Goal: Entertainment & Leisure: Browse casually

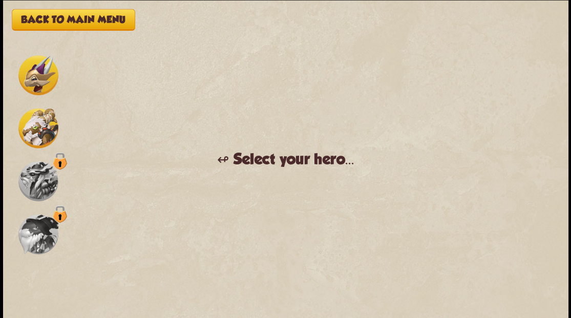
click at [35, 74] on img at bounding box center [38, 75] width 40 height 40
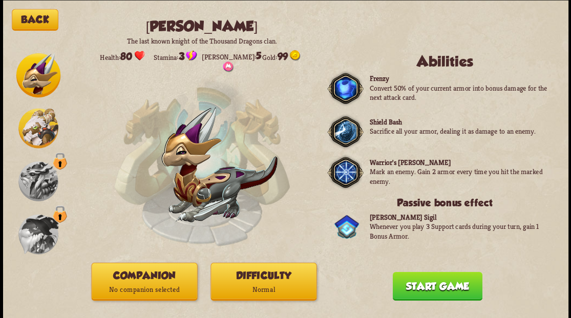
click at [135, 281] on button "Companion No companion selected" at bounding box center [144, 281] width 106 height 38
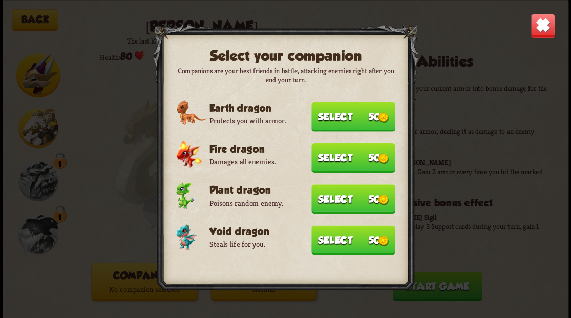
click at [329, 240] on button "Select 50" at bounding box center [353, 239] width 84 height 29
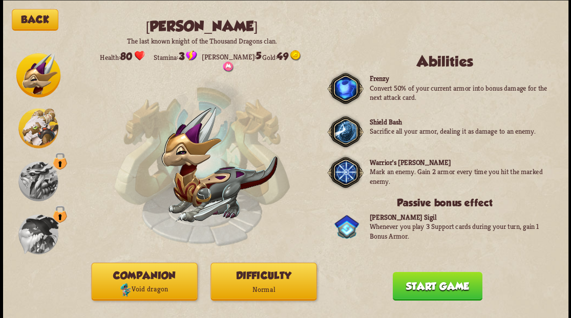
click at [415, 288] on button "Start game" at bounding box center [437, 285] width 90 height 29
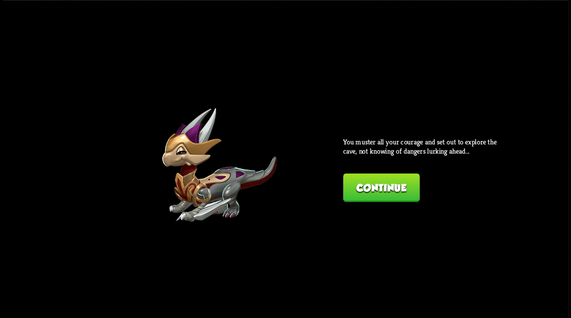
click at [374, 190] on button "Continue" at bounding box center [381, 187] width 76 height 29
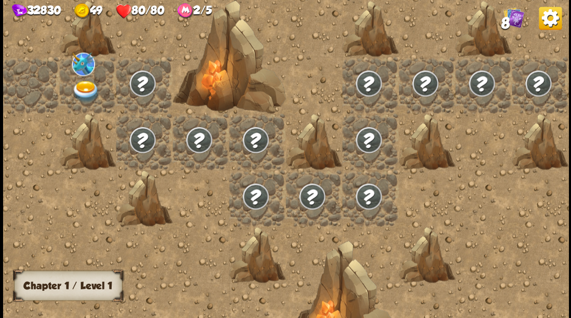
click at [80, 87] on img at bounding box center [86, 91] width 28 height 22
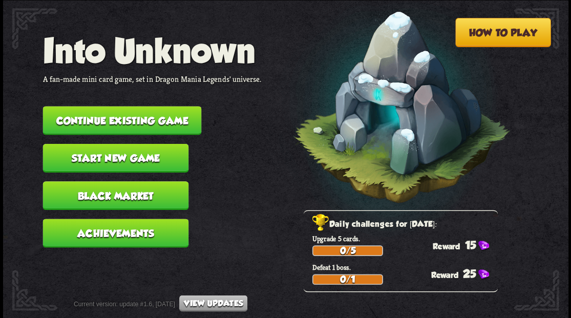
click at [138, 116] on button "Continue existing game" at bounding box center [121, 120] width 159 height 29
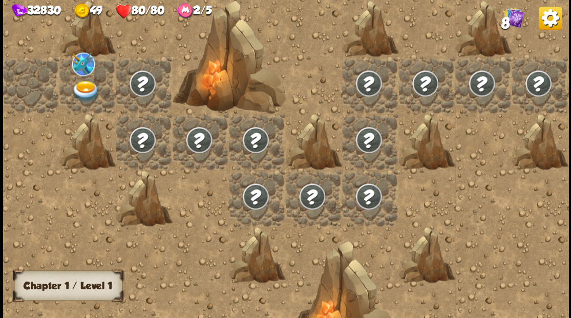
click at [84, 86] on img at bounding box center [86, 91] width 28 height 22
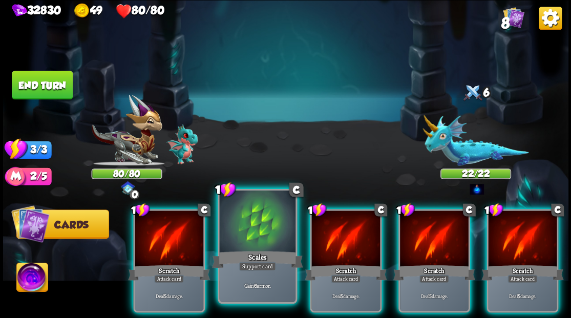
click at [251, 230] on div at bounding box center [257, 222] width 76 height 64
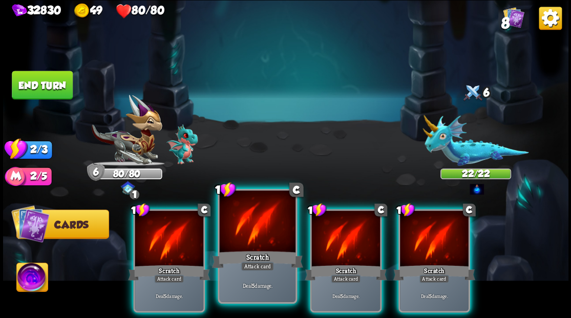
click at [255, 231] on div at bounding box center [257, 222] width 76 height 64
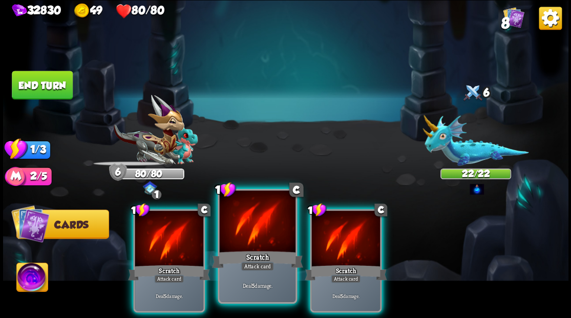
click at [255, 231] on div at bounding box center [257, 222] width 76 height 64
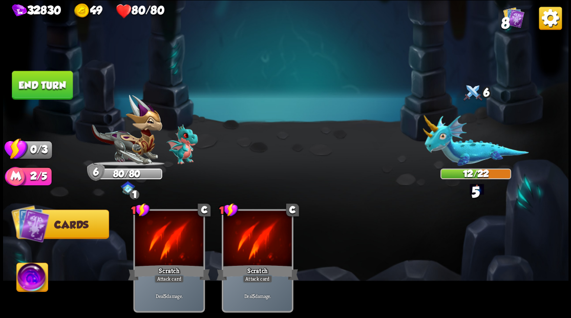
click at [52, 80] on button "End turn" at bounding box center [42, 85] width 61 height 29
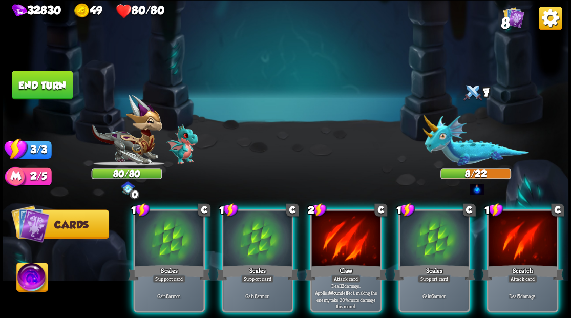
click at [168, 221] on div at bounding box center [169, 239] width 69 height 58
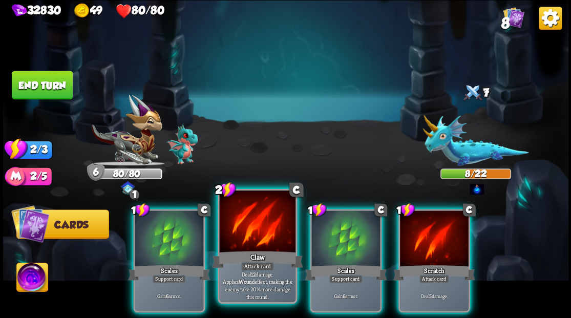
click at [231, 235] on div at bounding box center [257, 222] width 76 height 64
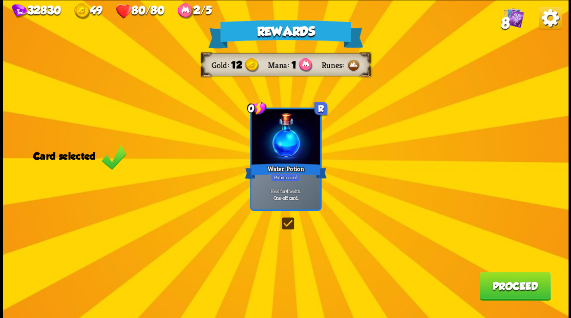
click at [501, 286] on button "Proceed" at bounding box center [514, 285] width 71 height 29
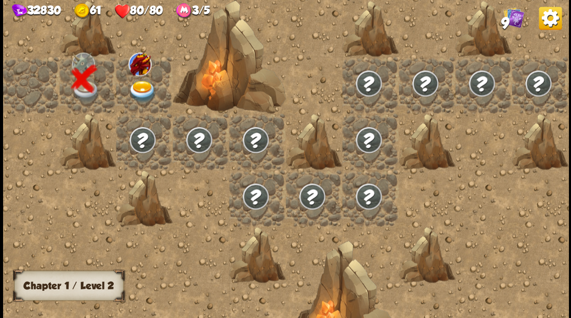
click at [138, 88] on img at bounding box center [142, 91] width 28 height 22
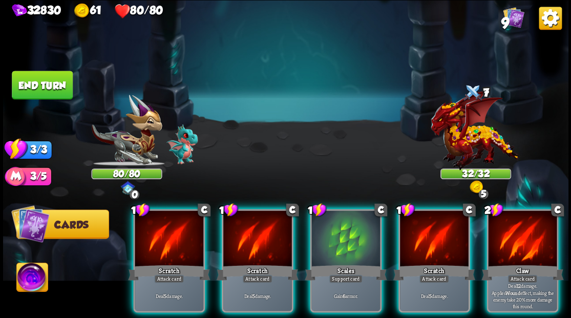
click at [475, 131] on div at bounding box center [475, 135] width 71 height 62
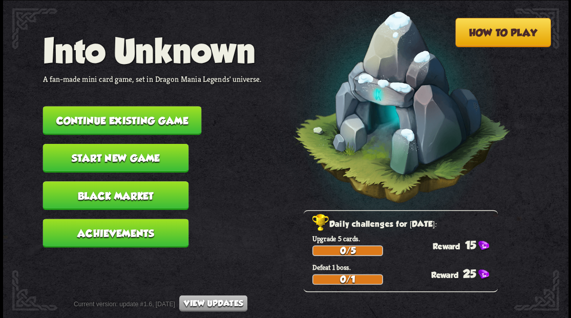
click at [170, 120] on button "Continue existing game" at bounding box center [121, 120] width 159 height 29
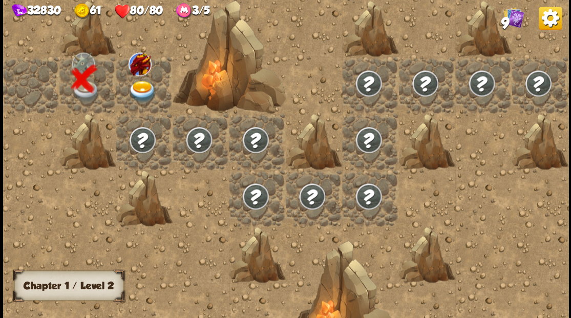
click at [133, 85] on img at bounding box center [142, 91] width 28 height 22
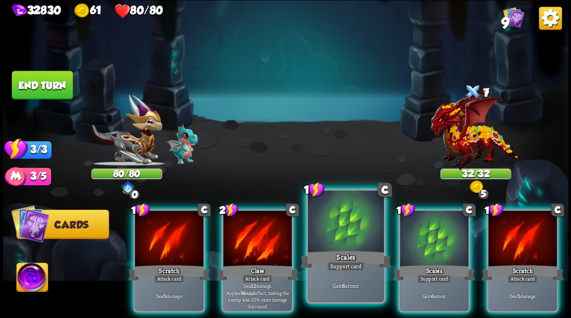
click at [338, 227] on div at bounding box center [346, 222] width 76 height 64
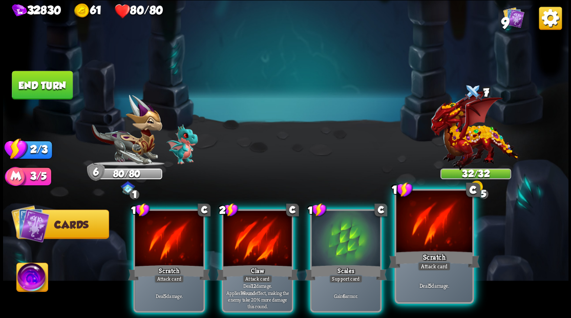
click at [421, 242] on div at bounding box center [434, 222] width 76 height 64
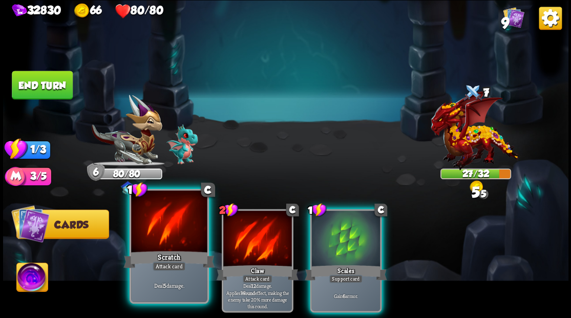
click at [151, 227] on div at bounding box center [169, 222] width 76 height 64
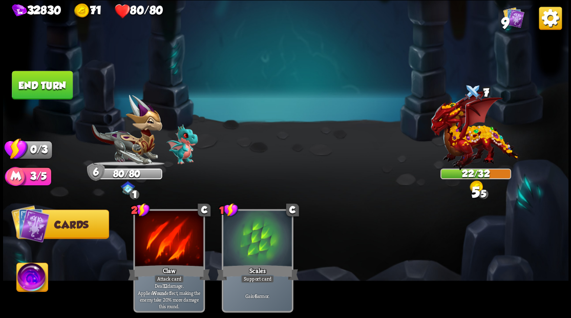
drag, startPoint x: 43, startPoint y: 73, endPoint x: 276, endPoint y: 89, distance: 234.0
click at [47, 74] on button "End turn" at bounding box center [42, 85] width 61 height 29
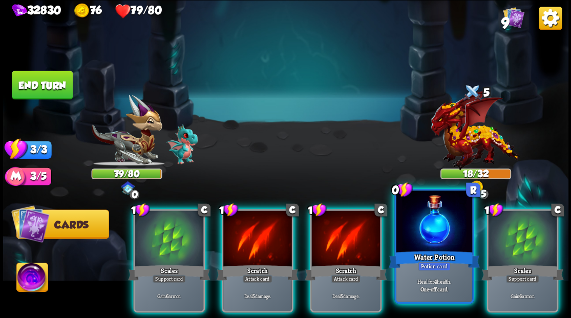
click at [433, 228] on div at bounding box center [434, 222] width 76 height 64
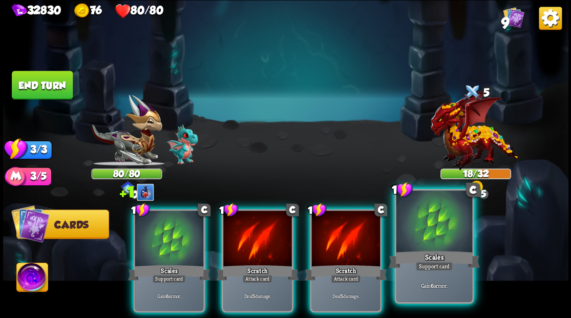
click at [445, 229] on div at bounding box center [434, 222] width 76 height 64
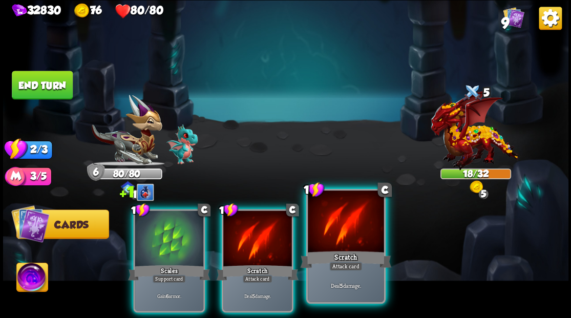
drag, startPoint x: 346, startPoint y: 241, endPoint x: 296, endPoint y: 246, distance: 50.0
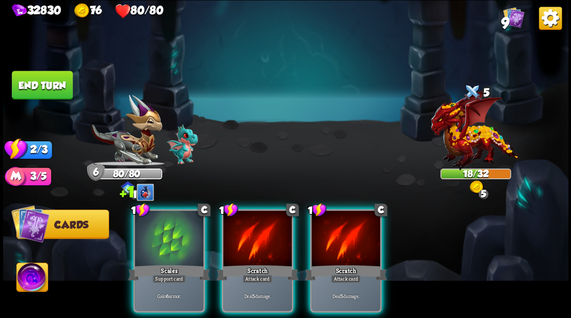
click at [340, 241] on div at bounding box center [345, 239] width 69 height 58
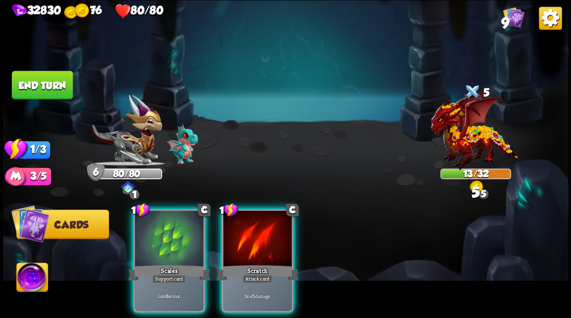
drag, startPoint x: 256, startPoint y: 246, endPoint x: 251, endPoint y: 207, distance: 39.2
click at [256, 244] on div at bounding box center [257, 239] width 69 height 58
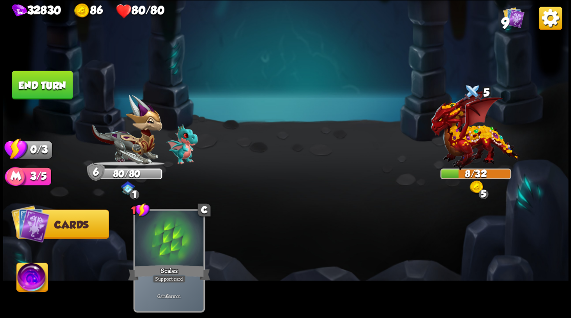
click at [55, 81] on button "End turn" at bounding box center [42, 85] width 61 height 29
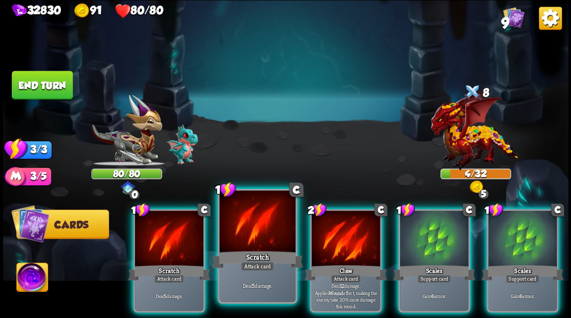
click at [263, 235] on div at bounding box center [257, 222] width 76 height 64
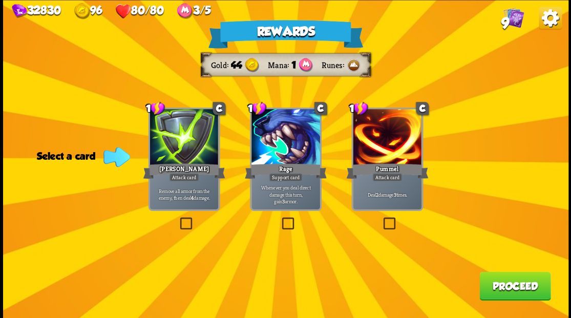
click at [178, 219] on label at bounding box center [178, 219] width 0 height 0
click at [0, 0] on input "checkbox" at bounding box center [0, 0] width 0 height 0
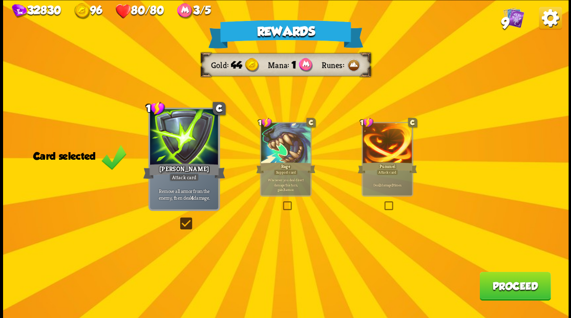
click at [499, 299] on button "Proceed" at bounding box center [514, 285] width 71 height 29
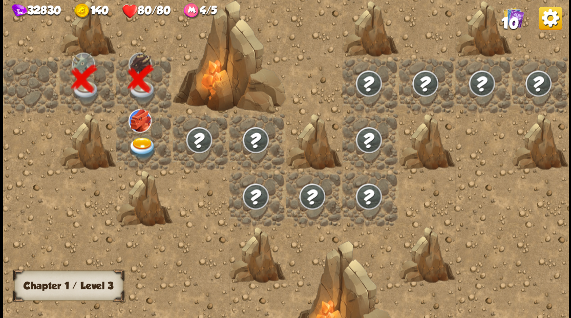
click at [141, 146] on img at bounding box center [142, 148] width 28 height 22
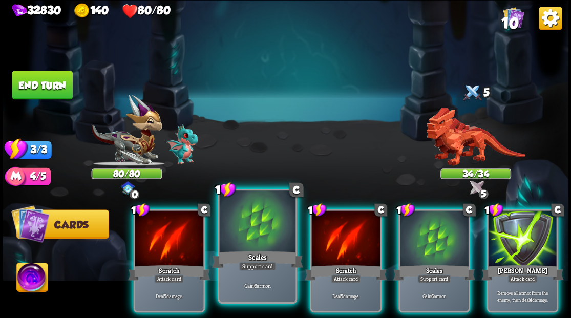
click at [252, 250] on div "Scales" at bounding box center [256, 259] width 91 height 20
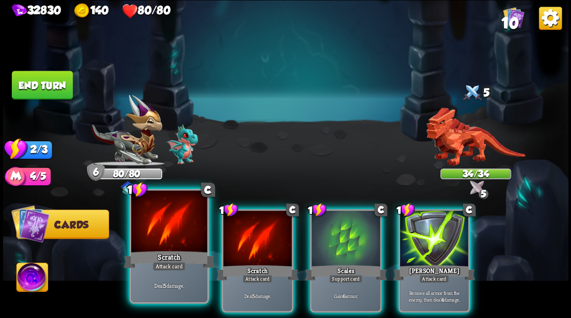
click at [186, 227] on div at bounding box center [169, 222] width 76 height 64
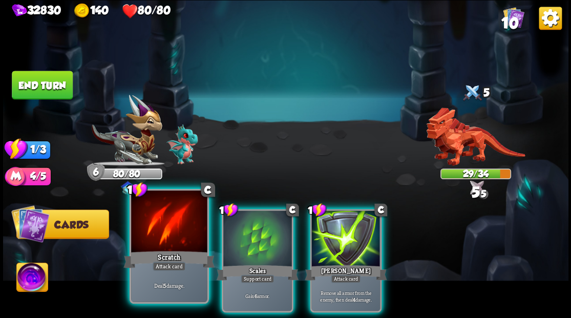
click at [184, 226] on div at bounding box center [169, 222] width 76 height 64
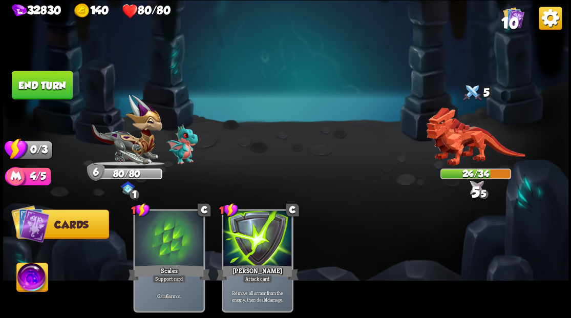
click at [43, 86] on button "End turn" at bounding box center [42, 85] width 61 height 29
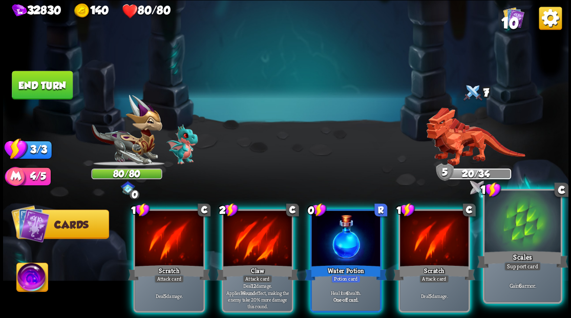
click at [523, 229] on div at bounding box center [522, 222] width 76 height 64
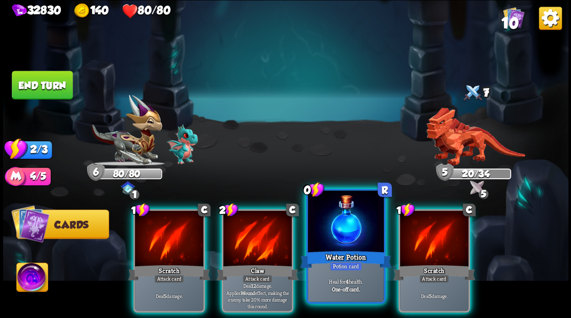
click at [350, 235] on div at bounding box center [346, 222] width 76 height 64
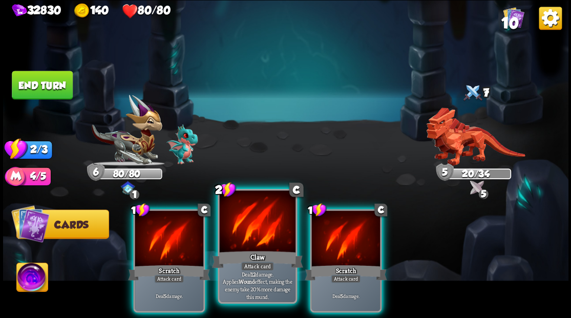
click at [261, 237] on div at bounding box center [257, 222] width 76 height 64
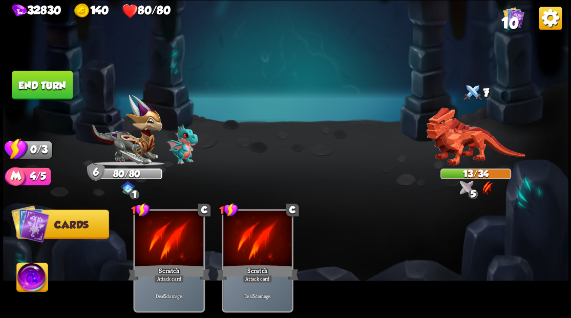
click at [35, 84] on button "End turn" at bounding box center [42, 85] width 61 height 29
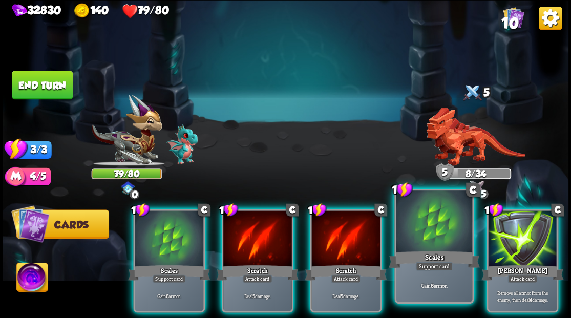
click at [434, 236] on div at bounding box center [434, 222] width 76 height 64
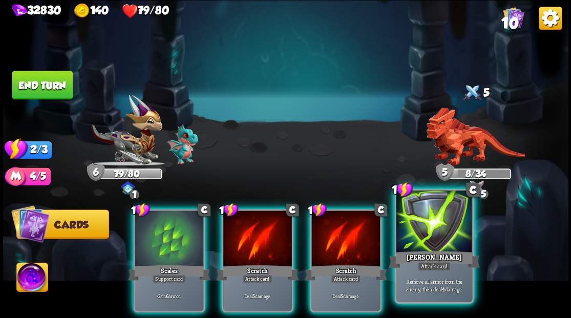
click at [438, 237] on div at bounding box center [434, 222] width 76 height 64
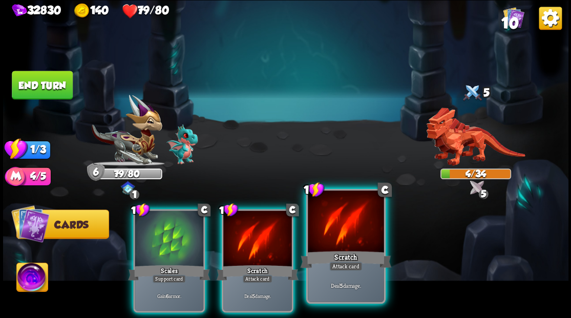
click at [330, 245] on div at bounding box center [346, 222] width 76 height 64
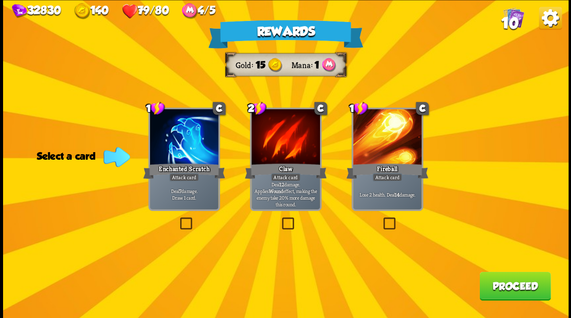
drag, startPoint x: 182, startPoint y: 226, endPoint x: 206, endPoint y: 225, distance: 23.6
click at [178, 219] on label at bounding box center [178, 219] width 0 height 0
click at [0, 0] on input "checkbox" at bounding box center [0, 0] width 0 height 0
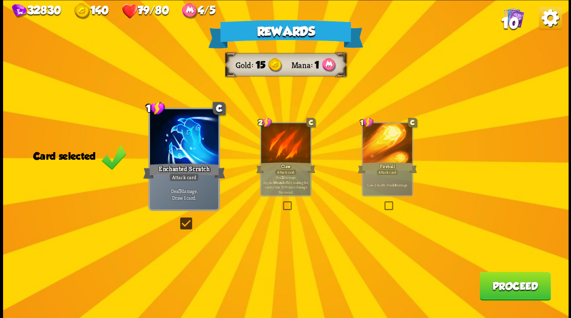
click at [518, 296] on button "Proceed" at bounding box center [514, 285] width 71 height 29
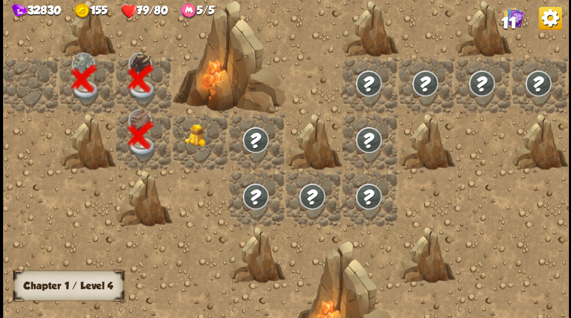
click at [189, 144] on div at bounding box center [200, 141] width 56 height 56
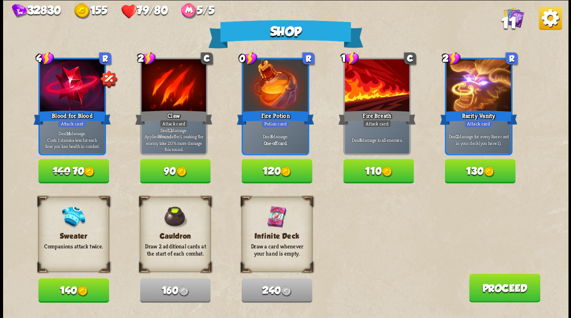
click at [65, 293] on button "140" at bounding box center [73, 290] width 71 height 25
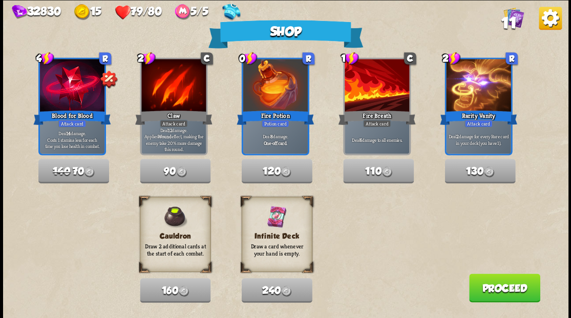
click at [491, 289] on button "Proceed" at bounding box center [503, 287] width 71 height 29
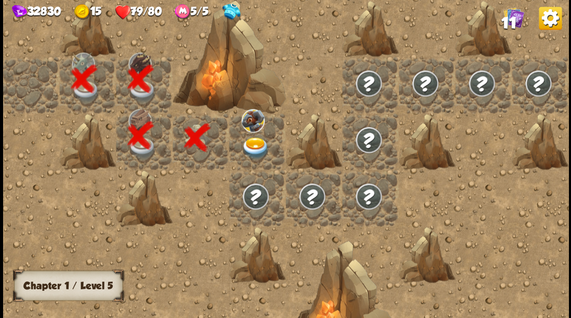
click at [251, 151] on img at bounding box center [255, 148] width 28 height 22
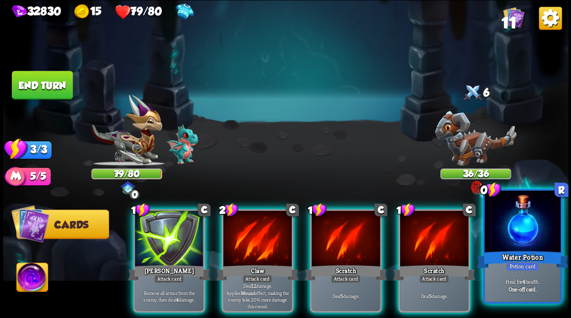
click at [519, 239] on div at bounding box center [522, 222] width 76 height 64
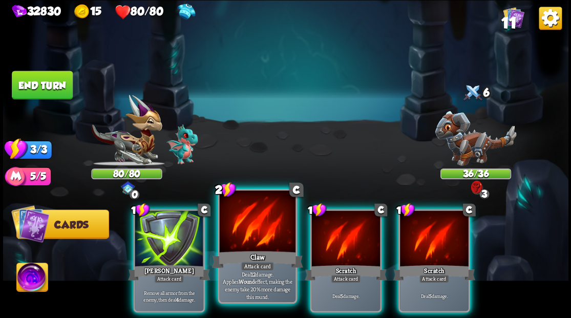
click at [252, 225] on div at bounding box center [257, 222] width 76 height 64
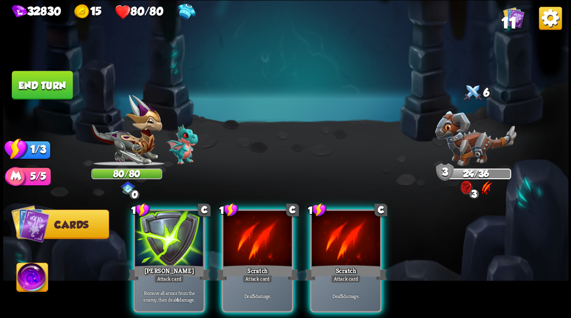
click at [252, 225] on div at bounding box center [257, 239] width 69 height 58
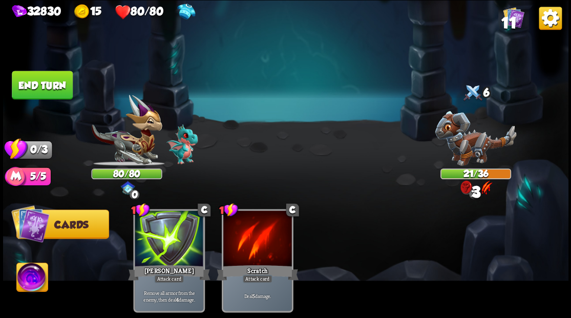
click at [47, 80] on button "End turn" at bounding box center [42, 85] width 61 height 29
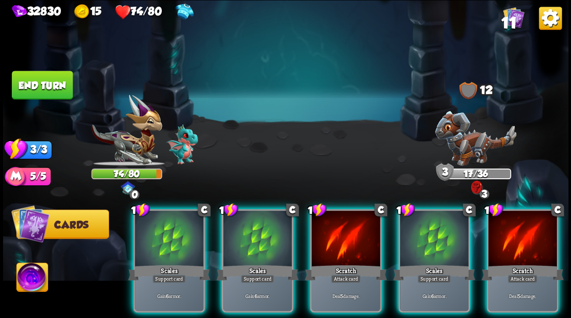
click at [458, 137] on img at bounding box center [475, 138] width 81 height 55
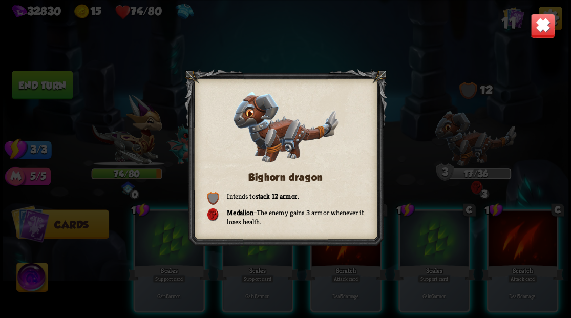
click at [536, 29] on img at bounding box center [542, 25] width 25 height 25
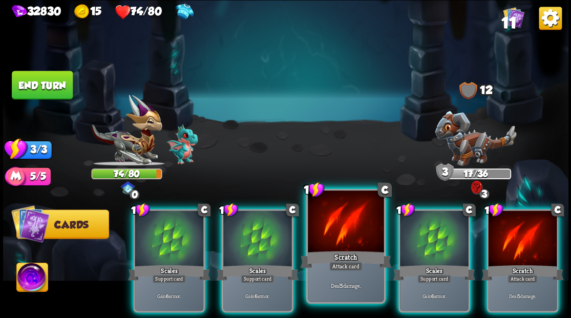
click at [352, 240] on div at bounding box center [346, 222] width 76 height 64
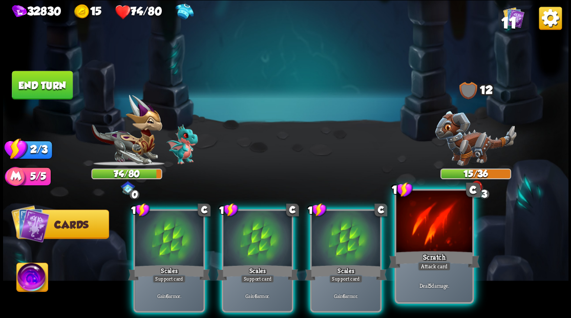
click at [435, 233] on div at bounding box center [434, 222] width 76 height 64
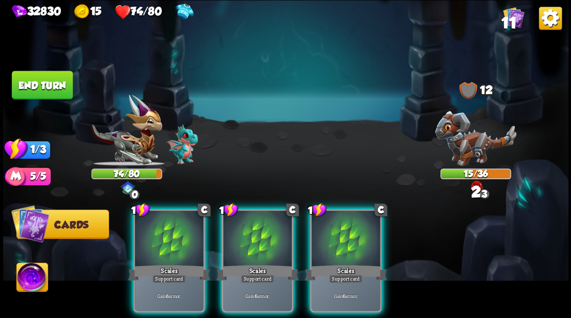
click at [357, 228] on div at bounding box center [345, 239] width 69 height 58
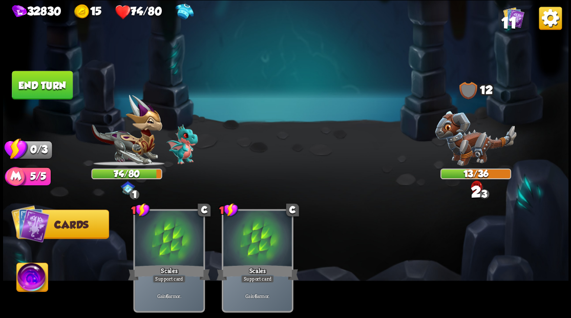
drag, startPoint x: 15, startPoint y: 86, endPoint x: 161, endPoint y: 99, distance: 146.4
click at [16, 86] on button "End turn" at bounding box center [42, 85] width 61 height 29
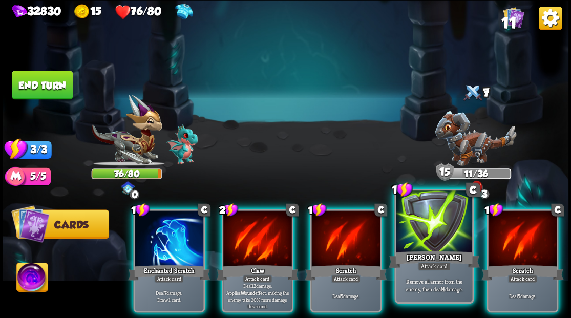
click at [423, 243] on div at bounding box center [434, 222] width 76 height 64
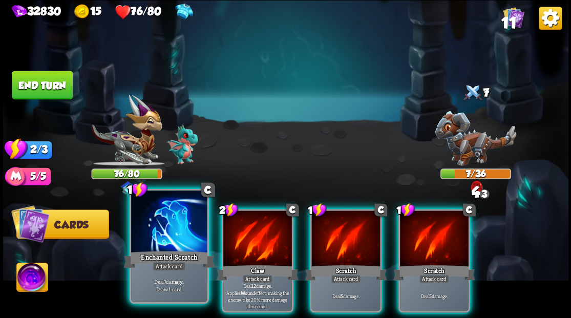
click at [168, 235] on div at bounding box center [169, 222] width 76 height 64
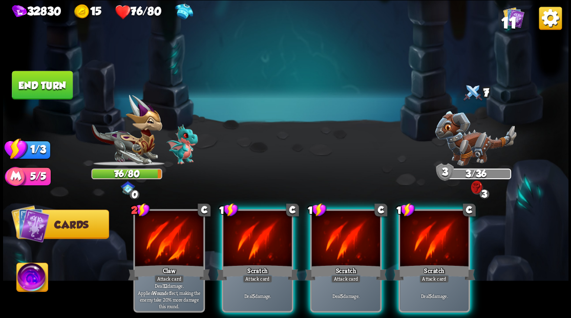
click at [25, 81] on button "End turn" at bounding box center [42, 85] width 61 height 29
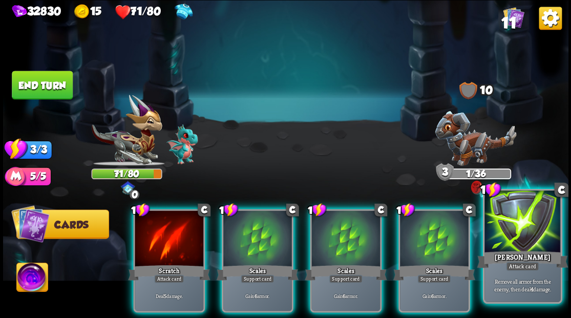
click at [517, 234] on div at bounding box center [522, 222] width 76 height 64
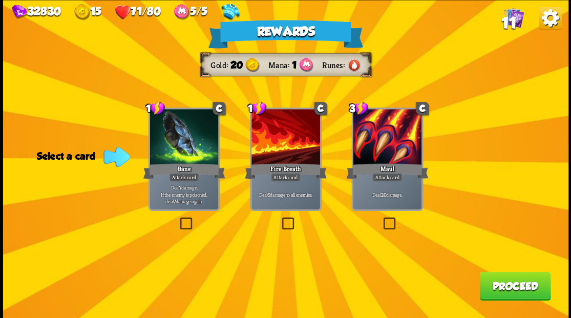
click at [279, 219] on label at bounding box center [279, 219] width 0 height 0
click at [0, 0] on input "checkbox" at bounding box center [0, 0] width 0 height 0
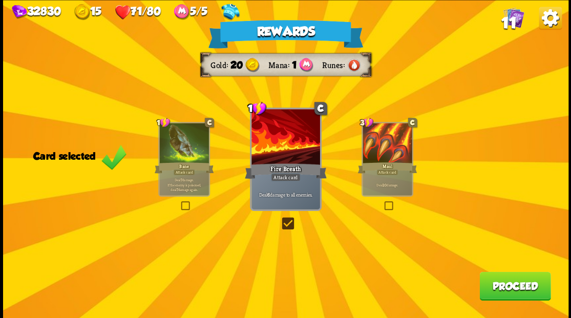
click at [509, 291] on button "Proceed" at bounding box center [514, 285] width 71 height 29
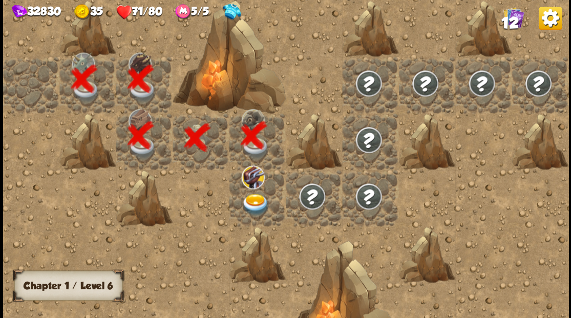
click at [256, 200] on img at bounding box center [255, 204] width 28 height 22
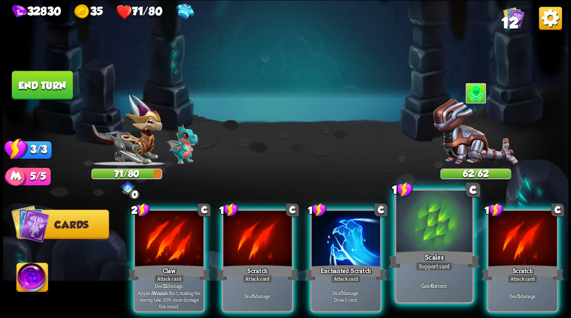
click at [431, 232] on div at bounding box center [434, 222] width 76 height 64
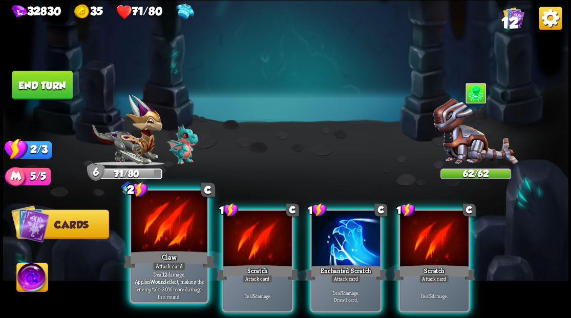
click at [150, 232] on div at bounding box center [169, 222] width 76 height 64
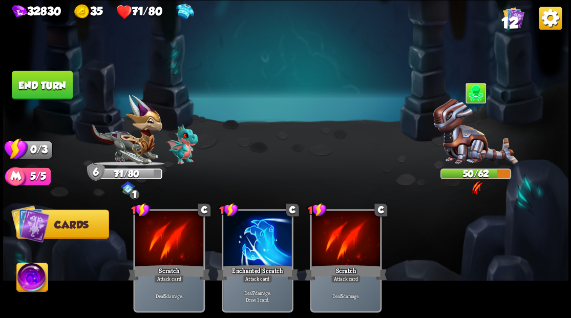
click at [45, 85] on button "End turn" at bounding box center [42, 85] width 61 height 29
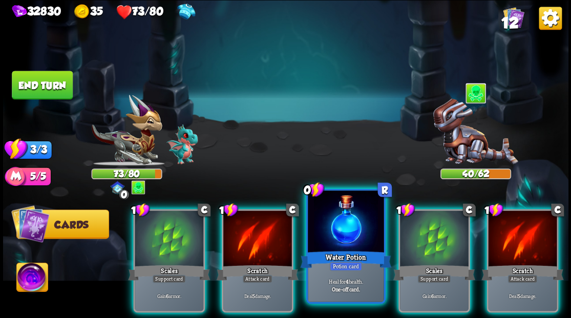
click at [335, 258] on div "Water Potion" at bounding box center [345, 259] width 91 height 20
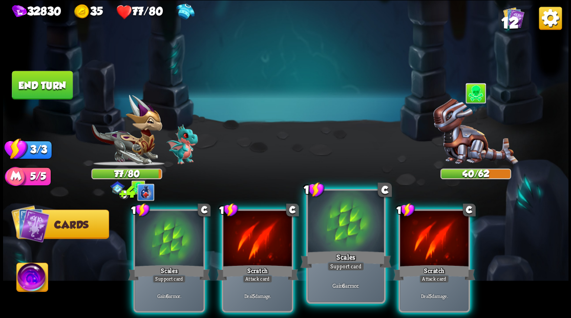
click at [352, 229] on div at bounding box center [346, 222] width 76 height 64
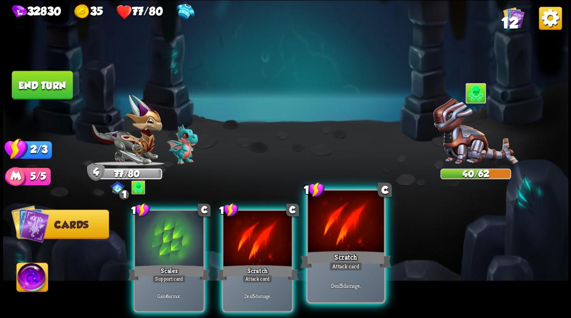
click at [352, 227] on div at bounding box center [346, 222] width 76 height 64
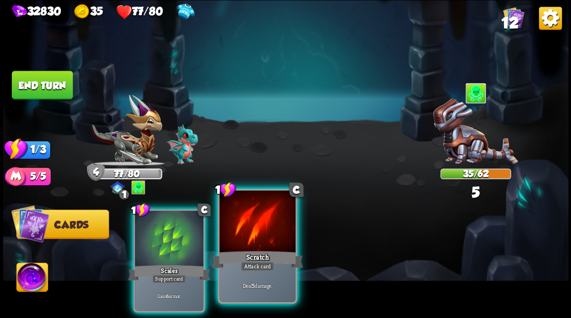
click at [268, 229] on div at bounding box center [257, 222] width 76 height 64
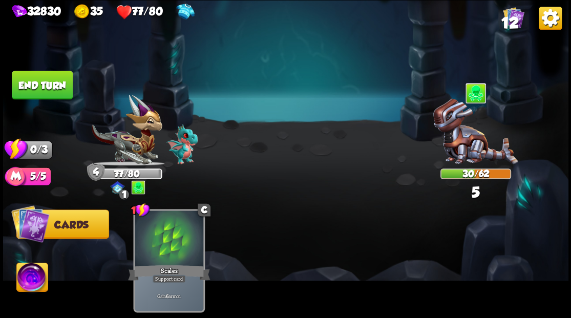
click at [30, 85] on button "End turn" at bounding box center [42, 85] width 61 height 29
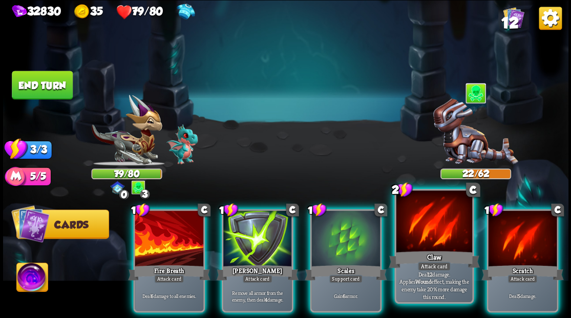
click at [423, 246] on div at bounding box center [434, 222] width 76 height 64
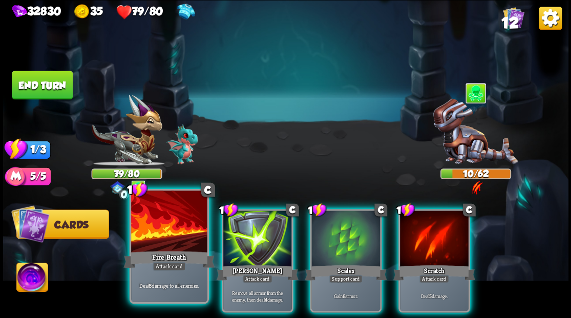
click at [173, 240] on div at bounding box center [169, 222] width 76 height 64
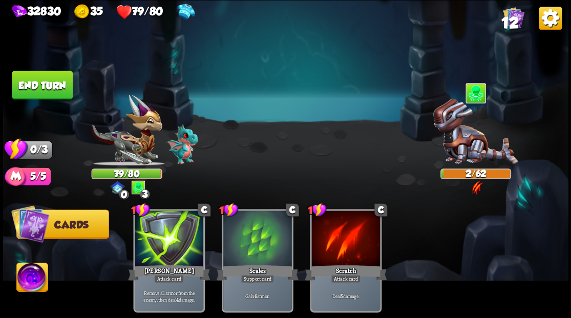
click at [52, 83] on button "End turn" at bounding box center [42, 85] width 61 height 29
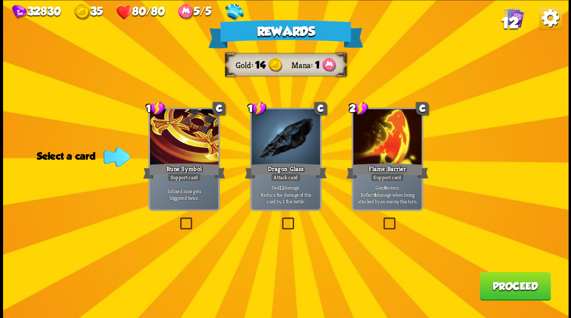
click at [279, 219] on label at bounding box center [279, 219] width 0 height 0
click at [0, 0] on input "checkbox" at bounding box center [0, 0] width 0 height 0
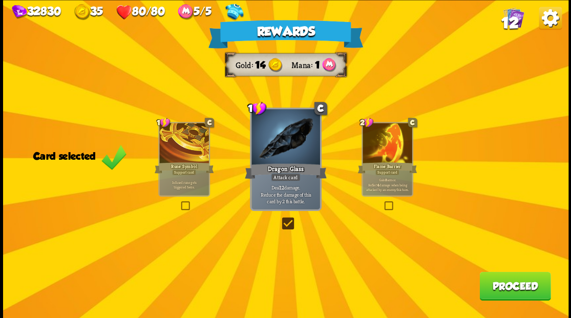
click at [505, 291] on button "Proceed" at bounding box center [514, 285] width 71 height 29
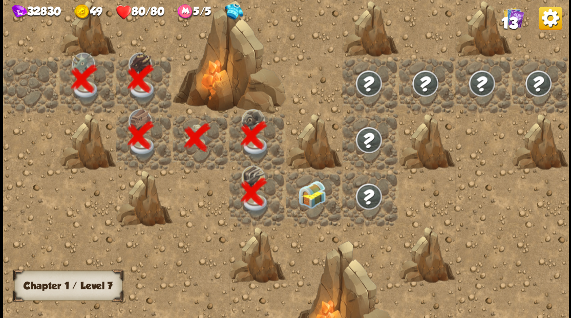
click at [306, 193] on div at bounding box center [314, 197] width 56 height 56
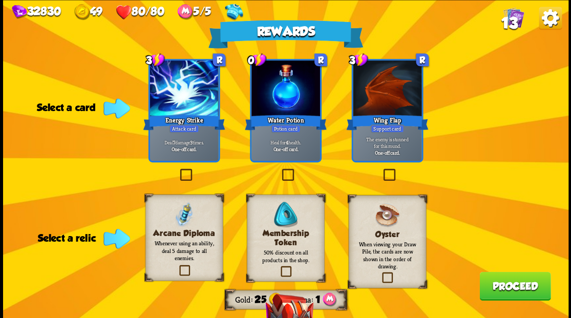
click at [278, 267] on label at bounding box center [278, 267] width 0 height 0
click at [0, 0] on input "checkbox" at bounding box center [0, 0] width 0 height 0
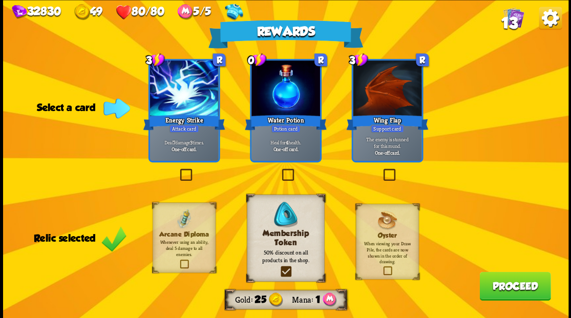
click at [279, 170] on label at bounding box center [279, 170] width 0 height 0
click at [0, 0] on input "checkbox" at bounding box center [0, 0] width 0 height 0
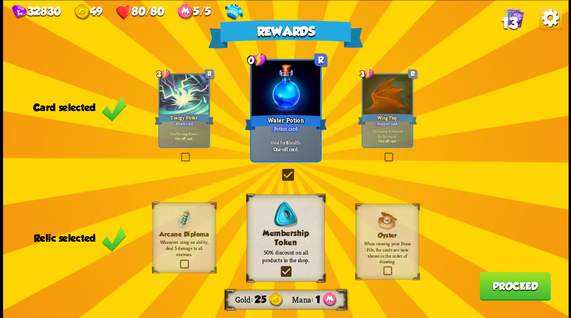
click at [499, 293] on button "Proceed" at bounding box center [514, 285] width 71 height 29
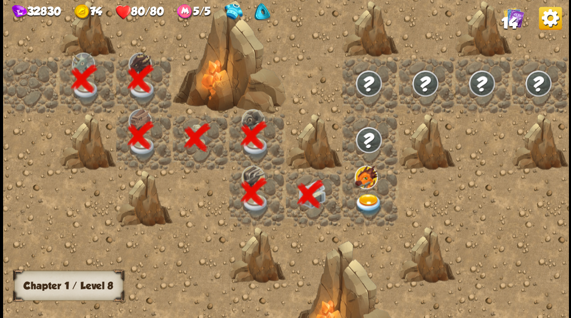
click at [365, 200] on img at bounding box center [368, 204] width 28 height 22
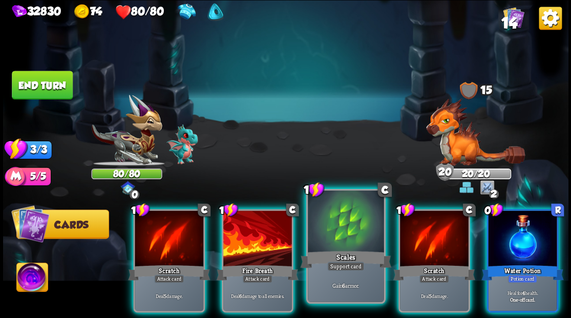
click at [322, 243] on div at bounding box center [346, 222] width 76 height 64
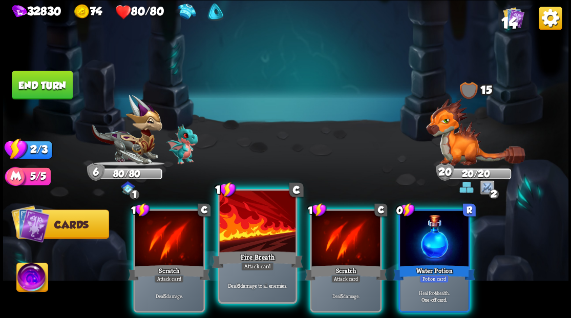
click at [257, 234] on div at bounding box center [257, 222] width 76 height 64
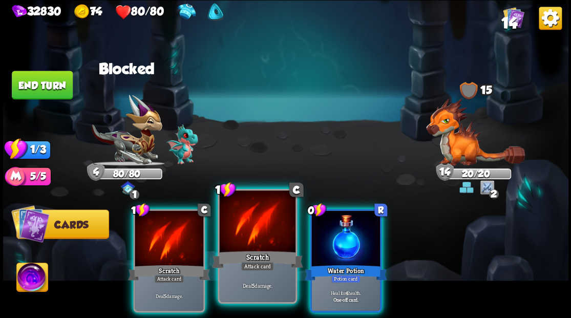
click at [257, 234] on div at bounding box center [257, 222] width 76 height 64
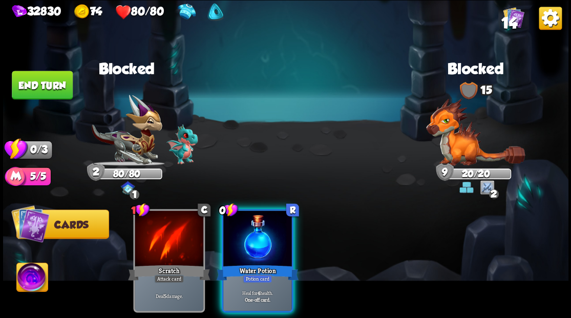
click at [257, 234] on div at bounding box center [257, 239] width 69 height 58
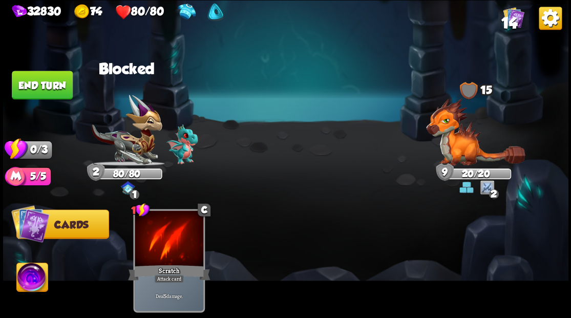
click at [46, 87] on button "End turn" at bounding box center [42, 85] width 61 height 29
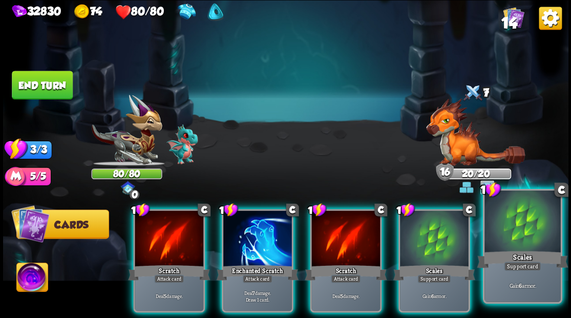
click at [533, 241] on div at bounding box center [522, 222] width 76 height 64
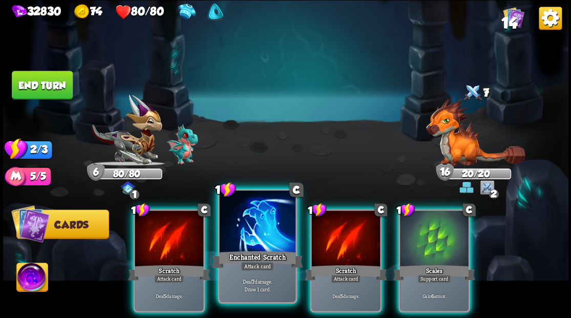
click at [246, 239] on div at bounding box center [257, 222] width 76 height 64
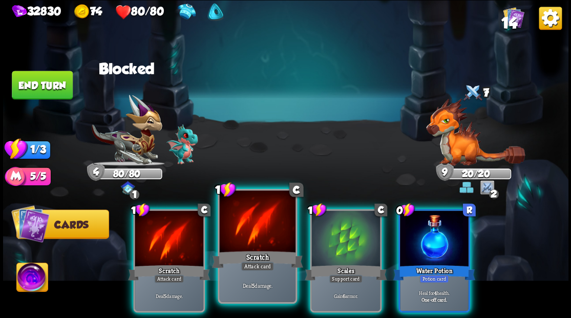
click at [246, 242] on div at bounding box center [257, 222] width 76 height 64
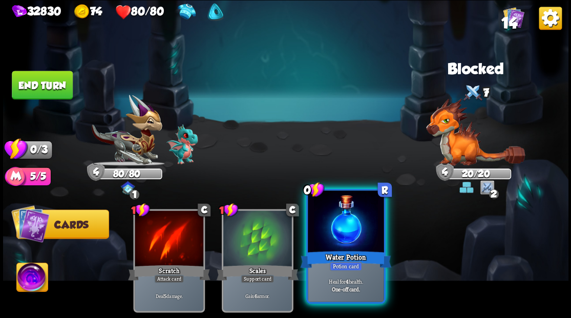
click at [341, 235] on div at bounding box center [346, 222] width 76 height 64
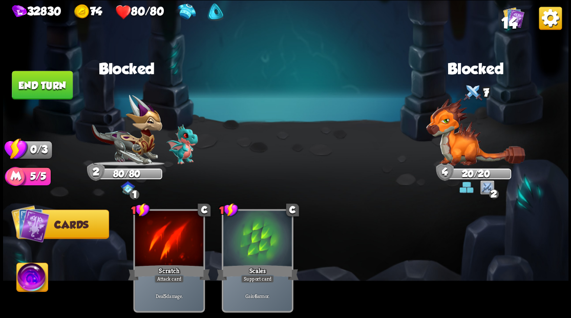
click at [45, 75] on button "End turn" at bounding box center [42, 85] width 61 height 29
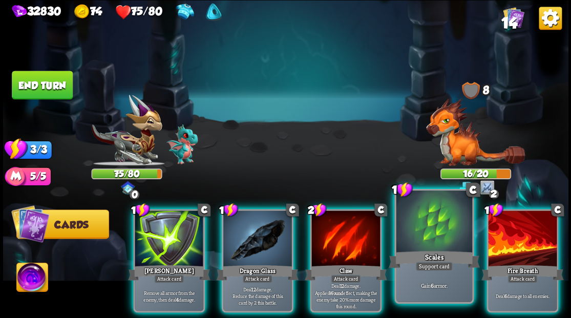
click at [419, 245] on div at bounding box center [434, 222] width 76 height 64
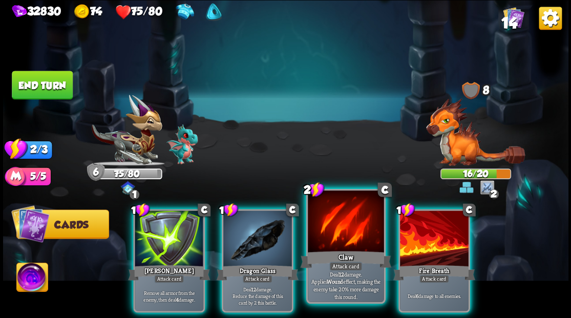
click at [331, 238] on div at bounding box center [346, 222] width 76 height 64
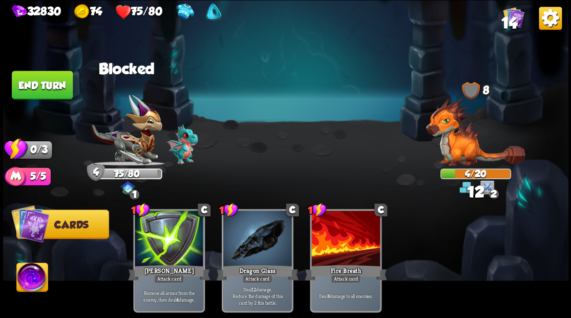
click at [59, 79] on button "End turn" at bounding box center [42, 85] width 61 height 29
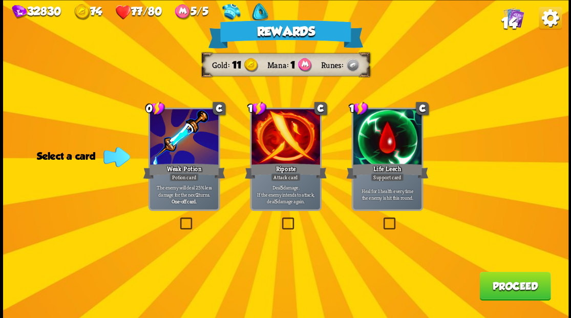
click at [279, 219] on label at bounding box center [279, 219] width 0 height 0
click at [0, 0] on input "checkbox" at bounding box center [0, 0] width 0 height 0
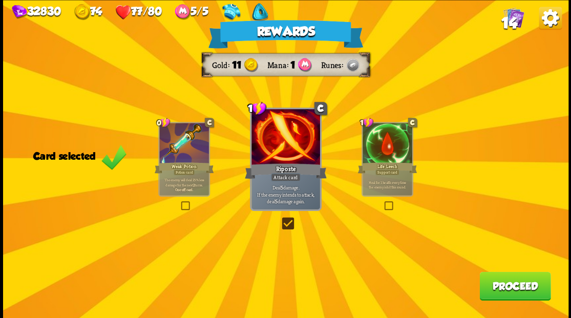
click at [519, 288] on button "Proceed" at bounding box center [514, 285] width 71 height 29
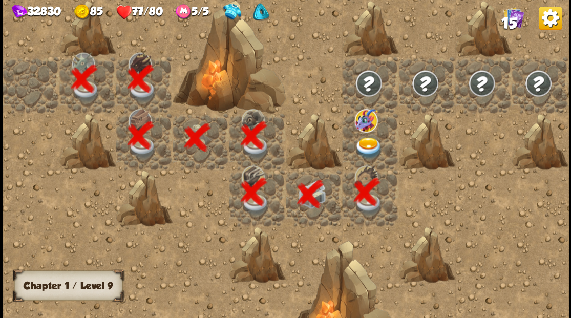
click at [359, 149] on img at bounding box center [368, 148] width 28 height 22
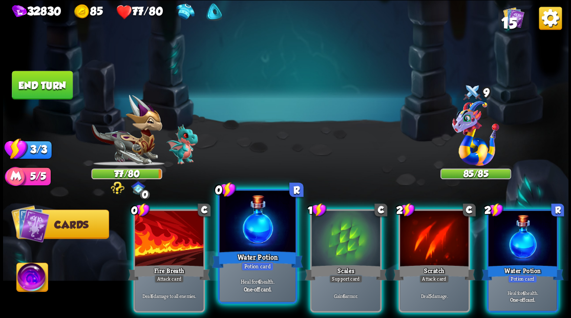
click at [241, 242] on div at bounding box center [257, 222] width 76 height 64
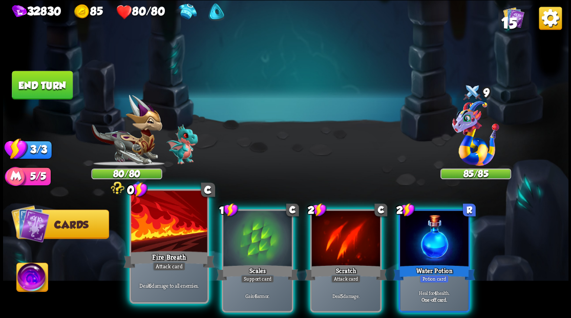
click at [152, 239] on div at bounding box center [169, 222] width 76 height 64
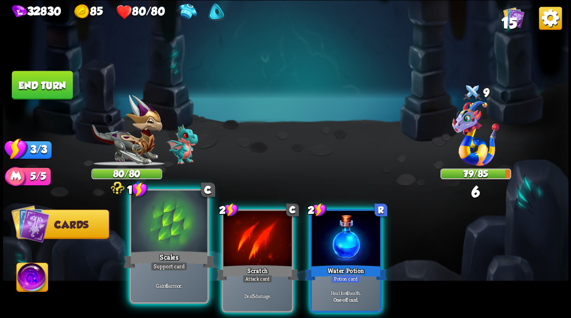
click at [152, 241] on div at bounding box center [169, 222] width 76 height 64
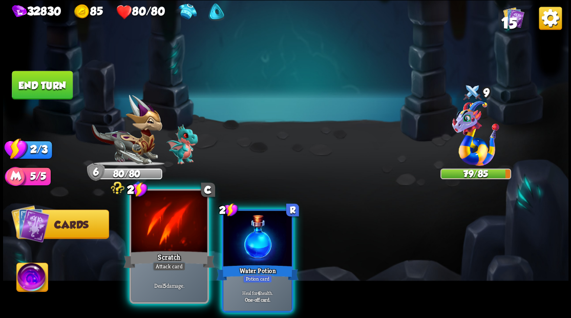
click at [163, 232] on div at bounding box center [169, 222] width 76 height 64
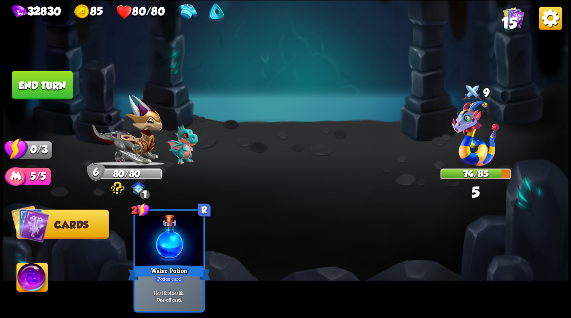
click at [50, 81] on button "End turn" at bounding box center [42, 85] width 61 height 29
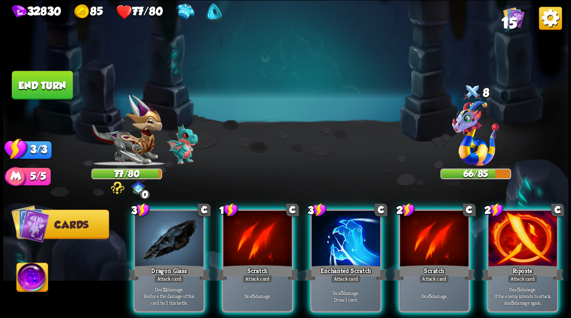
click at [34, 282] on img at bounding box center [31, 279] width 31 height 32
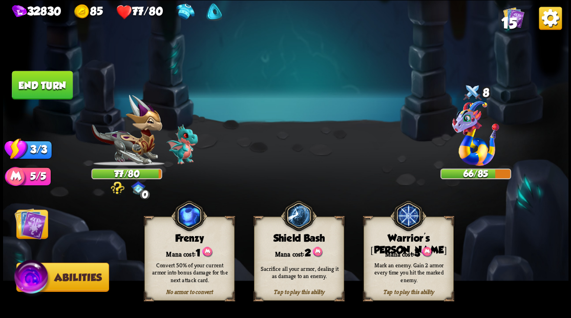
drag, startPoint x: 411, startPoint y: 255, endPoint x: 388, endPoint y: 249, distance: 23.7
click at [408, 254] on div "Tap to play this ability Warrior's [PERSON_NAME] cost: 3 Mark an enemy. Gain 2 …" at bounding box center [408, 258] width 90 height 84
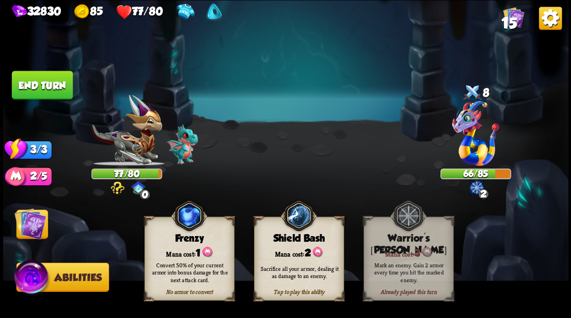
click at [37, 231] on img at bounding box center [30, 223] width 32 height 32
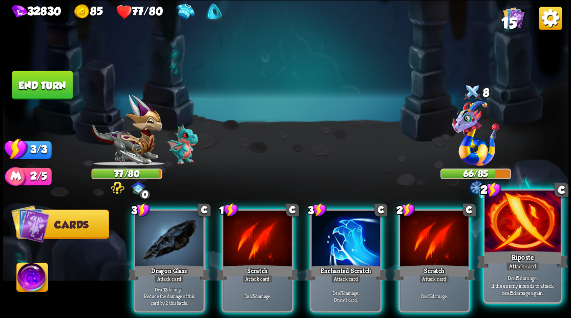
click at [503, 236] on div at bounding box center [522, 222] width 76 height 64
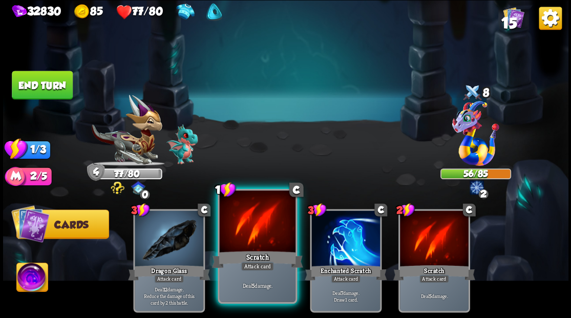
click at [249, 232] on div at bounding box center [257, 222] width 76 height 64
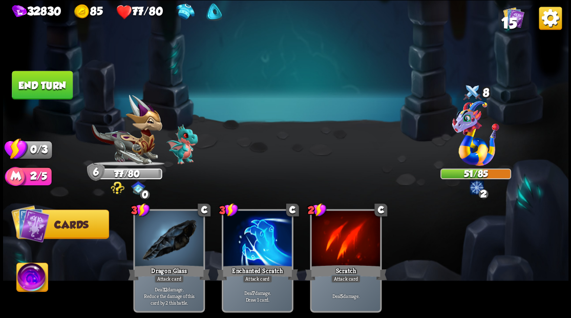
click at [43, 82] on button "End turn" at bounding box center [42, 85] width 61 height 29
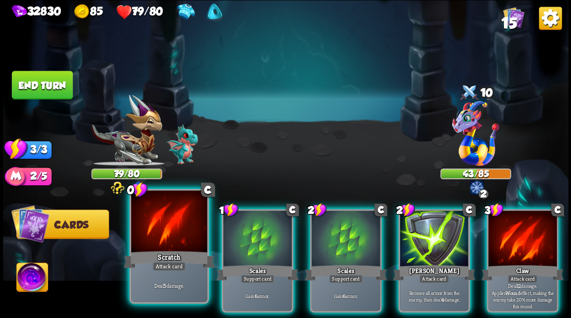
click at [189, 220] on div at bounding box center [169, 222] width 76 height 64
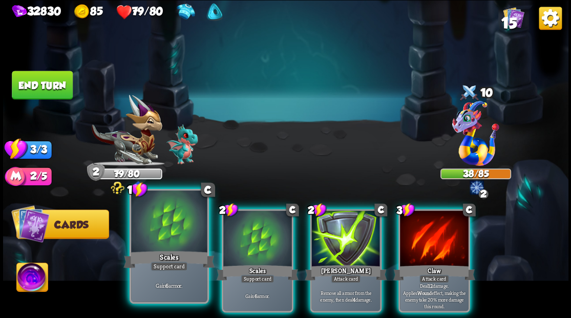
click at [167, 232] on div at bounding box center [169, 222] width 76 height 64
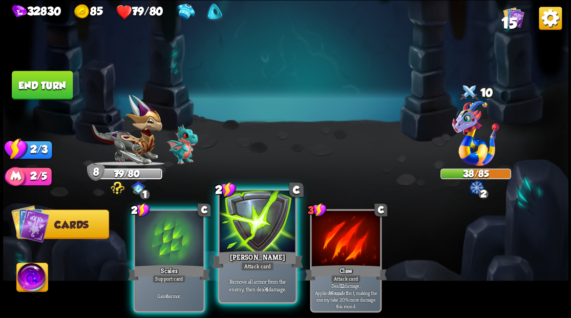
click at [249, 254] on div "[PERSON_NAME]" at bounding box center [256, 259] width 91 height 20
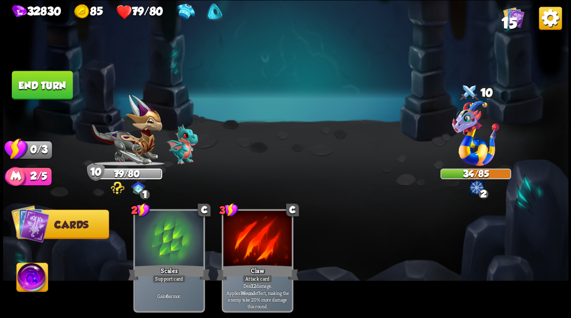
click at [55, 85] on button "End turn" at bounding box center [42, 85] width 61 height 29
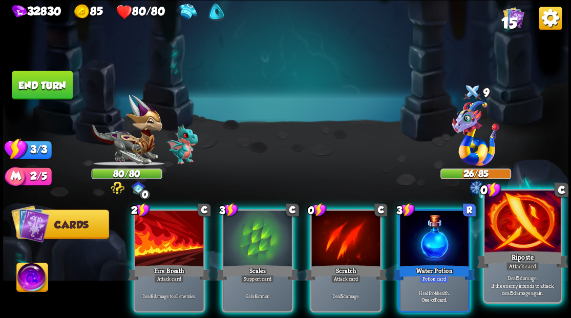
click at [522, 228] on div at bounding box center [522, 222] width 76 height 64
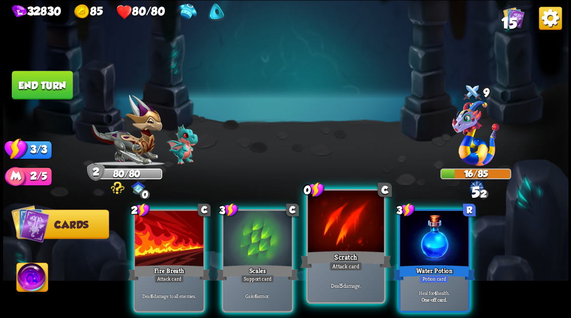
click at [330, 245] on div at bounding box center [346, 222] width 76 height 64
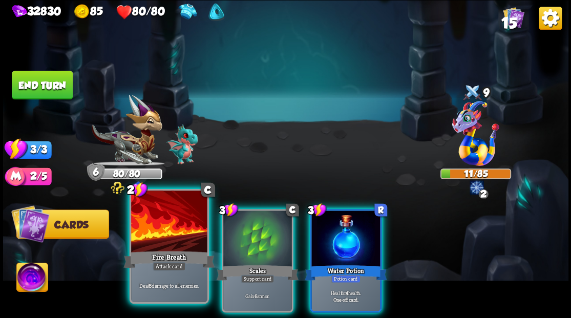
click at [171, 234] on div at bounding box center [169, 222] width 76 height 64
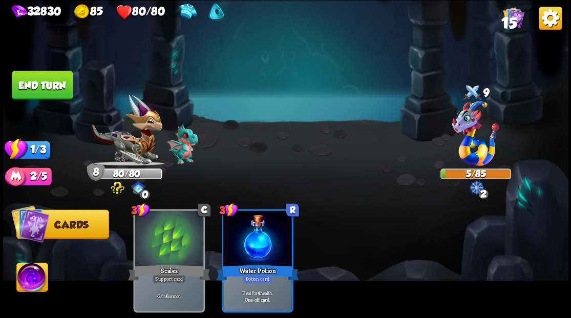
click at [29, 87] on button "End turn" at bounding box center [42, 85] width 61 height 29
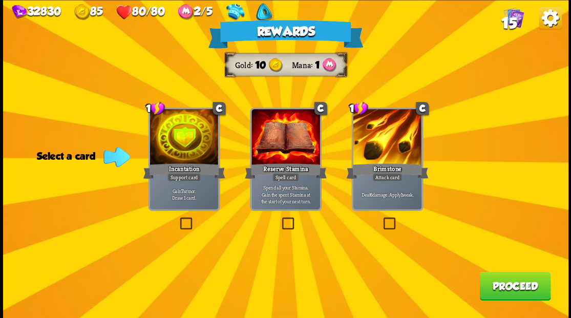
click at [381, 219] on label at bounding box center [381, 219] width 0 height 0
click at [0, 0] on input "checkbox" at bounding box center [0, 0] width 0 height 0
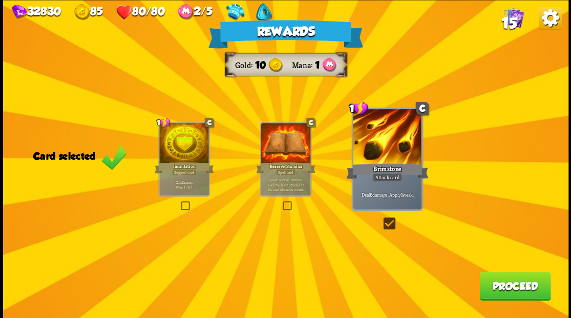
click at [527, 294] on button "Proceed" at bounding box center [514, 285] width 71 height 29
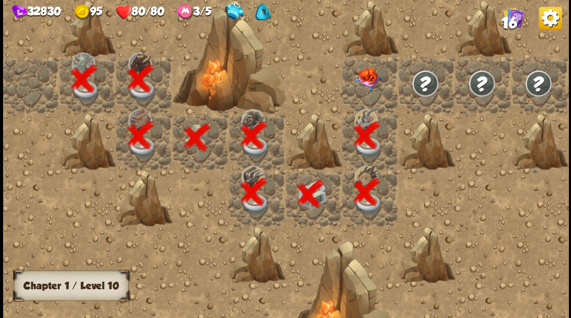
click at [370, 84] on div at bounding box center [370, 84] width 56 height 56
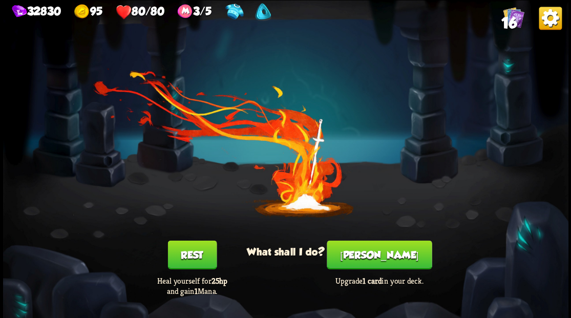
click at [392, 252] on button "[PERSON_NAME]" at bounding box center [379, 254] width 105 height 29
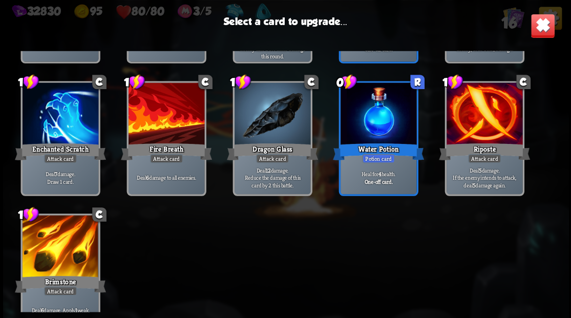
scroll to position [307, 0]
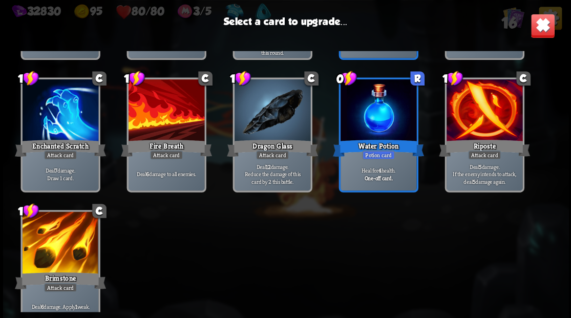
click at [167, 118] on div at bounding box center [166, 111] width 76 height 64
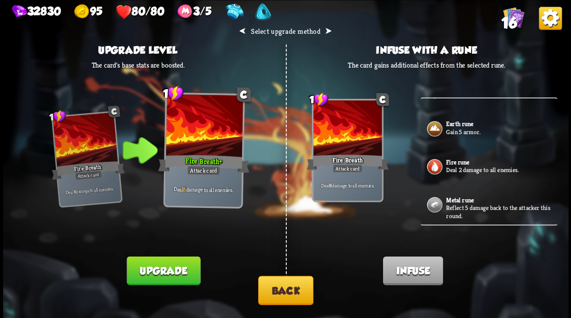
scroll to position [34, 0]
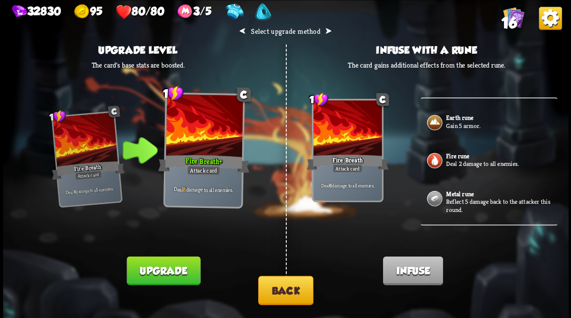
click at [285, 290] on button "Back" at bounding box center [285, 289] width 55 height 29
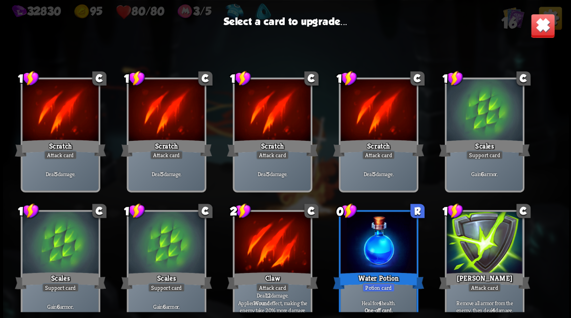
scroll to position [307, 0]
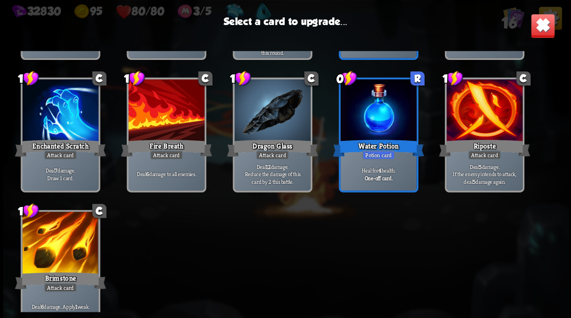
drag, startPoint x: 51, startPoint y: 263, endPoint x: 53, endPoint y: 258, distance: 5.7
click at [50, 263] on div at bounding box center [60, 243] width 76 height 64
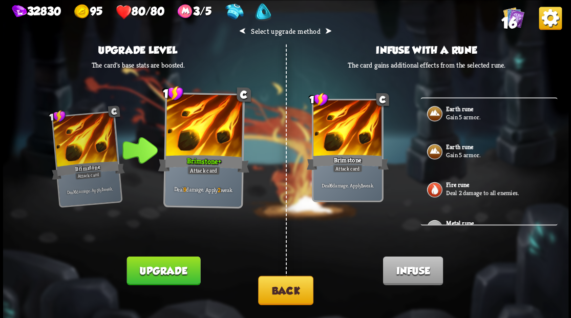
scroll to position [34, 0]
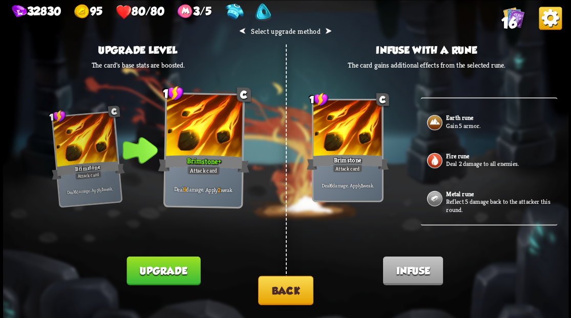
click at [458, 201] on p "Reflect 5 damage back to the attacker this round." at bounding box center [500, 206] width 109 height 16
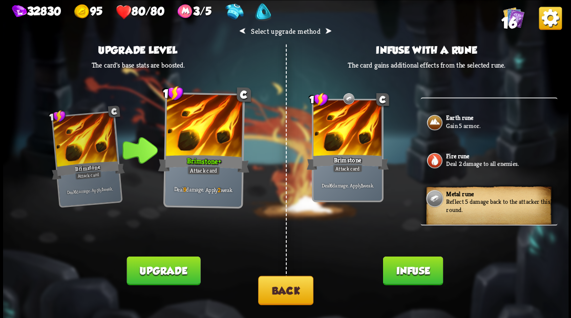
click at [410, 272] on button "Infuse" at bounding box center [412, 270] width 60 height 29
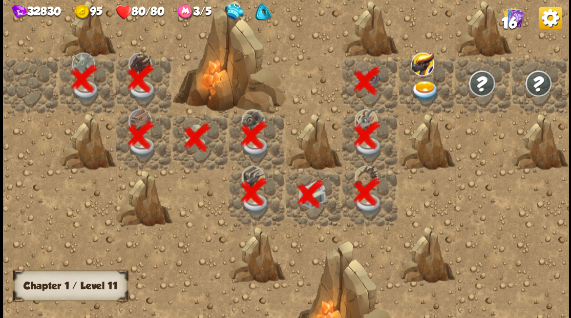
scroll to position [0, 197]
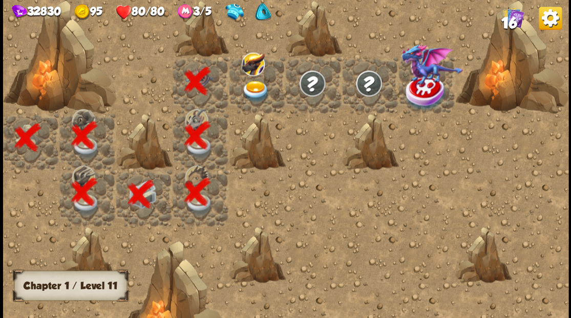
click at [253, 93] on img at bounding box center [255, 91] width 28 height 22
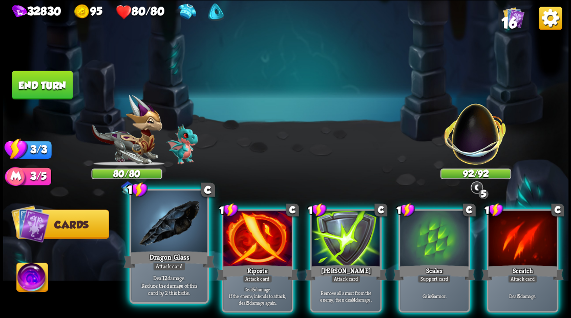
click at [169, 250] on div "Dragon Glass" at bounding box center [168, 259] width 91 height 20
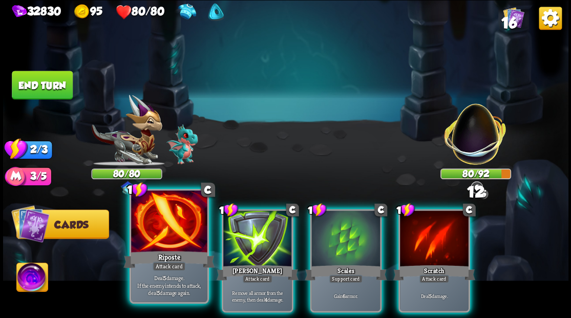
click at [167, 236] on div at bounding box center [169, 222] width 76 height 64
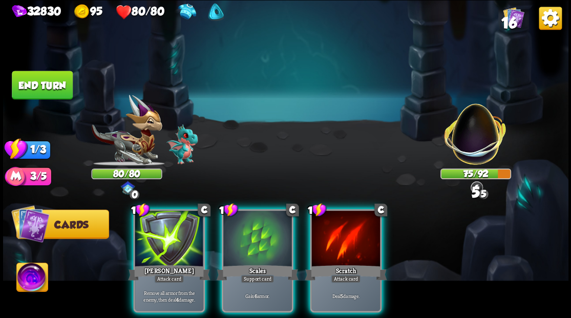
drag, startPoint x: 351, startPoint y: 232, endPoint x: 346, endPoint y: 185, distance: 46.8
click at [351, 231] on div at bounding box center [345, 239] width 69 height 58
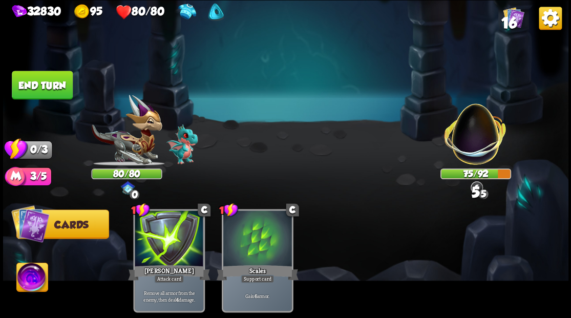
click at [48, 87] on button "End turn" at bounding box center [42, 85] width 61 height 29
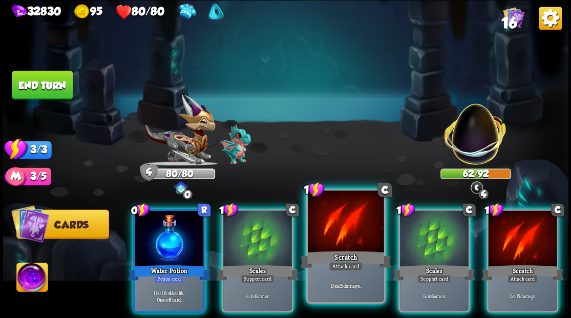
click at [327, 249] on div "Scratch" at bounding box center [345, 259] width 91 height 20
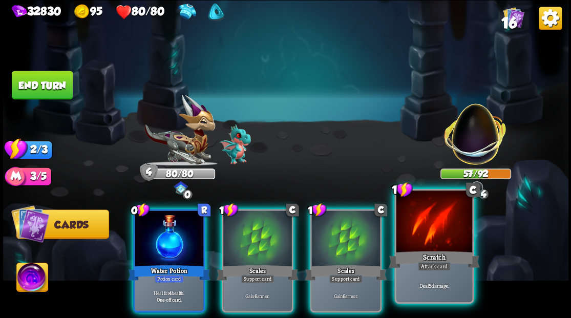
click at [434, 235] on div at bounding box center [434, 222] width 76 height 64
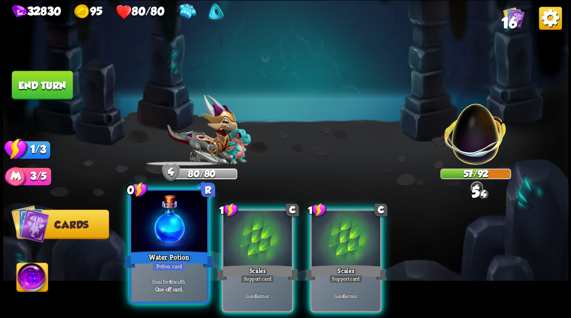
click at [153, 250] on div "Water Potion" at bounding box center [168, 259] width 91 height 20
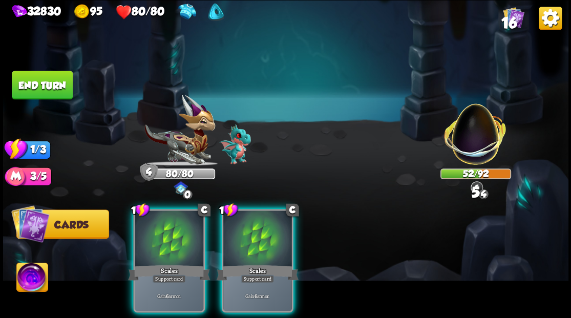
click at [57, 86] on button "End turn" at bounding box center [42, 85] width 61 height 29
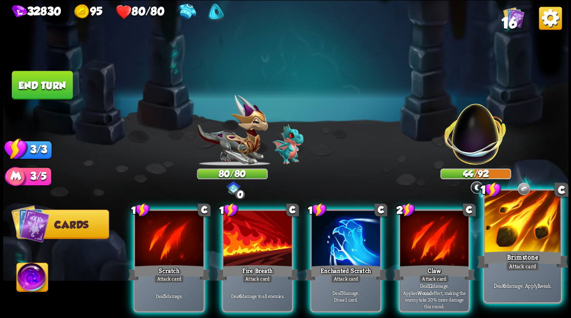
click at [528, 228] on div at bounding box center [522, 222] width 76 height 64
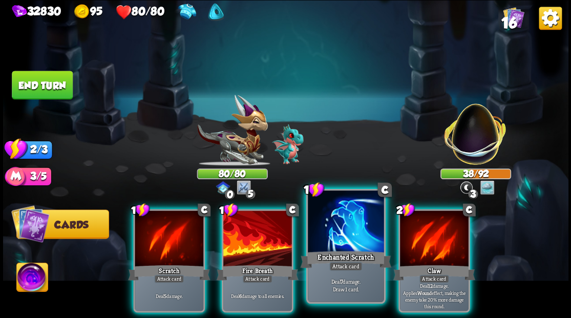
click at [326, 229] on div at bounding box center [346, 222] width 76 height 64
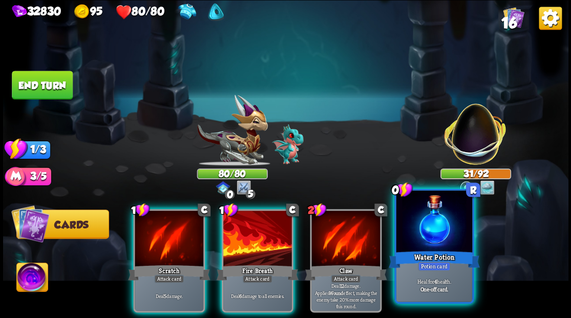
click at [427, 220] on div at bounding box center [434, 222] width 76 height 64
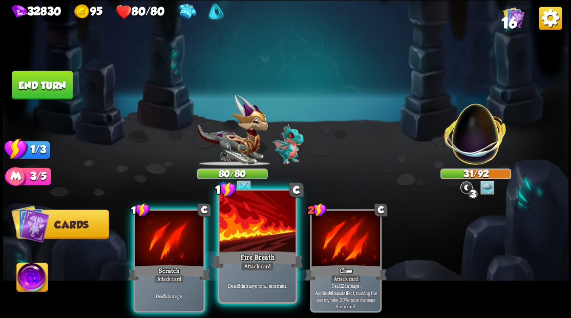
click at [260, 232] on div at bounding box center [257, 222] width 76 height 64
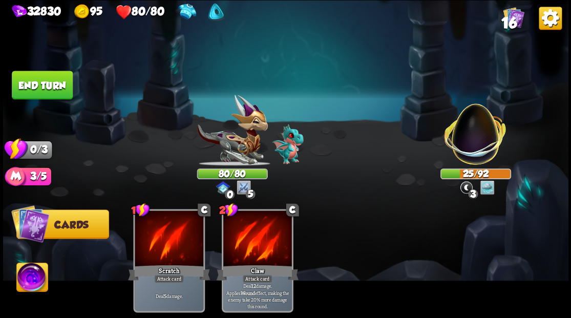
click at [43, 69] on img at bounding box center [285, 159] width 565 height 318
click at [40, 84] on button "End turn" at bounding box center [42, 85] width 61 height 29
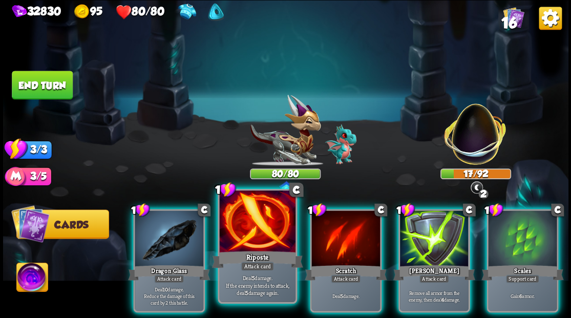
click at [237, 227] on div at bounding box center [257, 222] width 76 height 64
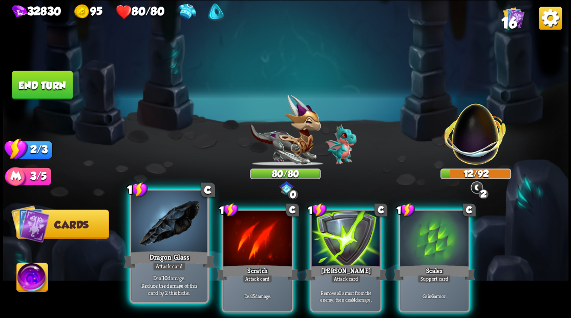
click at [163, 260] on div "Dragon Glass" at bounding box center [168, 259] width 91 height 20
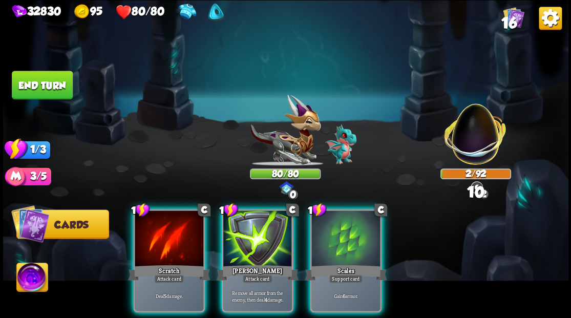
click at [163, 263] on div "Scratch" at bounding box center [169, 272] width 82 height 18
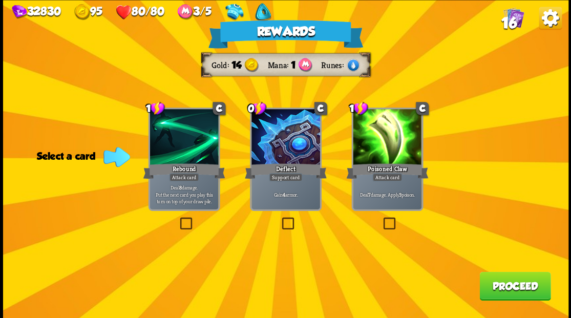
click at [279, 219] on label at bounding box center [279, 219] width 0 height 0
click at [0, 0] on input "checkbox" at bounding box center [0, 0] width 0 height 0
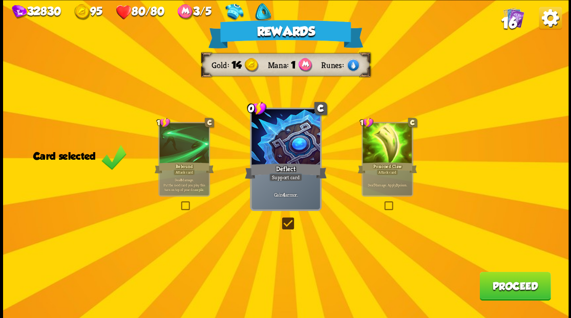
click at [508, 290] on button "Proceed" at bounding box center [514, 285] width 71 height 29
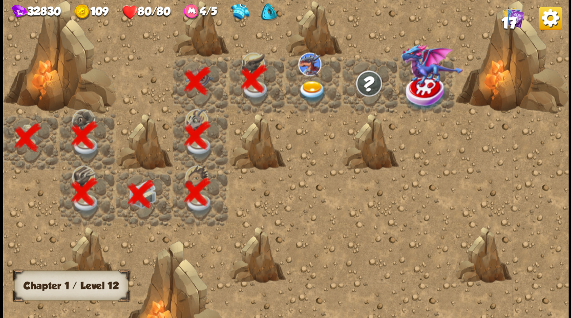
click at [308, 91] on img at bounding box center [312, 91] width 28 height 22
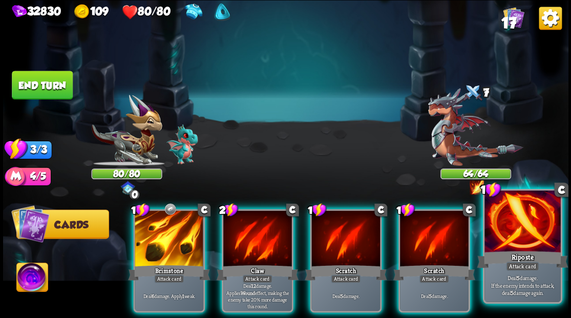
click at [505, 240] on div at bounding box center [522, 222] width 76 height 64
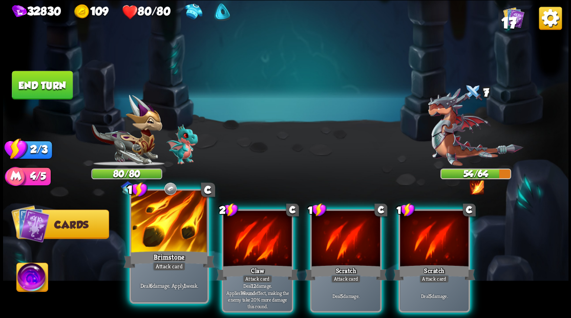
click at [168, 236] on div at bounding box center [169, 222] width 76 height 64
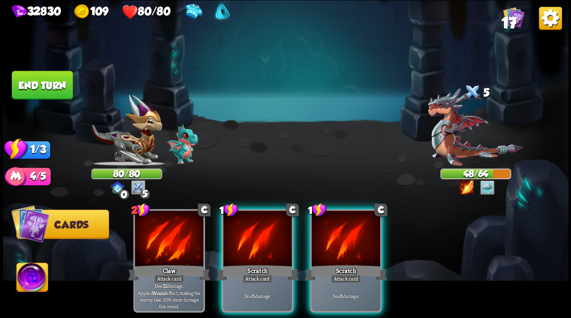
click at [39, 81] on button "End turn" at bounding box center [42, 85] width 61 height 29
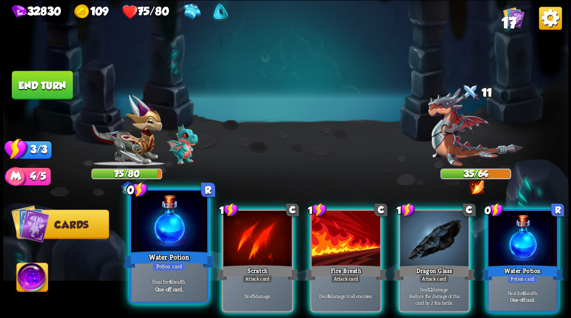
click at [166, 226] on div at bounding box center [169, 222] width 76 height 64
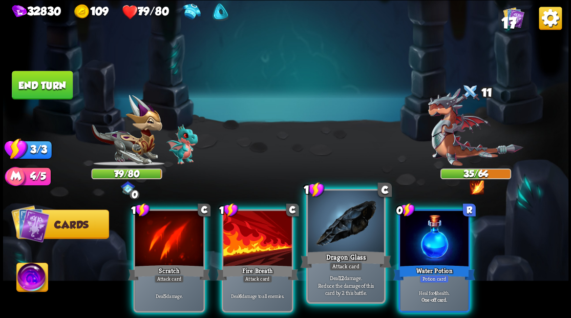
click at [346, 237] on div at bounding box center [346, 222] width 76 height 64
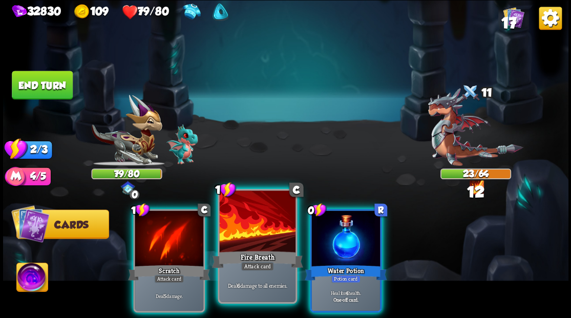
click at [255, 236] on div at bounding box center [257, 222] width 76 height 64
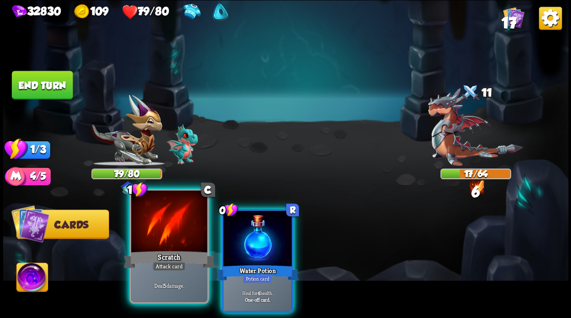
click at [171, 236] on div at bounding box center [169, 222] width 76 height 64
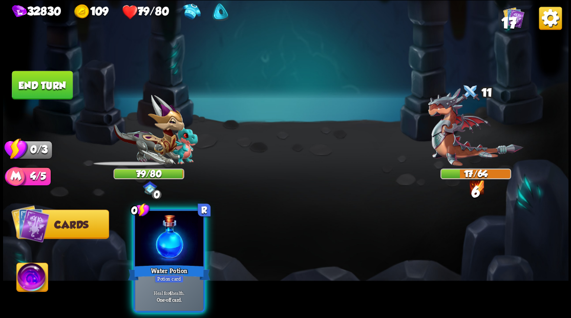
click at [171, 236] on div at bounding box center [169, 239] width 69 height 58
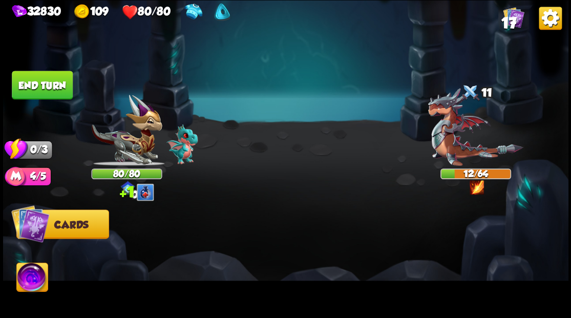
click at [35, 83] on button "End turn" at bounding box center [42, 85] width 61 height 29
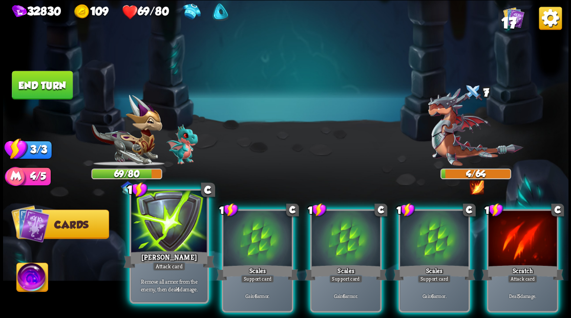
click at [172, 229] on div at bounding box center [169, 222] width 76 height 64
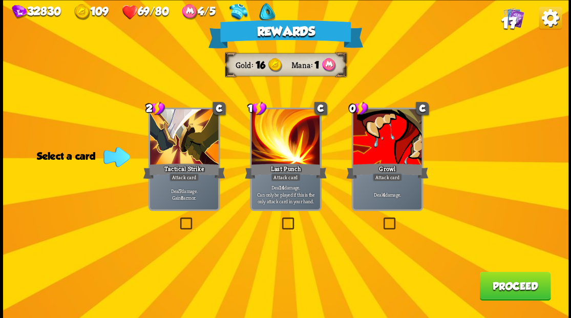
click at [381, 219] on label at bounding box center [381, 219] width 0 height 0
click at [0, 0] on input "checkbox" at bounding box center [0, 0] width 0 height 0
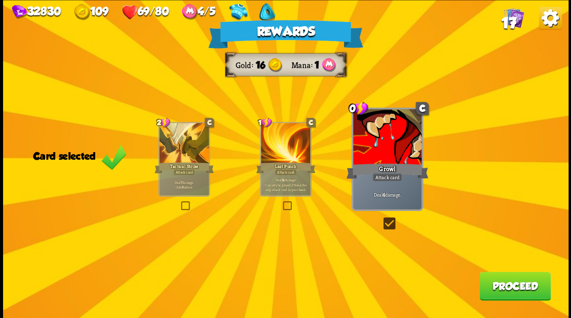
click at [504, 289] on button "Proceed" at bounding box center [514, 285] width 71 height 29
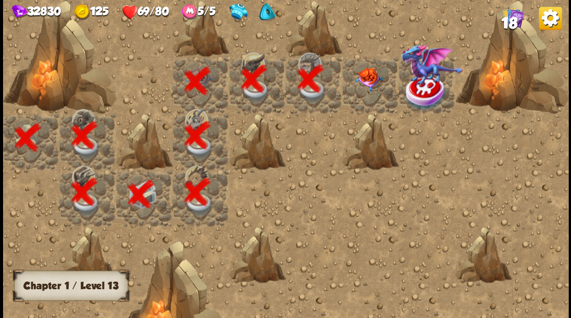
click at [371, 83] on img at bounding box center [368, 79] width 28 height 24
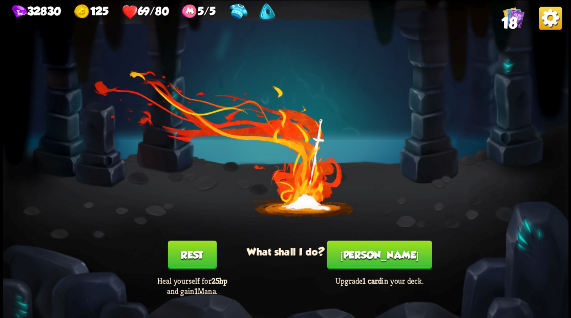
click at [375, 266] on button "[PERSON_NAME]" at bounding box center [379, 254] width 105 height 29
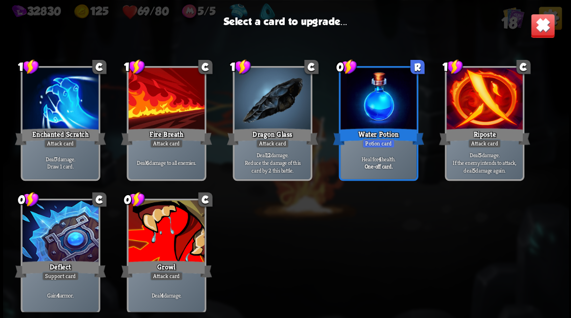
scroll to position [322, 0]
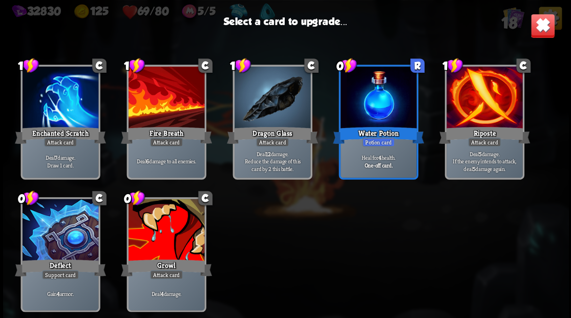
click at [157, 233] on div at bounding box center [166, 231] width 76 height 64
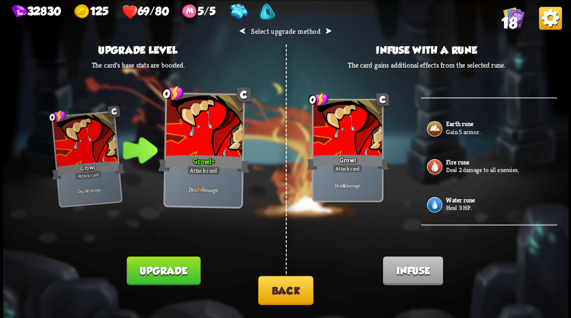
scroll to position [0, 0]
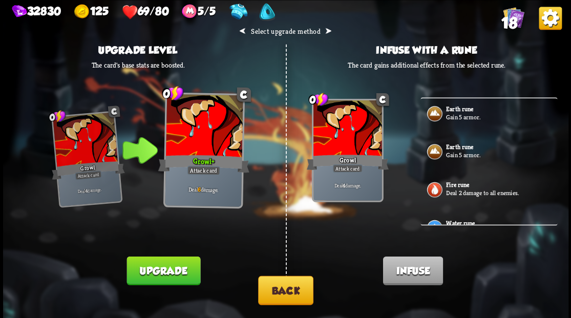
click at [300, 284] on button "Back" at bounding box center [285, 289] width 55 height 29
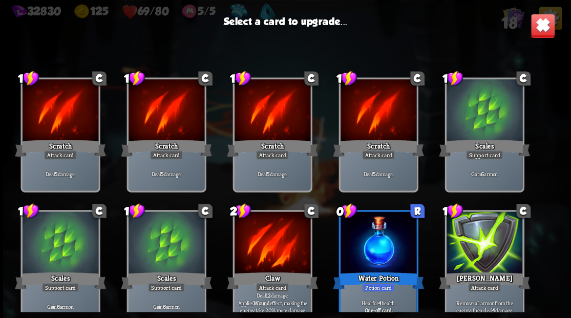
scroll to position [322, 0]
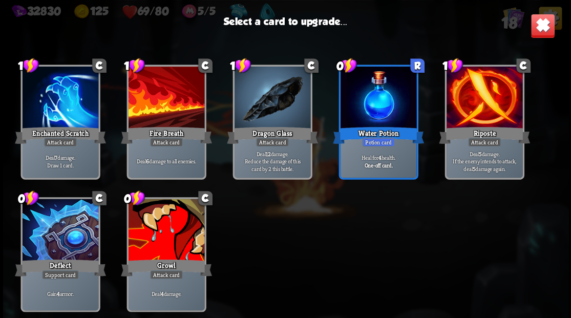
click at [47, 253] on div at bounding box center [60, 231] width 76 height 64
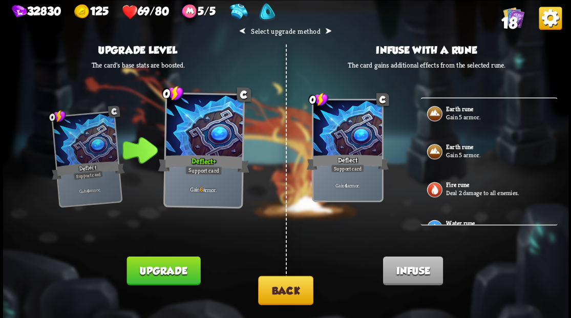
click at [439, 150] on img at bounding box center [434, 152] width 18 height 18
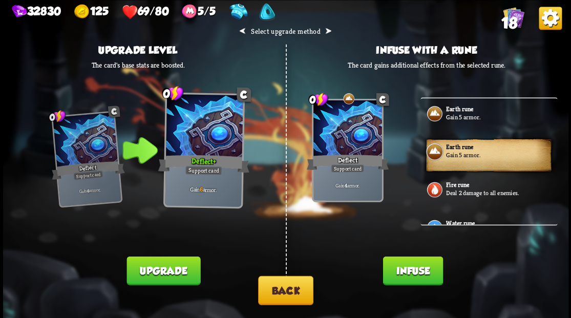
click at [409, 274] on button "Infuse" at bounding box center [412, 270] width 60 height 29
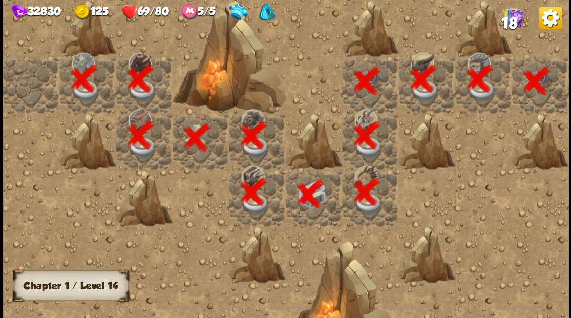
scroll to position [0, 197]
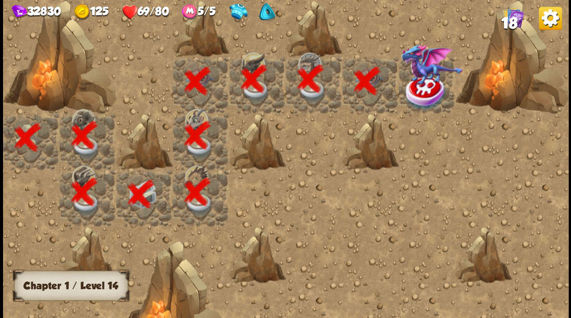
click at [426, 81] on img at bounding box center [432, 65] width 62 height 42
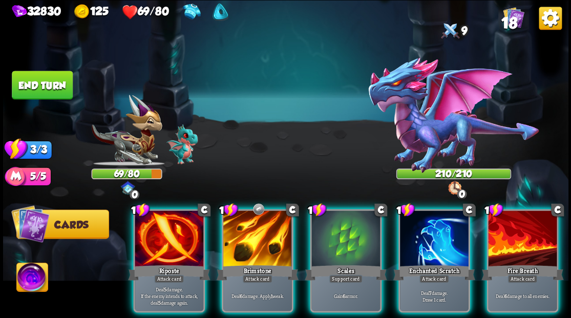
click at [30, 286] on img at bounding box center [31, 279] width 31 height 32
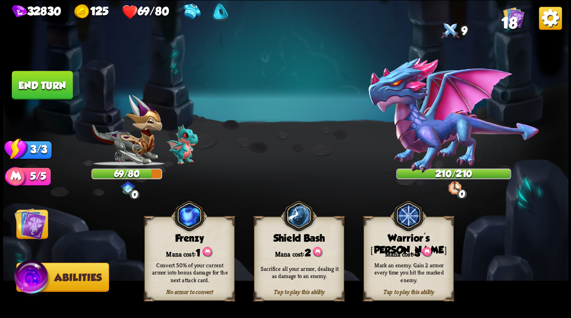
click at [393, 250] on div "Mana cost: 3" at bounding box center [407, 252] width 89 height 13
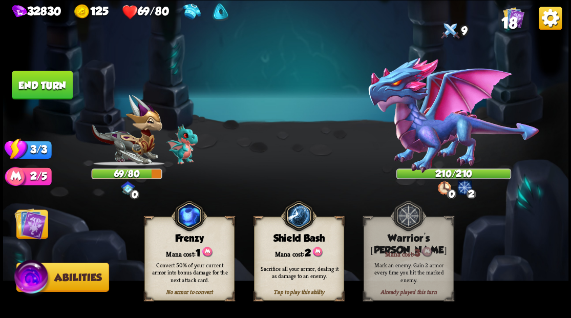
click at [30, 223] on img at bounding box center [30, 223] width 32 height 32
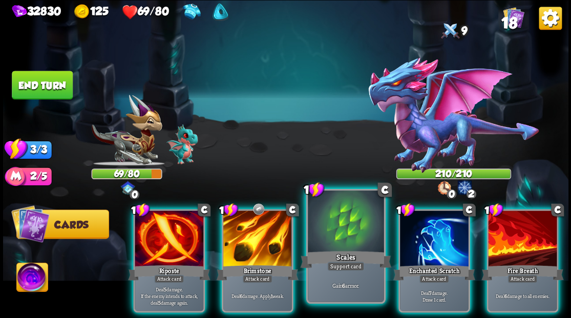
click at [331, 244] on div at bounding box center [346, 222] width 76 height 64
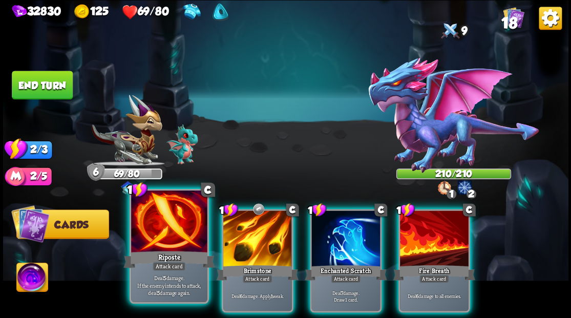
click at [166, 246] on div at bounding box center [169, 222] width 76 height 64
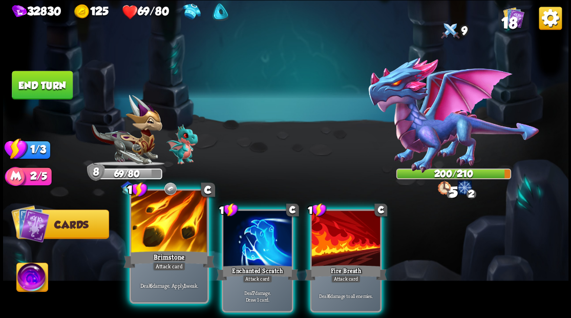
click at [166, 244] on div at bounding box center [169, 222] width 76 height 64
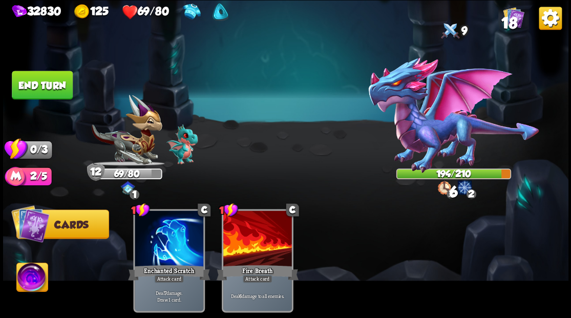
click at [47, 75] on button "End turn" at bounding box center [42, 85] width 61 height 29
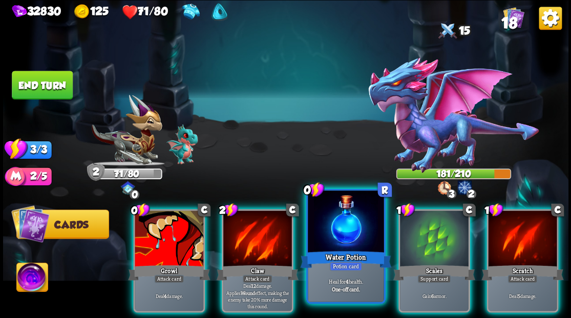
click at [338, 222] on div at bounding box center [346, 222] width 76 height 64
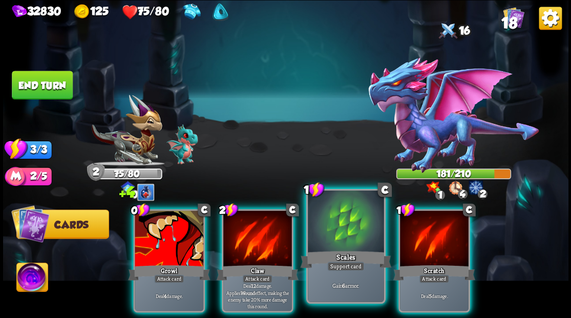
click at [334, 224] on div at bounding box center [346, 222] width 76 height 64
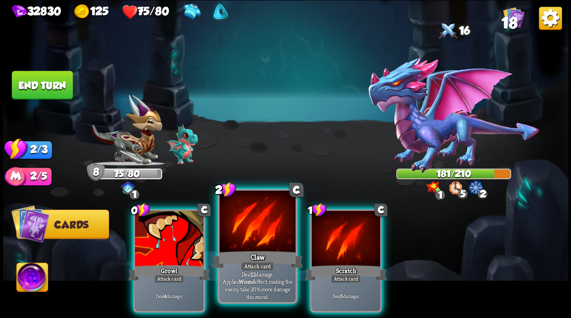
click at [253, 224] on div at bounding box center [257, 222] width 76 height 64
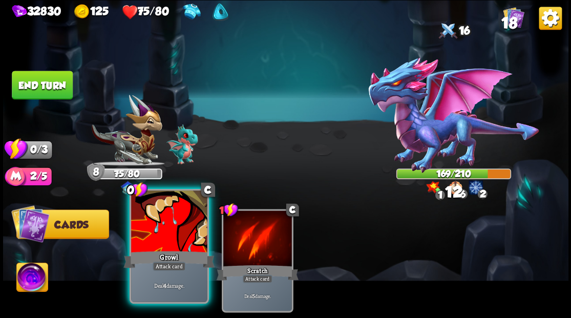
click at [179, 219] on div at bounding box center [169, 222] width 76 height 64
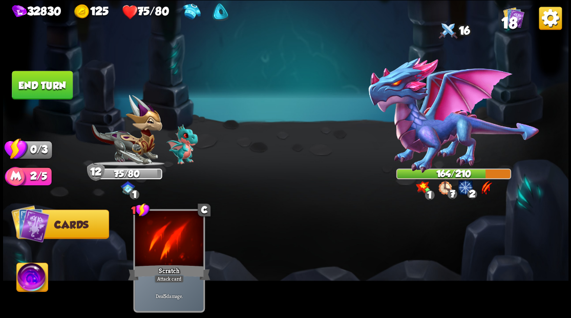
click at [52, 90] on button "End turn" at bounding box center [42, 85] width 61 height 29
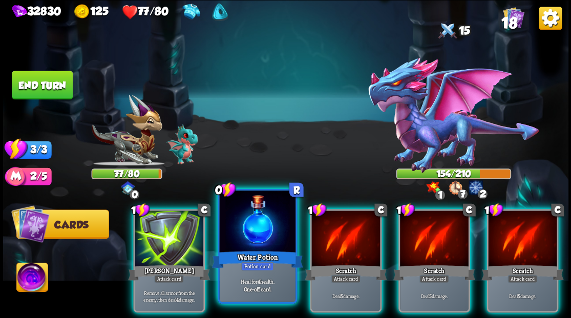
click at [251, 227] on div at bounding box center [257, 222] width 76 height 64
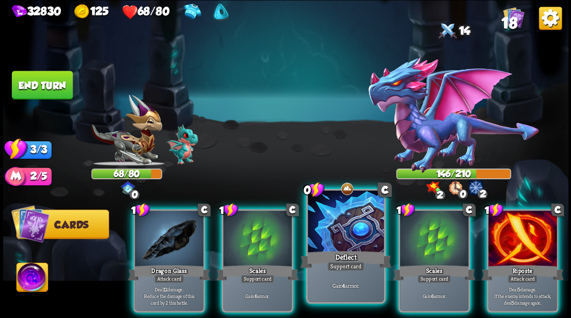
click at [342, 220] on div at bounding box center [346, 222] width 76 height 64
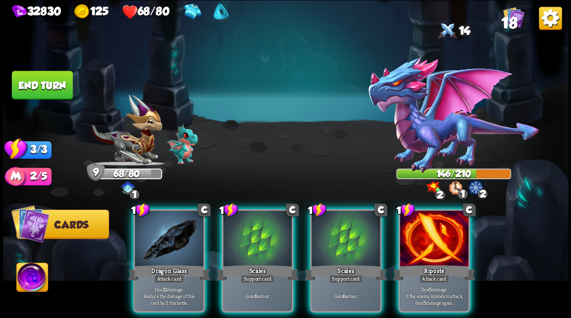
click at [431, 243] on div at bounding box center [434, 239] width 69 height 58
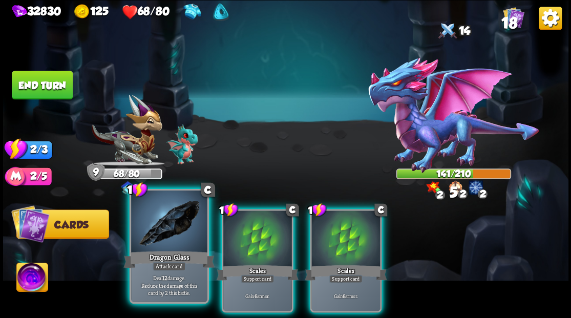
click at [165, 233] on div at bounding box center [169, 222] width 76 height 64
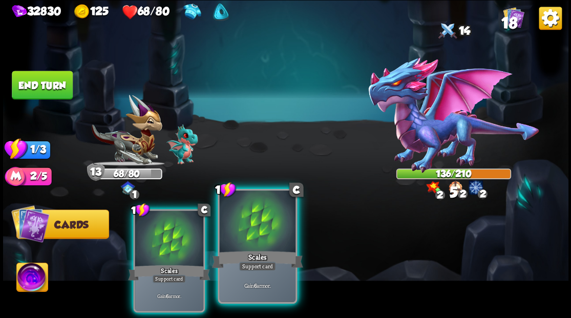
click at [233, 255] on div "Scales" at bounding box center [256, 259] width 91 height 20
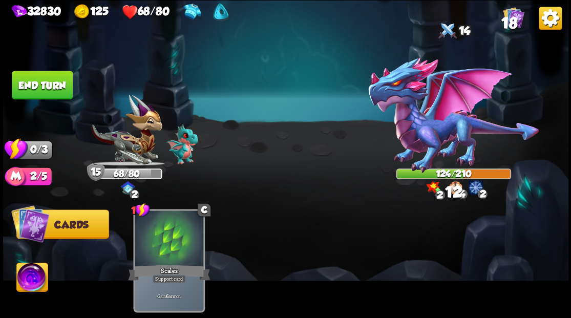
click at [47, 83] on button "End turn" at bounding box center [42, 85] width 61 height 29
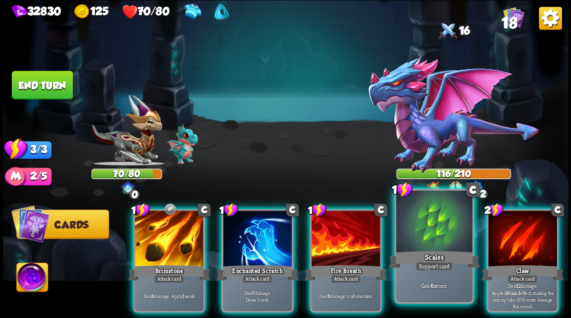
click at [424, 224] on div at bounding box center [434, 222] width 76 height 64
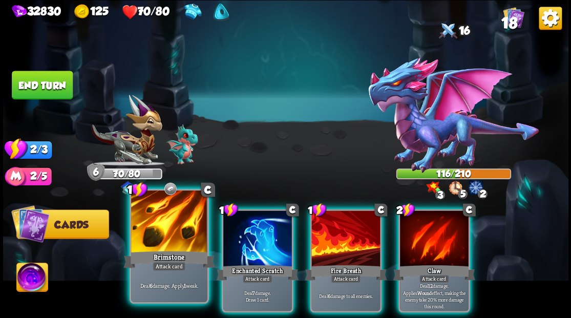
click at [158, 234] on div at bounding box center [169, 222] width 76 height 64
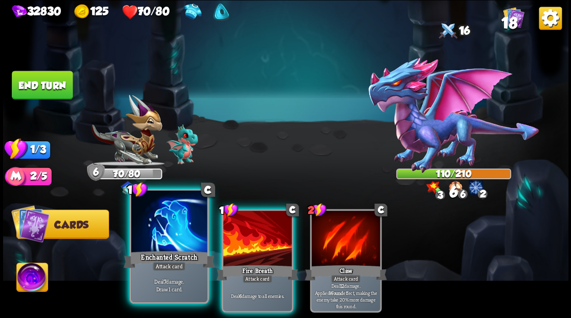
click at [176, 222] on div at bounding box center [169, 222] width 76 height 64
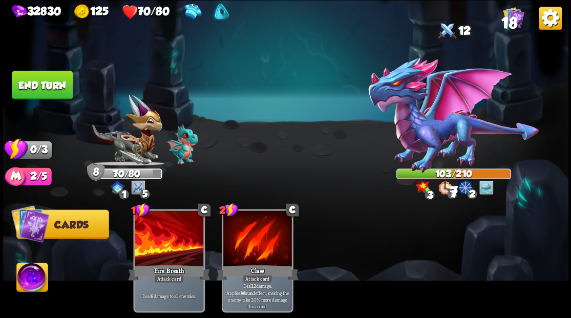
click at [60, 91] on button "End turn" at bounding box center [42, 85] width 61 height 29
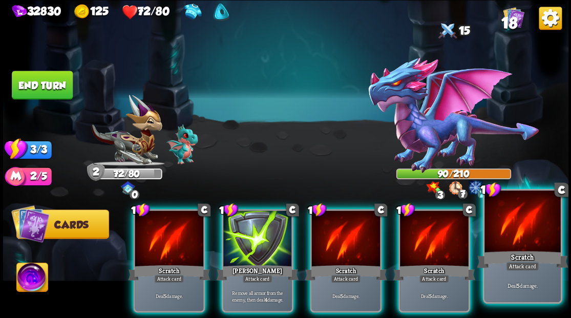
click at [512, 224] on div at bounding box center [522, 222] width 76 height 64
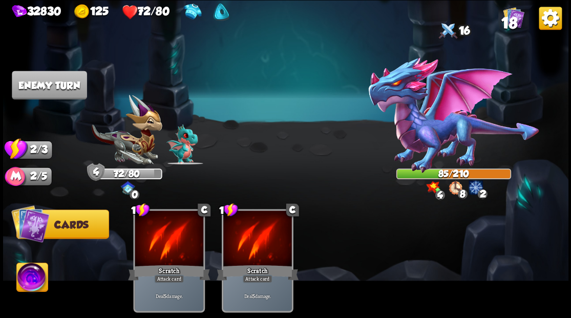
click at [435, 239] on div "1 C Scratch Attack card Deal 5 damage. 1 C Scratch Attack card Deal 5 damage." at bounding box center [342, 247] width 452 height 141
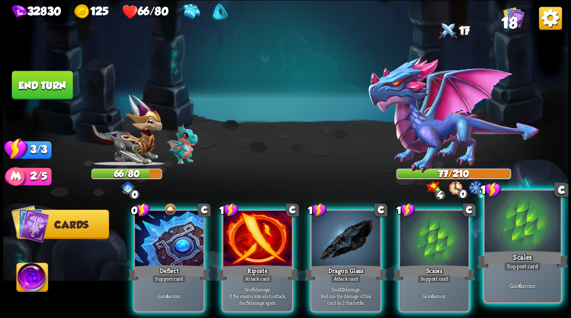
click at [518, 231] on div at bounding box center [522, 222] width 76 height 64
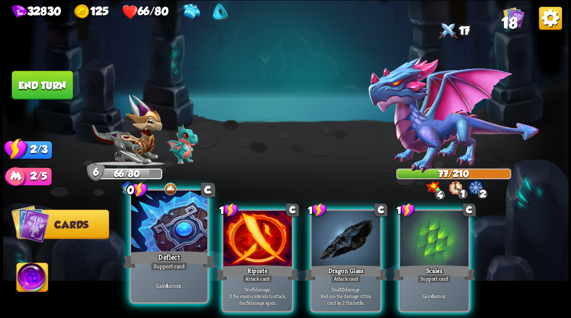
click at [162, 227] on div at bounding box center [169, 222] width 76 height 64
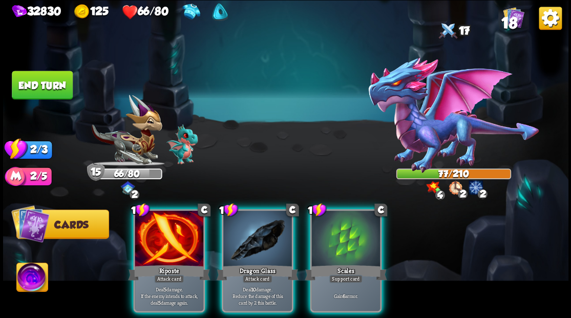
click at [162, 227] on div at bounding box center [169, 239] width 69 height 58
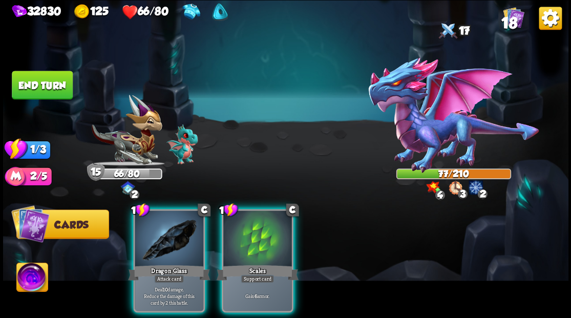
click at [162, 227] on div at bounding box center [169, 239] width 69 height 58
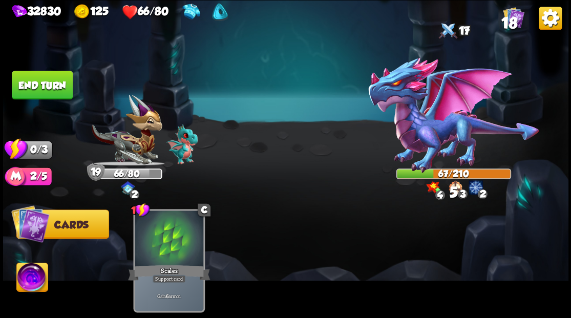
click at [48, 87] on button "End turn" at bounding box center [42, 85] width 61 height 29
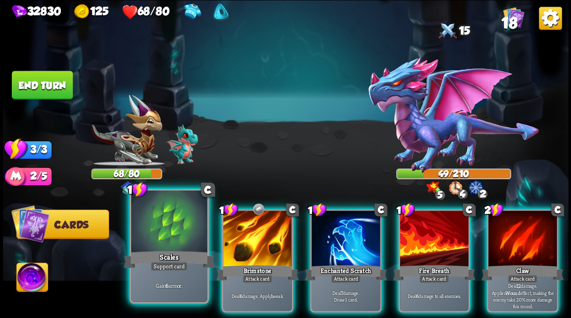
click at [153, 241] on div at bounding box center [169, 222] width 76 height 64
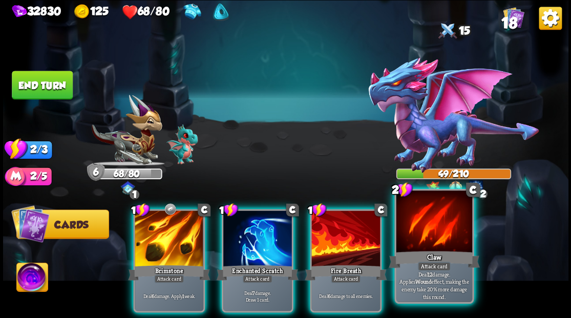
click at [423, 237] on div at bounding box center [434, 222] width 76 height 64
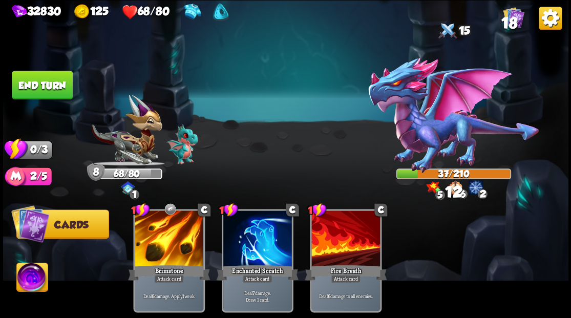
click at [59, 84] on button "End turn" at bounding box center [42, 85] width 61 height 29
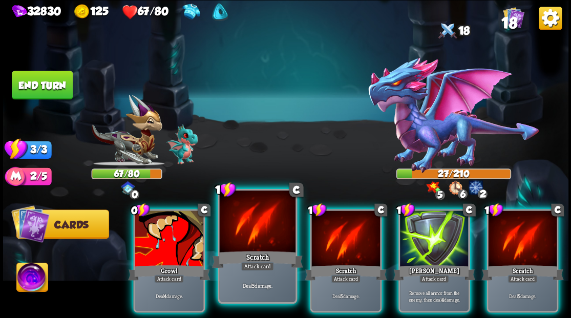
click at [246, 234] on div at bounding box center [257, 222] width 76 height 64
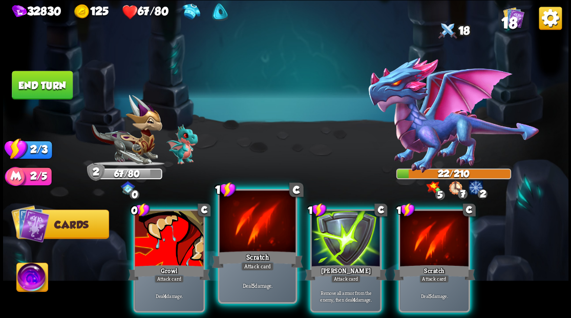
click at [246, 234] on div at bounding box center [257, 222] width 76 height 64
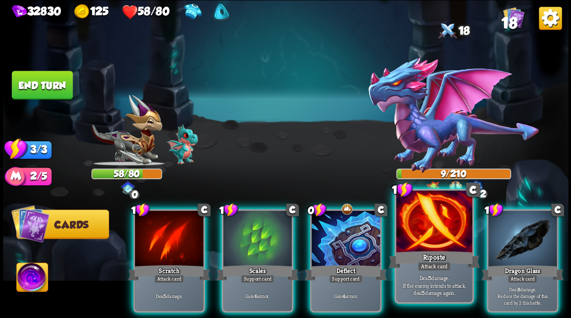
click at [439, 245] on div at bounding box center [434, 222] width 76 height 64
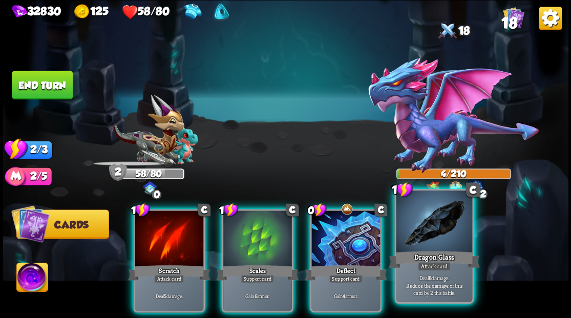
click at [436, 242] on div at bounding box center [434, 222] width 76 height 64
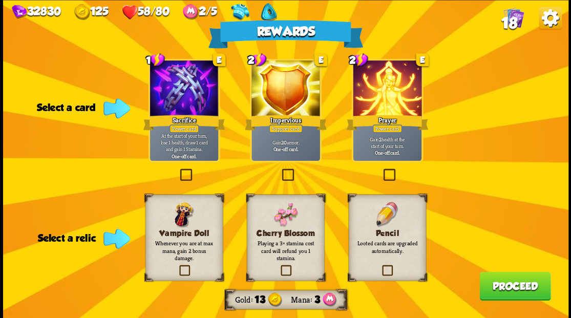
click at [177, 266] on label at bounding box center [177, 266] width 0 height 0
click at [0, 0] on input "checkbox" at bounding box center [0, 0] width 0 height 0
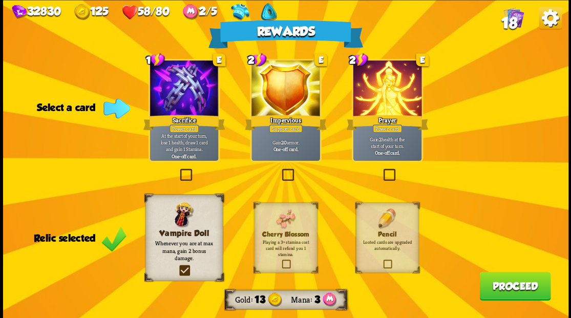
click at [503, 292] on button "Proceed" at bounding box center [514, 285] width 71 height 29
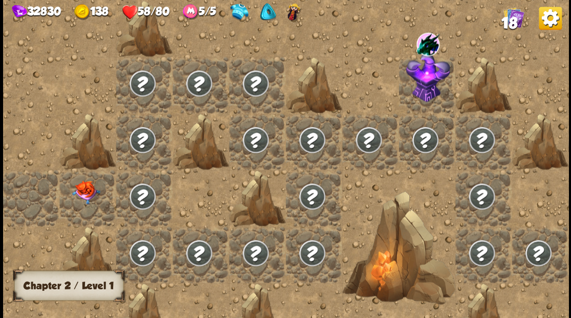
click at [84, 187] on img at bounding box center [86, 192] width 28 height 24
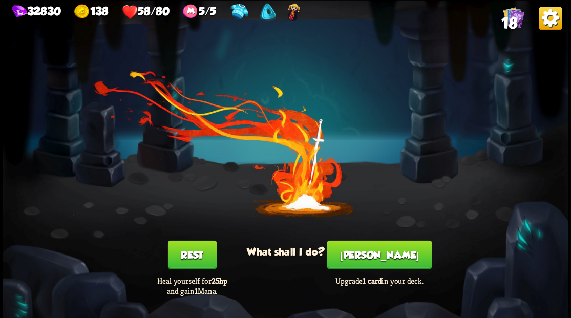
click at [375, 260] on button "[PERSON_NAME]" at bounding box center [379, 254] width 105 height 29
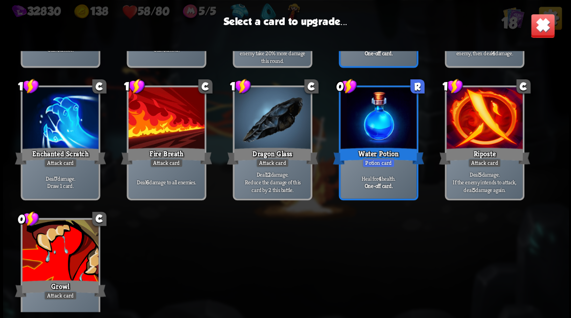
scroll to position [322, 0]
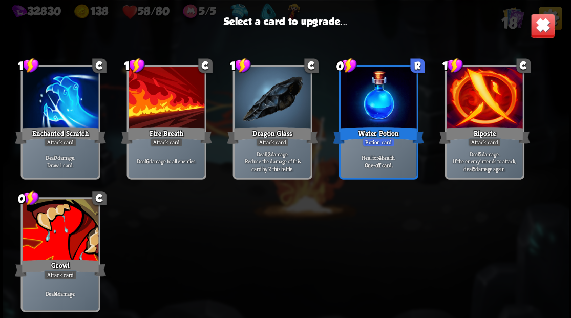
click at [56, 244] on div at bounding box center [60, 231] width 76 height 64
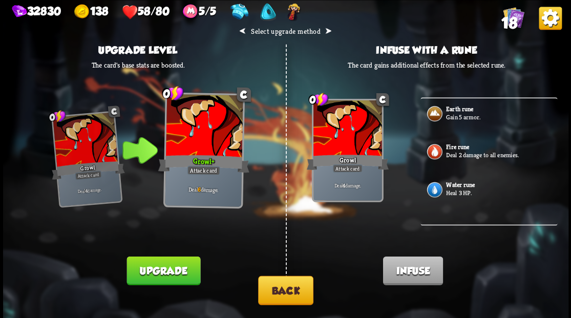
click at [285, 289] on button "Back" at bounding box center [285, 289] width 55 height 29
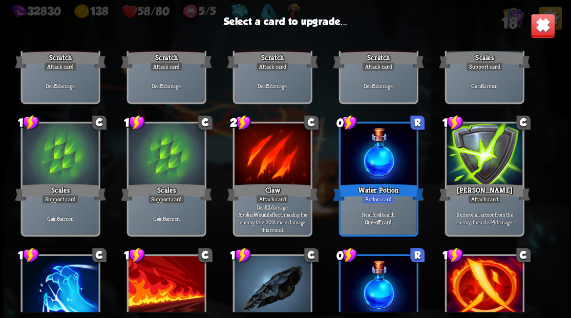
scroll to position [136, 0]
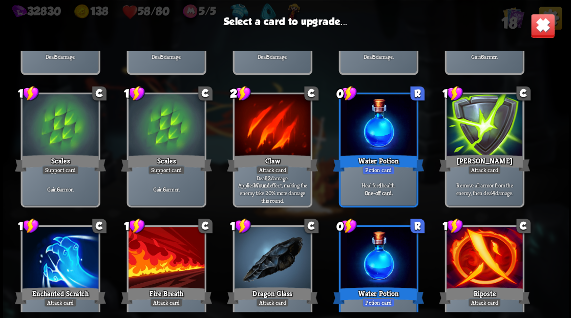
click at [159, 258] on div at bounding box center [166, 259] width 76 height 64
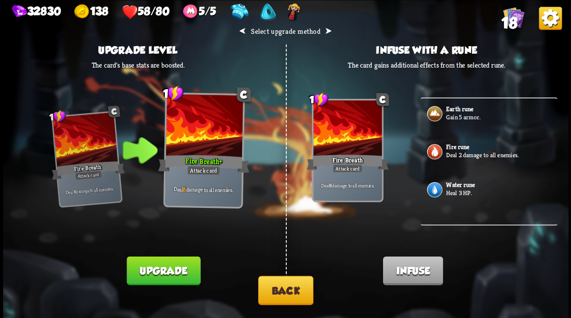
click at [156, 266] on button "Upgrade" at bounding box center [163, 270] width 74 height 29
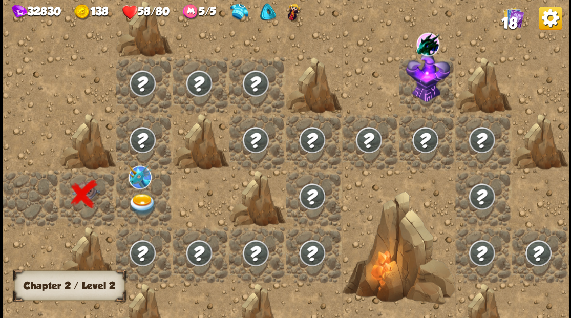
click at [138, 203] on img at bounding box center [142, 204] width 28 height 22
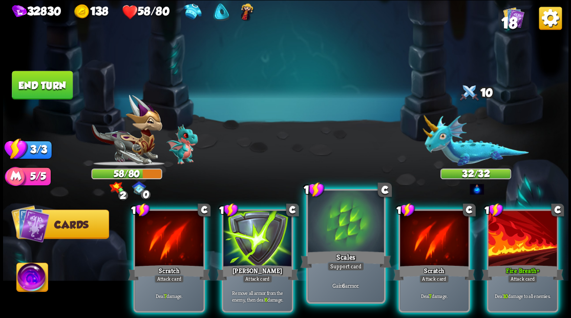
click at [351, 237] on div at bounding box center [346, 222] width 76 height 64
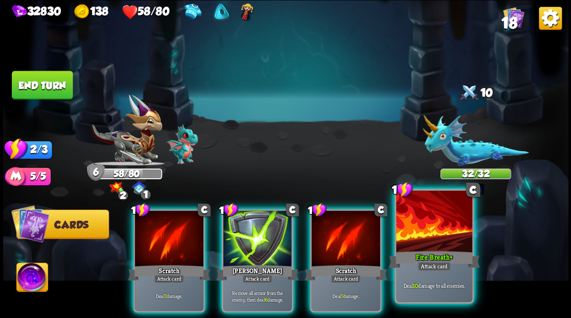
click at [434, 237] on div at bounding box center [434, 222] width 76 height 64
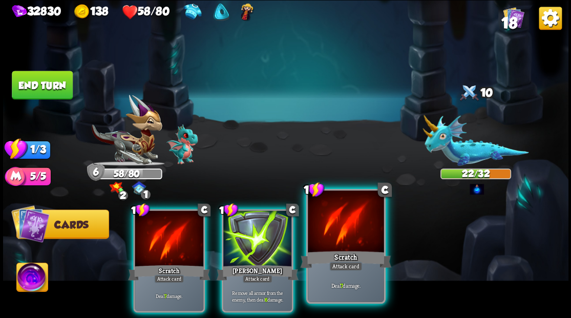
click at [341, 251] on div "Scratch" at bounding box center [345, 259] width 91 height 20
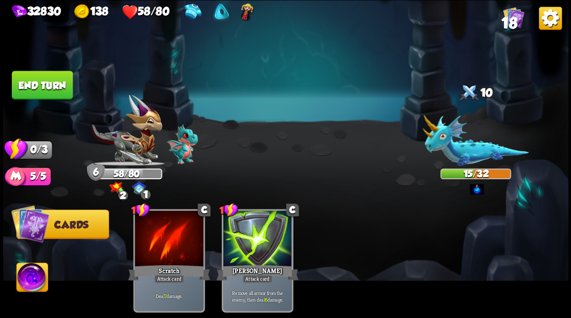
click at [48, 78] on button "End turn" at bounding box center [42, 85] width 61 height 29
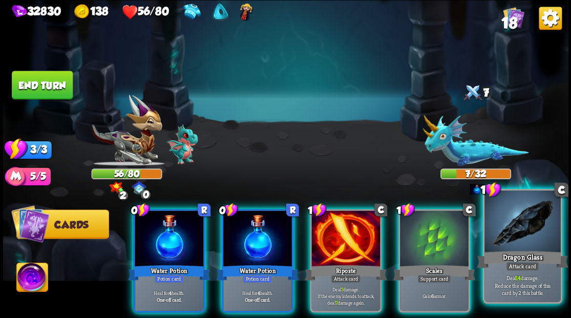
click at [531, 234] on div at bounding box center [522, 222] width 76 height 64
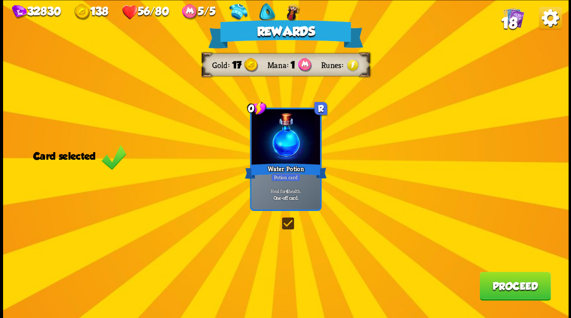
click at [520, 291] on button "Proceed" at bounding box center [514, 285] width 71 height 29
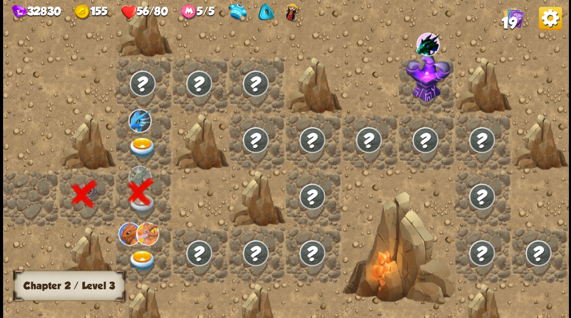
click at [142, 144] on img at bounding box center [142, 148] width 28 height 22
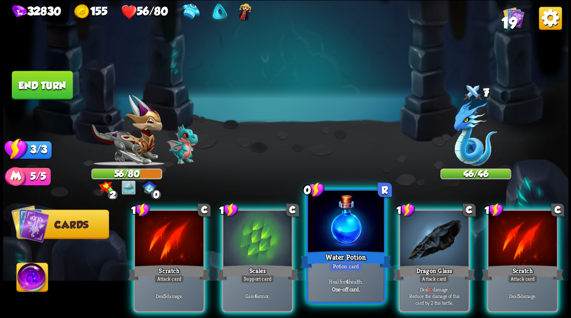
click at [338, 234] on div at bounding box center [346, 222] width 76 height 64
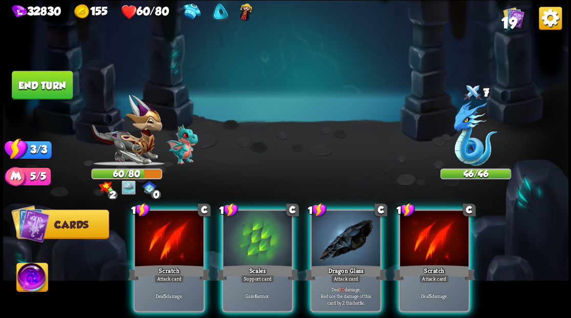
click at [472, 123] on div at bounding box center [475, 135] width 71 height 62
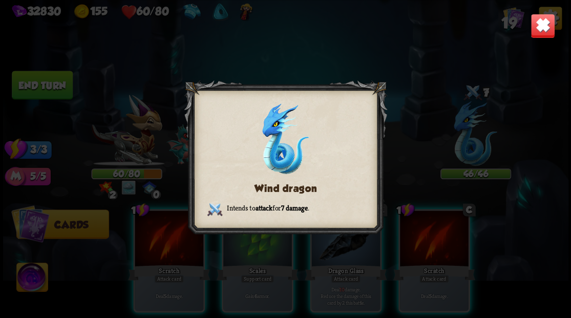
click at [541, 26] on img at bounding box center [542, 25] width 25 height 25
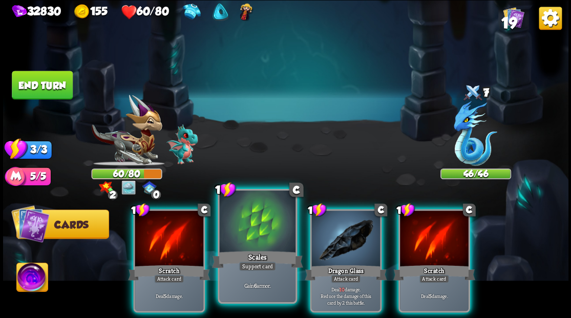
click at [249, 224] on div at bounding box center [257, 222] width 76 height 64
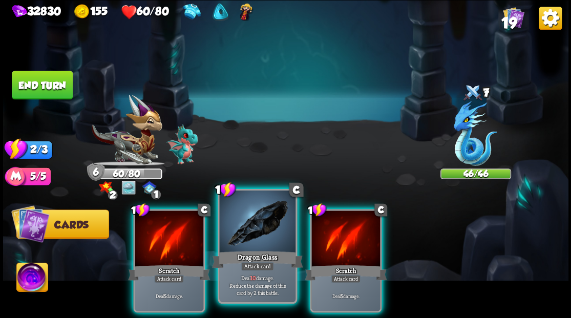
click at [250, 226] on div at bounding box center [257, 222] width 76 height 64
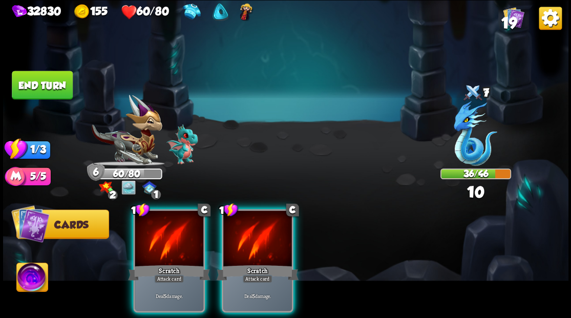
click at [250, 226] on div at bounding box center [257, 239] width 69 height 58
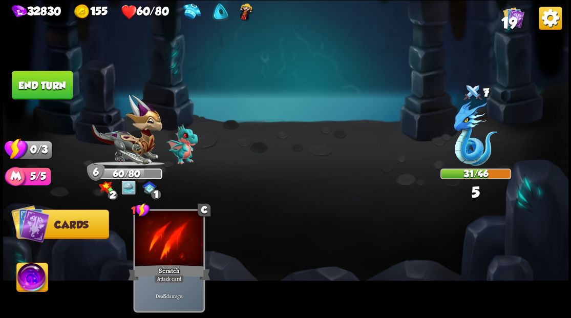
click at [38, 70] on img at bounding box center [285, 159] width 565 height 318
click at [33, 89] on button "End turn" at bounding box center [42, 85] width 61 height 29
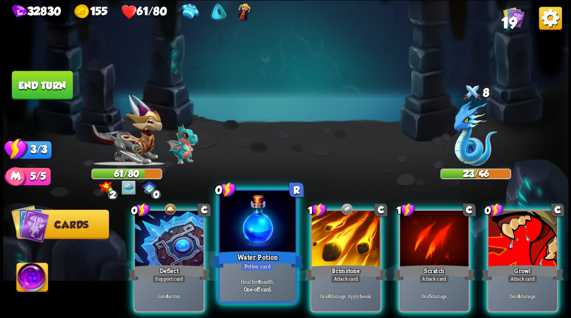
click at [254, 236] on div at bounding box center [257, 222] width 76 height 64
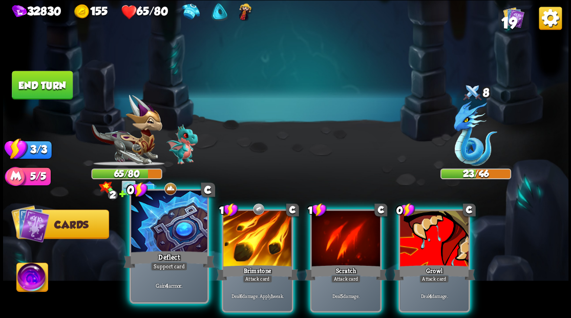
click at [162, 224] on div at bounding box center [169, 222] width 76 height 64
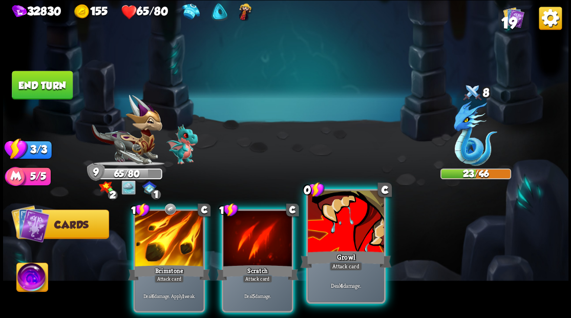
click at [352, 247] on div at bounding box center [346, 222] width 76 height 64
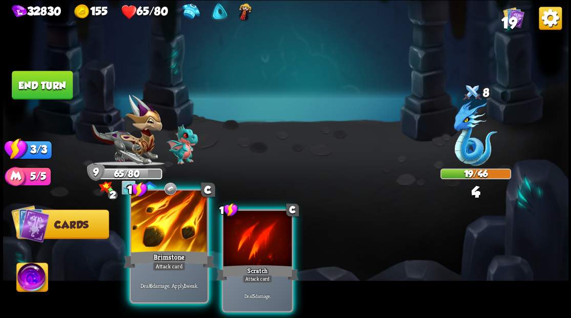
click at [160, 232] on div at bounding box center [169, 222] width 76 height 64
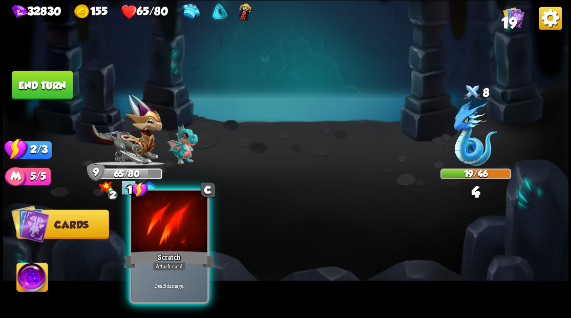
click at [184, 234] on div at bounding box center [169, 222] width 76 height 64
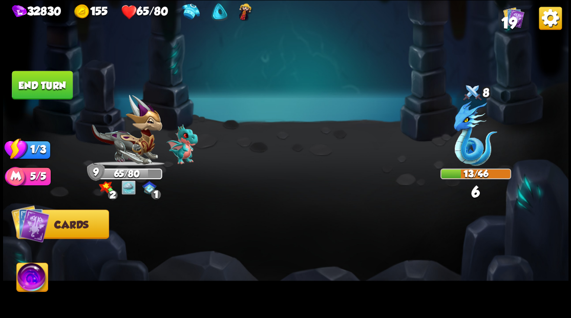
click at [43, 86] on button "End turn" at bounding box center [42, 85] width 61 height 29
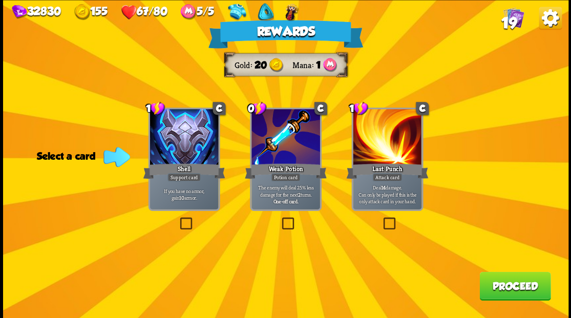
click at [279, 219] on label at bounding box center [279, 219] width 0 height 0
click at [0, 0] on input "checkbox" at bounding box center [0, 0] width 0 height 0
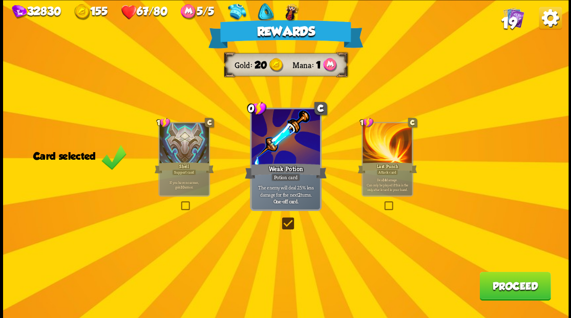
click at [505, 290] on button "Proceed" at bounding box center [514, 285] width 71 height 29
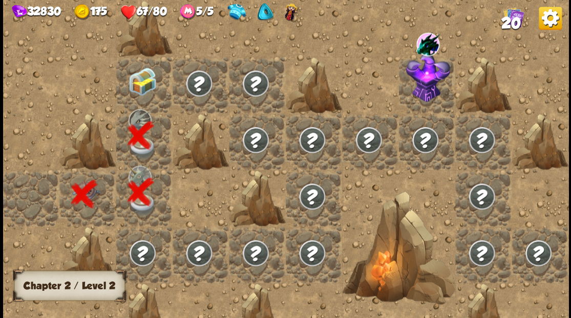
click at [144, 87] on img at bounding box center [142, 81] width 28 height 28
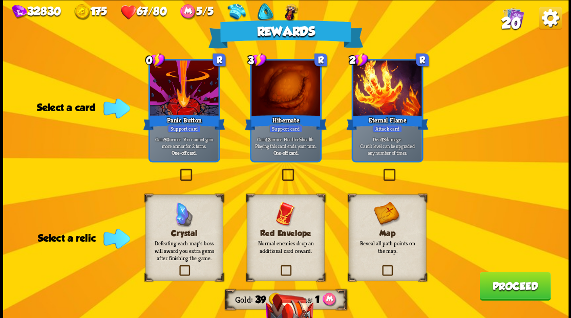
click at [278, 266] on label at bounding box center [278, 266] width 0 height 0
click at [0, 0] on input "checkbox" at bounding box center [0, 0] width 0 height 0
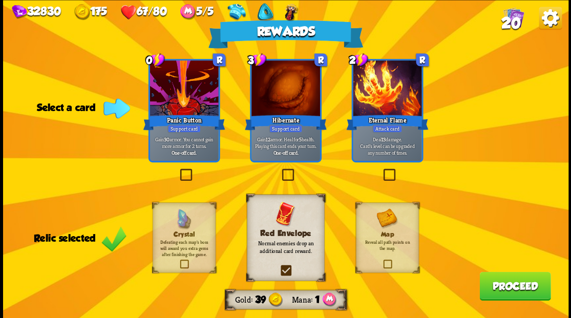
click at [515, 291] on button "Proceed" at bounding box center [514, 285] width 71 height 29
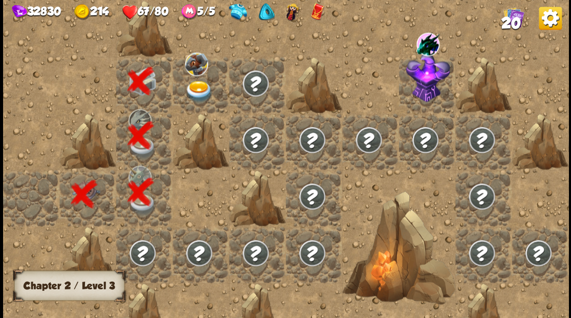
click at [207, 91] on img at bounding box center [199, 91] width 28 height 22
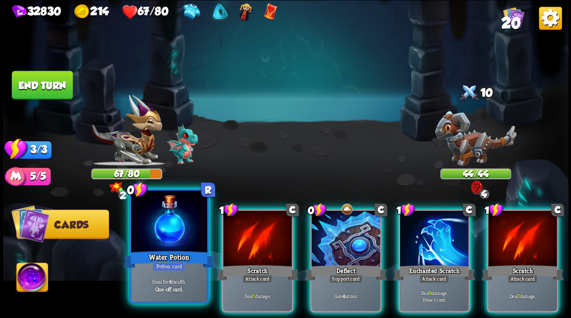
click at [170, 226] on div at bounding box center [169, 222] width 76 height 64
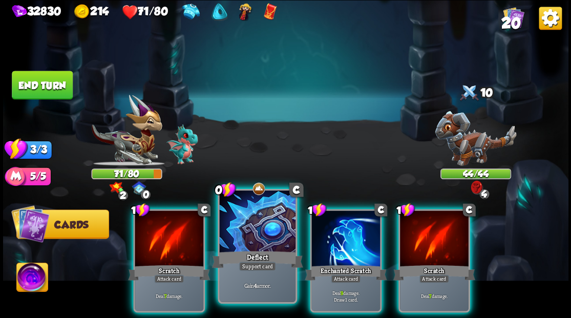
click at [271, 220] on div at bounding box center [257, 222] width 76 height 64
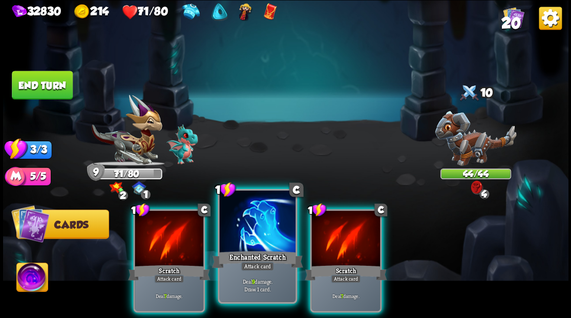
click at [269, 223] on div at bounding box center [257, 222] width 76 height 64
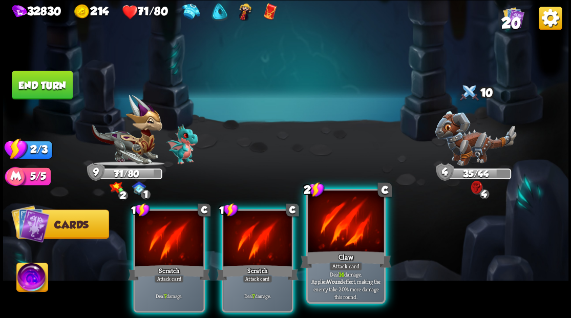
click at [340, 257] on div "Claw" at bounding box center [345, 259] width 91 height 20
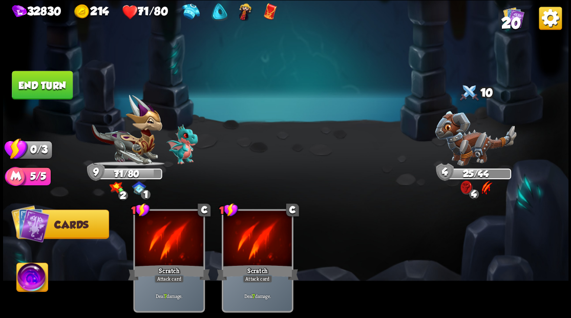
click at [59, 82] on button "End turn" at bounding box center [42, 85] width 61 height 29
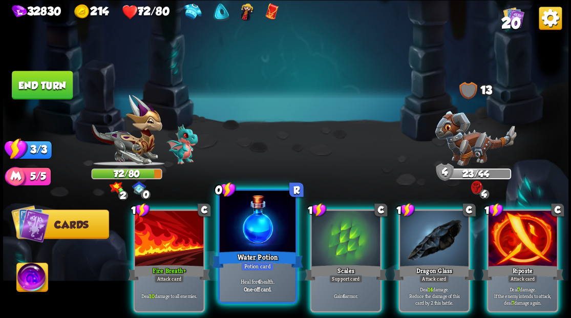
click at [242, 232] on div at bounding box center [257, 222] width 76 height 64
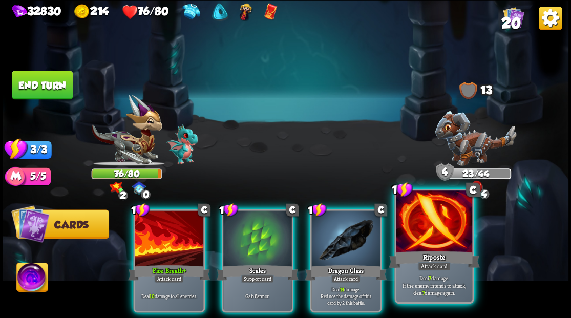
click at [441, 237] on div at bounding box center [434, 222] width 76 height 64
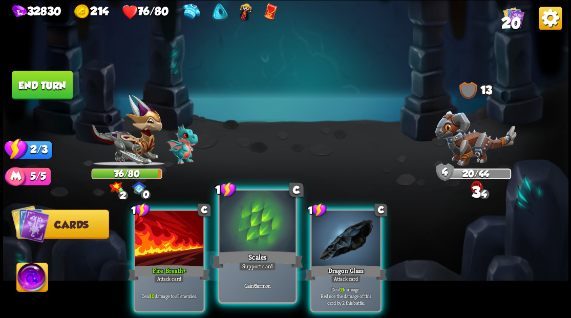
click at [263, 231] on div at bounding box center [257, 222] width 76 height 64
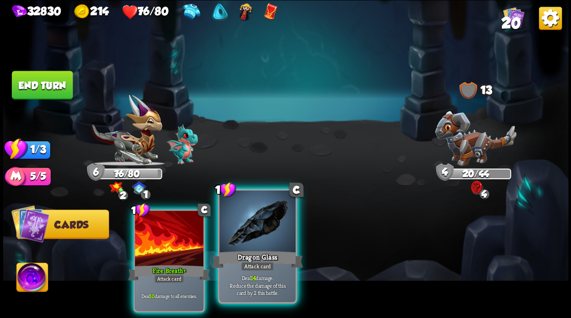
click at [242, 225] on div at bounding box center [257, 222] width 76 height 64
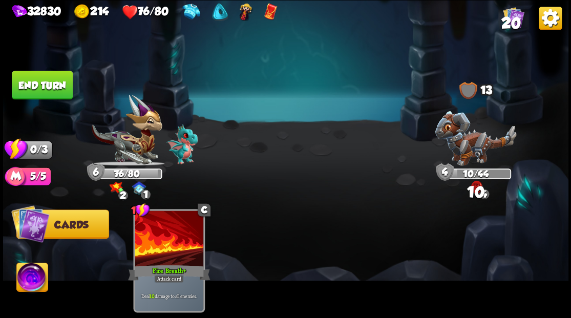
click at [48, 88] on button "End turn" at bounding box center [42, 85] width 61 height 29
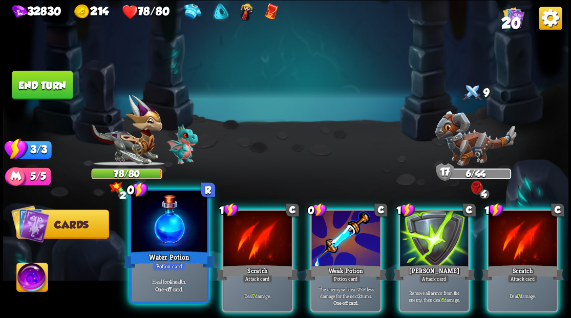
click at [170, 231] on div at bounding box center [169, 222] width 76 height 64
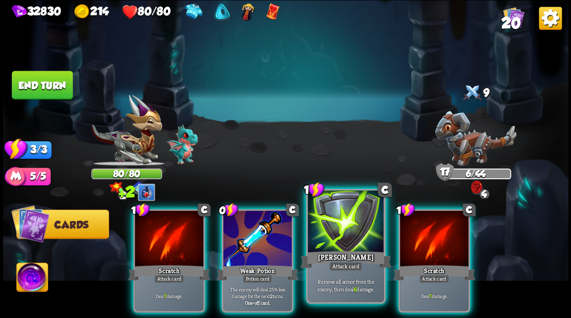
click at [327, 232] on div at bounding box center [346, 222] width 76 height 64
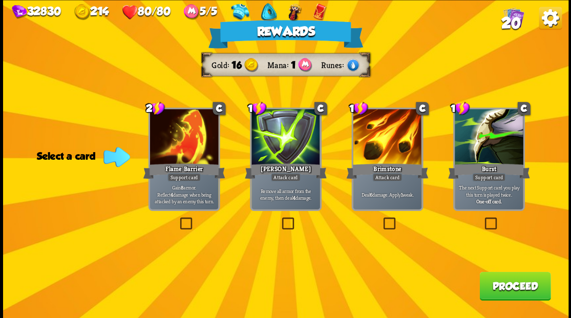
click at [279, 219] on label at bounding box center [279, 219] width 0 height 0
click at [0, 0] on input "checkbox" at bounding box center [0, 0] width 0 height 0
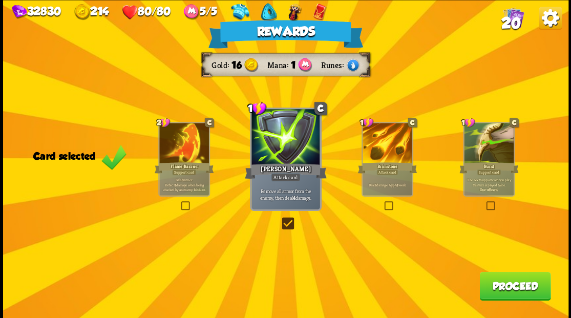
click at [505, 278] on button "Proceed" at bounding box center [514, 285] width 71 height 29
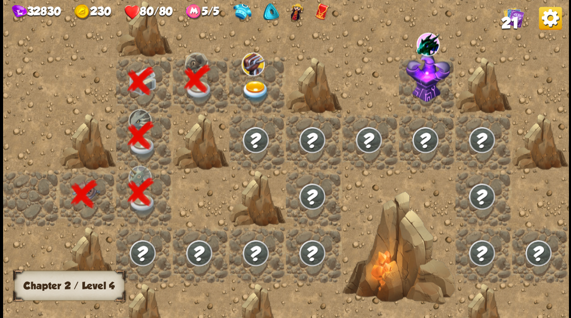
click at [246, 86] on img at bounding box center [255, 91] width 28 height 22
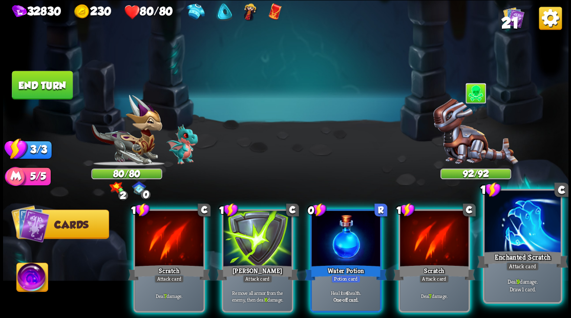
click at [506, 244] on div at bounding box center [522, 222] width 76 height 64
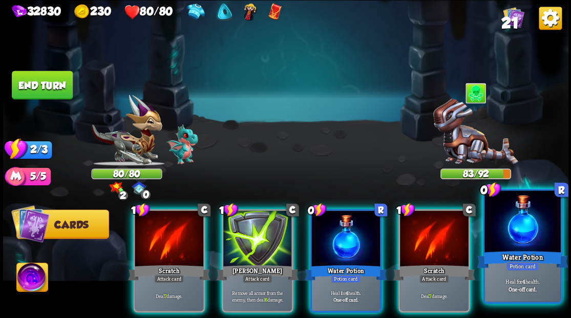
click at [516, 230] on div at bounding box center [522, 222] width 76 height 64
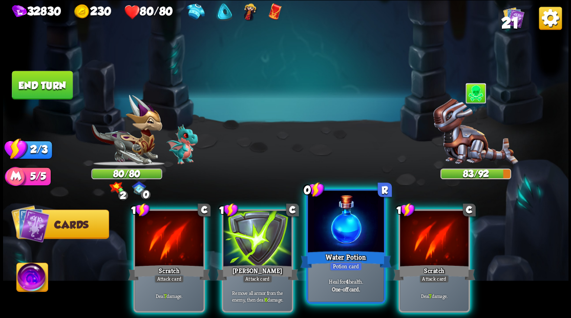
click at [341, 220] on div at bounding box center [346, 222] width 76 height 64
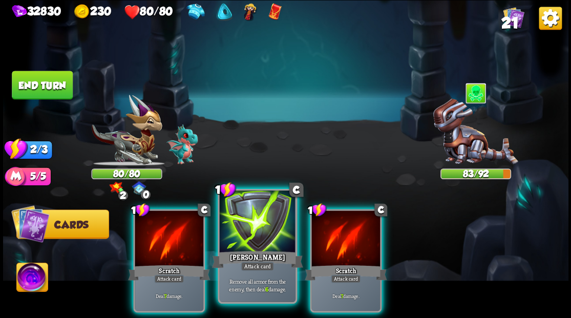
click at [240, 243] on div at bounding box center [257, 222] width 76 height 64
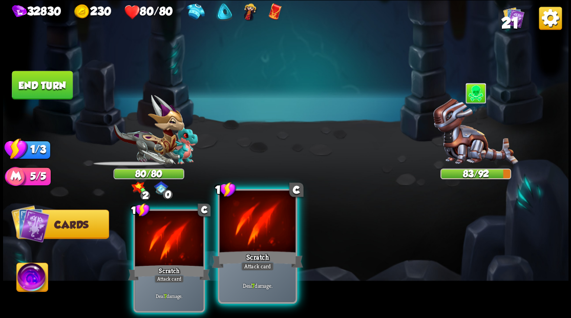
click at [270, 243] on div at bounding box center [257, 222] width 76 height 64
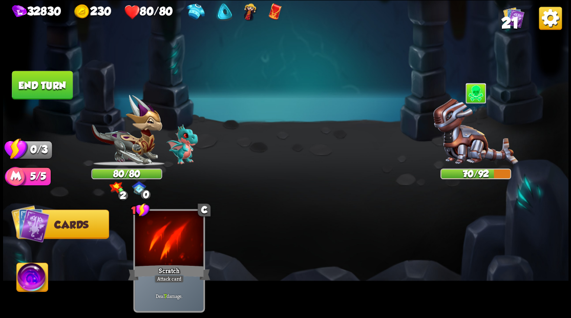
click at [49, 80] on button "End turn" at bounding box center [42, 85] width 61 height 29
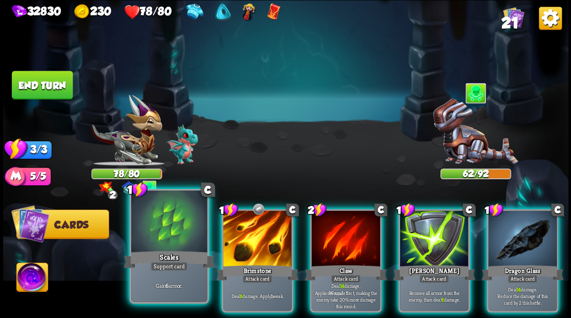
click at [172, 236] on div at bounding box center [169, 222] width 76 height 64
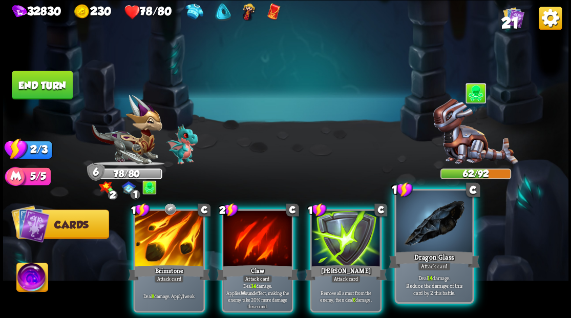
click at [423, 236] on div at bounding box center [434, 222] width 76 height 64
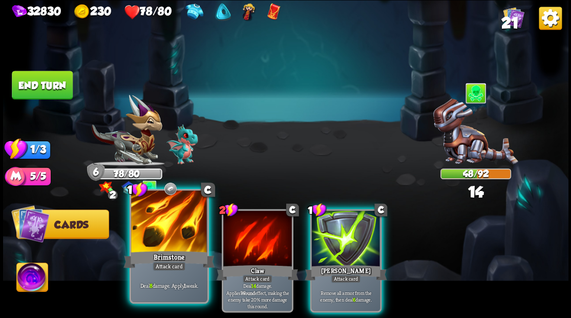
click at [155, 229] on div at bounding box center [169, 222] width 76 height 64
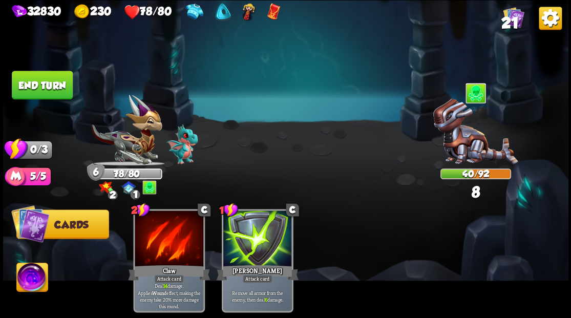
click at [53, 77] on button "End turn" at bounding box center [42, 85] width 61 height 29
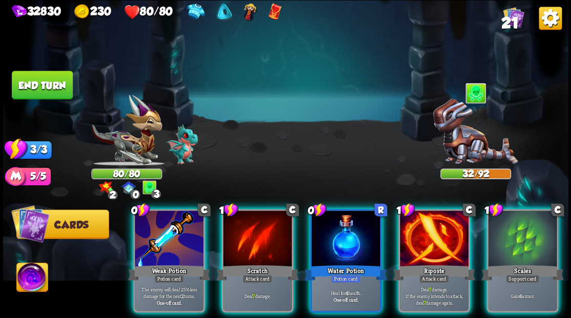
click at [373, 151] on img at bounding box center [285, 159] width 565 height 318
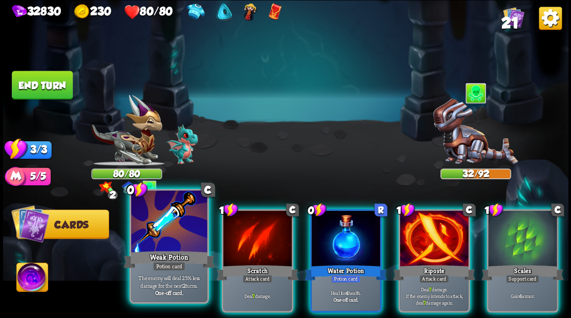
click at [156, 241] on div at bounding box center [169, 222] width 76 height 64
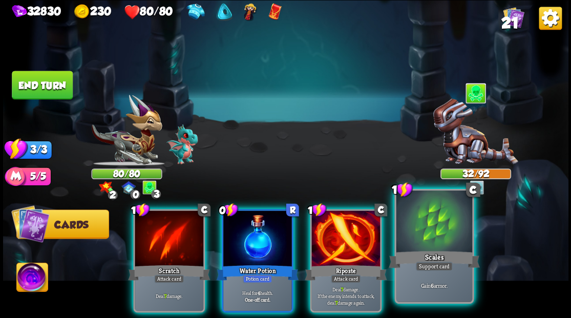
click at [428, 234] on div at bounding box center [434, 222] width 76 height 64
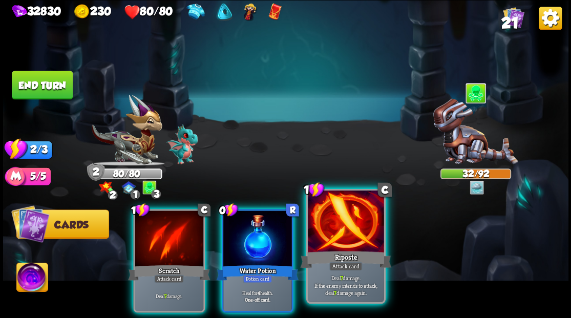
click at [334, 244] on div at bounding box center [346, 222] width 76 height 64
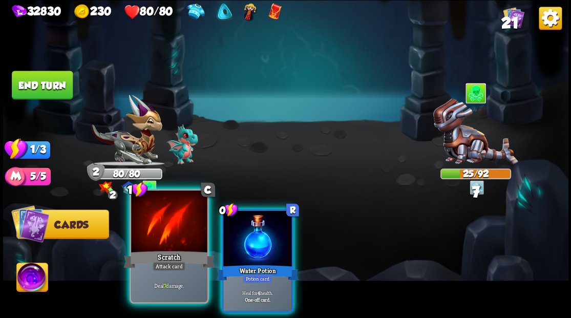
click at [172, 237] on div at bounding box center [169, 222] width 76 height 64
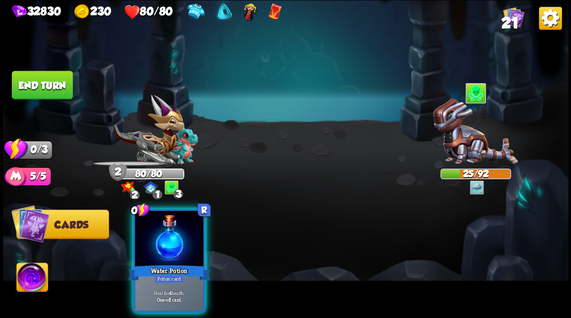
click at [171, 237] on div at bounding box center [169, 239] width 69 height 58
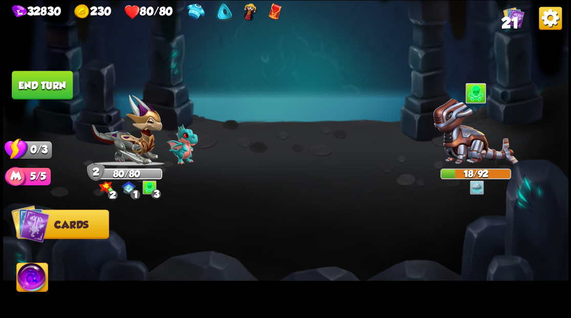
click at [56, 83] on button "End turn" at bounding box center [42, 85] width 61 height 29
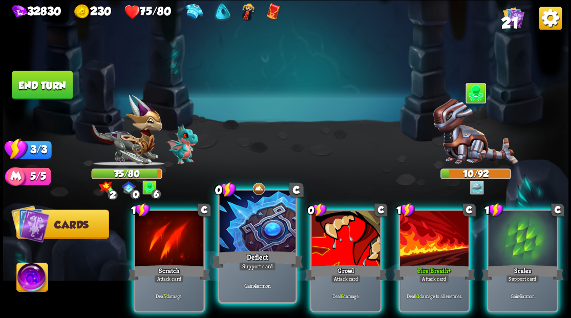
click at [252, 243] on div at bounding box center [257, 222] width 76 height 64
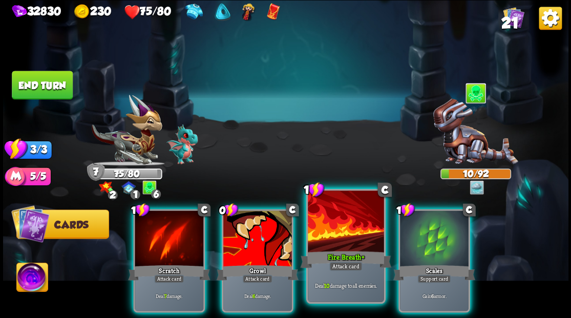
click at [327, 227] on div at bounding box center [346, 222] width 76 height 64
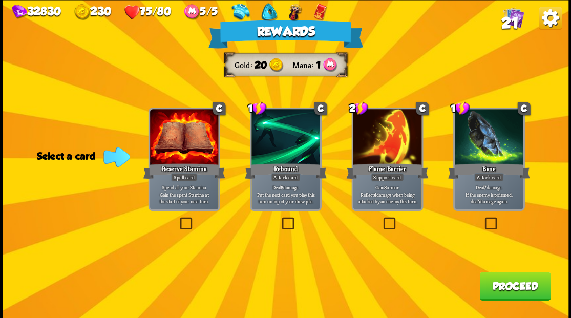
click at [483, 219] on label at bounding box center [483, 219] width 0 height 0
click at [0, 0] on input "checkbox" at bounding box center [0, 0] width 0 height 0
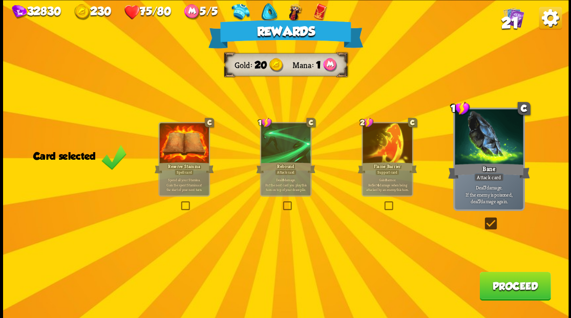
click at [495, 285] on button "Proceed" at bounding box center [514, 285] width 71 height 29
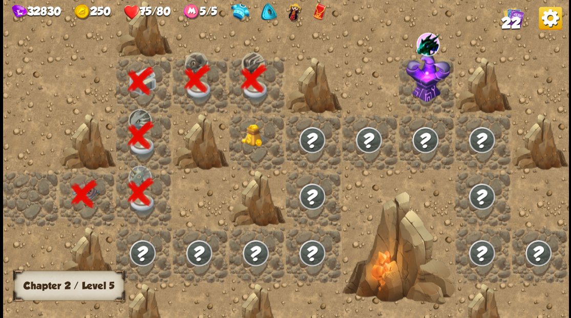
click at [262, 146] on div at bounding box center [257, 141] width 56 height 56
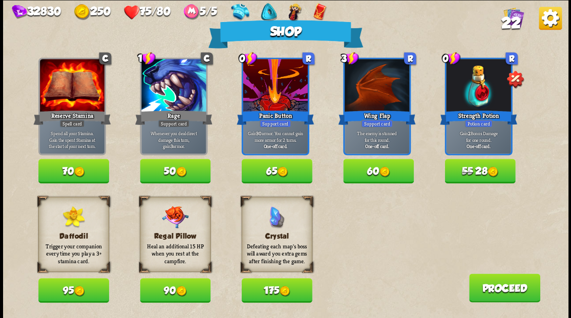
click at [462, 163] on button "55 28" at bounding box center [479, 171] width 71 height 25
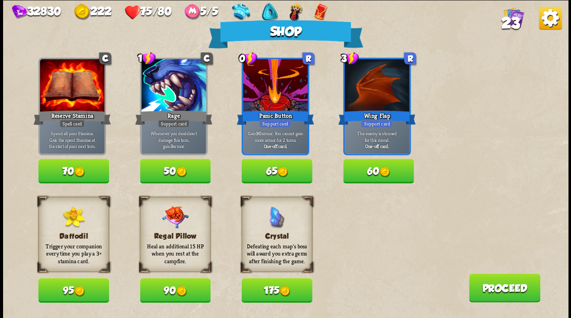
click at [487, 295] on button "Proceed" at bounding box center [503, 287] width 71 height 29
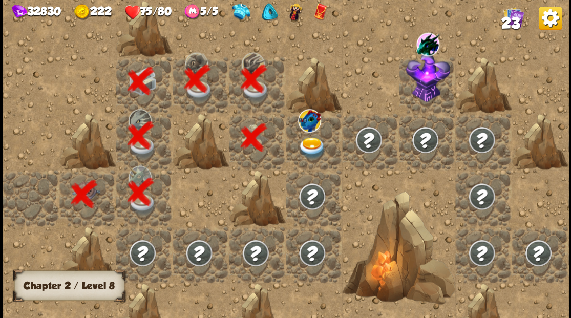
click at [313, 142] on img at bounding box center [312, 148] width 28 height 22
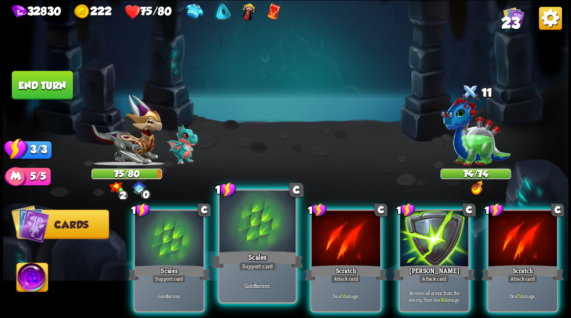
click at [239, 230] on div at bounding box center [257, 222] width 76 height 64
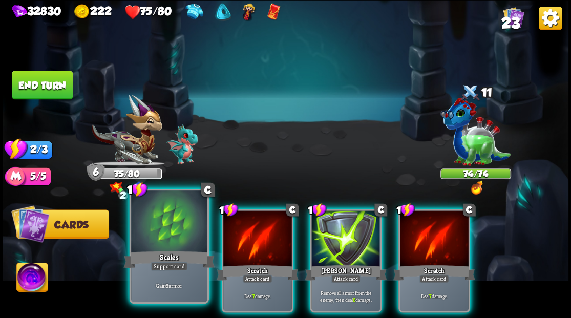
click at [169, 225] on div at bounding box center [169, 222] width 76 height 64
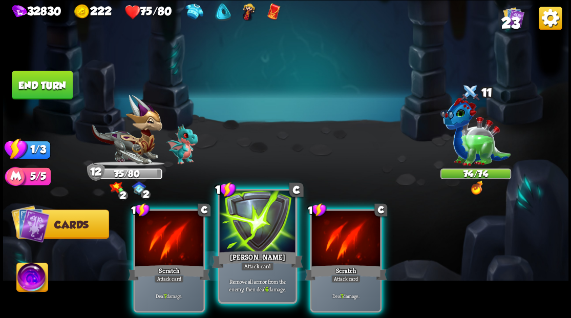
click at [256, 229] on div at bounding box center [257, 222] width 76 height 64
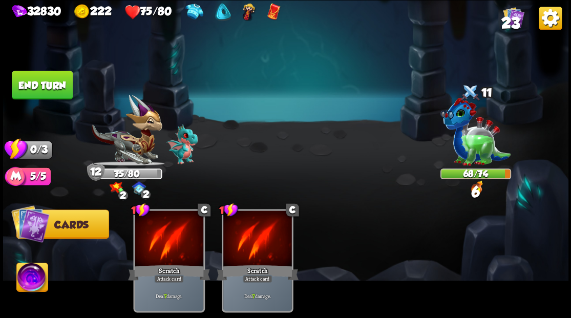
click at [60, 79] on button "End turn" at bounding box center [42, 85] width 61 height 29
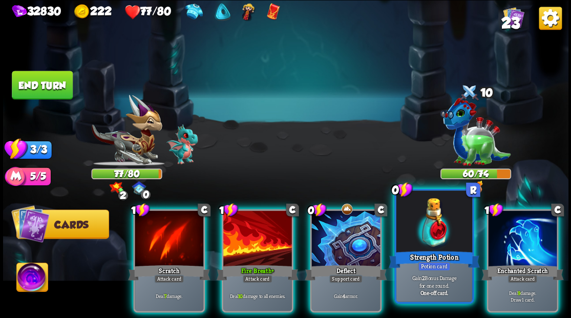
click at [425, 227] on div at bounding box center [434, 222] width 76 height 64
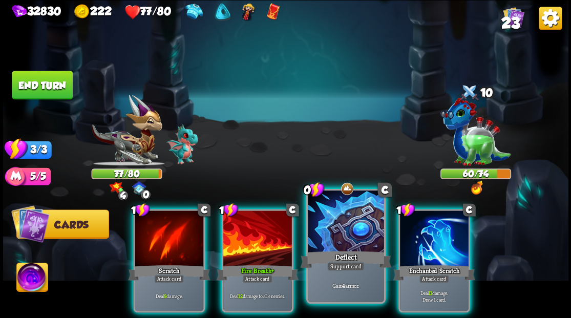
click at [354, 230] on div at bounding box center [346, 222] width 76 height 64
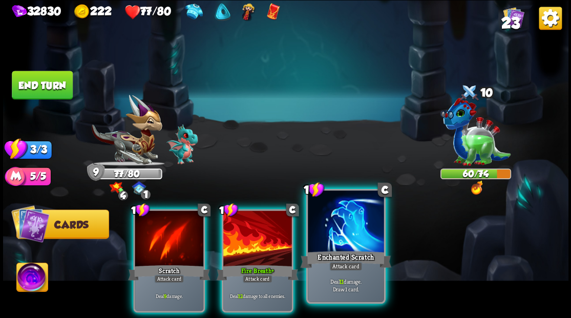
click at [332, 239] on div at bounding box center [346, 222] width 76 height 64
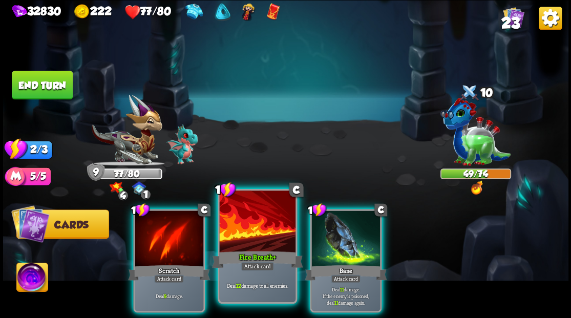
click at [272, 232] on div at bounding box center [257, 222] width 76 height 64
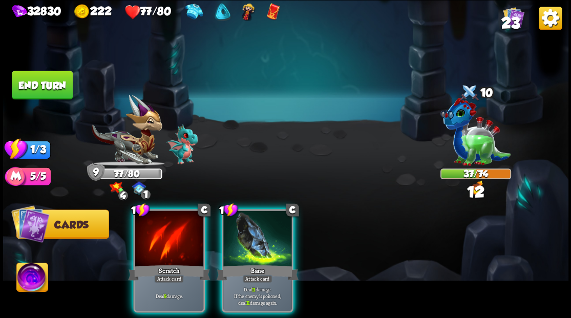
click at [272, 232] on div at bounding box center [257, 239] width 69 height 58
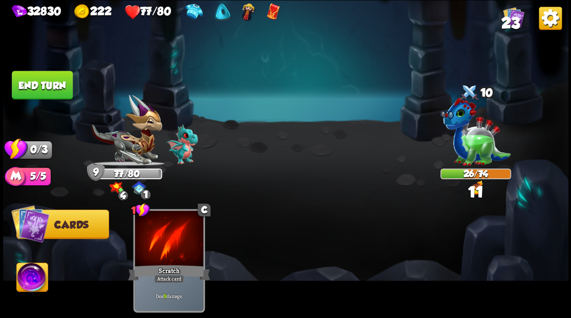
click at [28, 84] on button "End turn" at bounding box center [42, 85] width 61 height 29
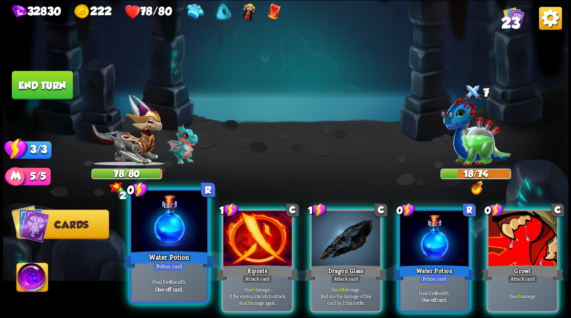
click at [157, 245] on div at bounding box center [169, 222] width 76 height 64
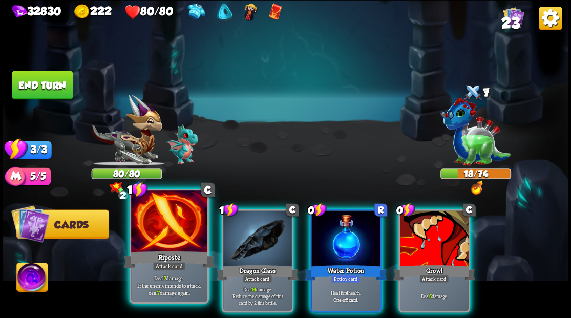
click at [175, 224] on div at bounding box center [169, 222] width 76 height 64
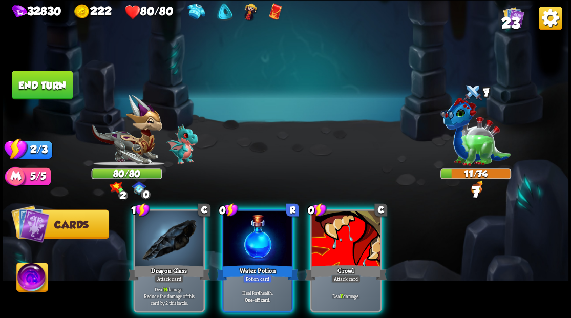
click at [175, 224] on div at bounding box center [169, 239] width 69 height 58
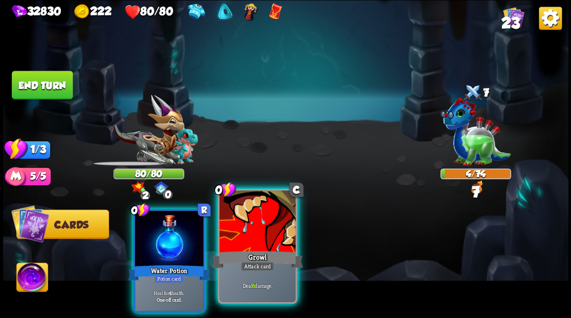
click at [268, 237] on div at bounding box center [257, 222] width 76 height 64
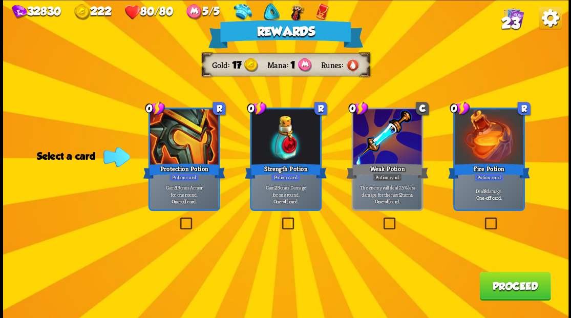
click at [483, 219] on label at bounding box center [483, 219] width 0 height 0
click at [0, 0] on input "checkbox" at bounding box center [0, 0] width 0 height 0
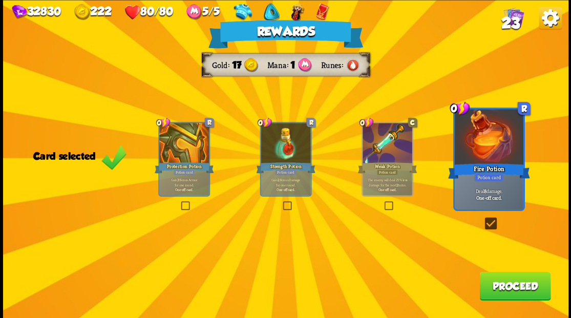
click at [503, 281] on button "Proceed" at bounding box center [514, 285] width 71 height 29
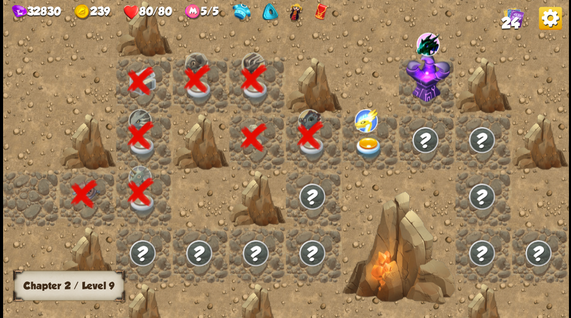
click at [368, 146] on img at bounding box center [368, 148] width 28 height 22
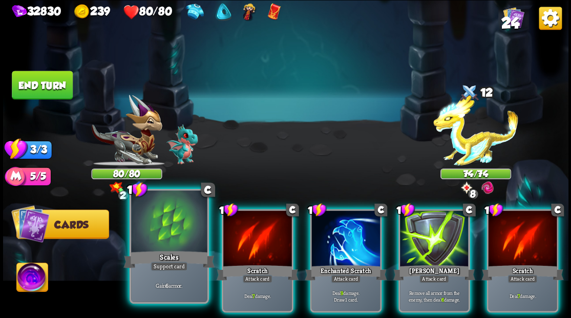
click at [170, 228] on div at bounding box center [169, 222] width 76 height 64
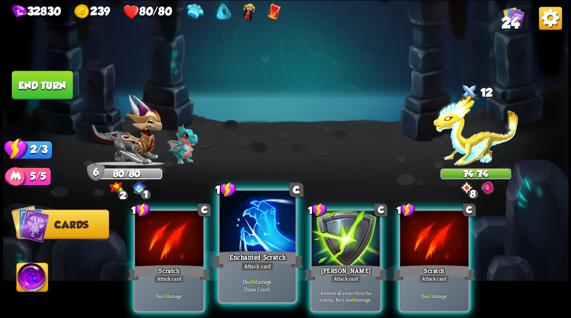
click at [256, 228] on div at bounding box center [257, 222] width 76 height 64
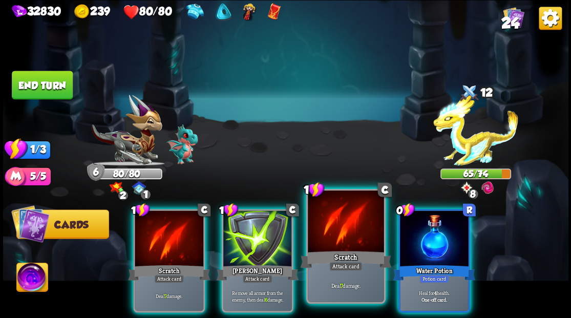
click at [351, 240] on div at bounding box center [346, 222] width 76 height 64
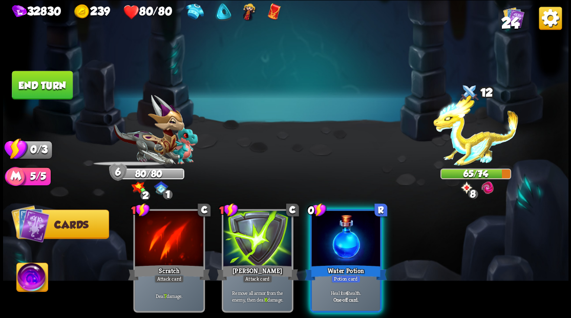
click at [348, 241] on div at bounding box center [345, 239] width 69 height 58
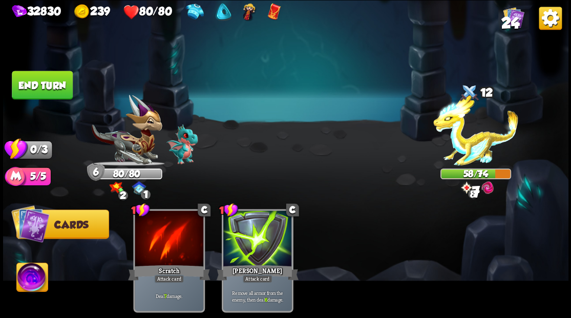
drag, startPoint x: 50, startPoint y: 81, endPoint x: 156, endPoint y: 109, distance: 109.0
click at [50, 82] on button "End turn" at bounding box center [42, 85] width 61 height 29
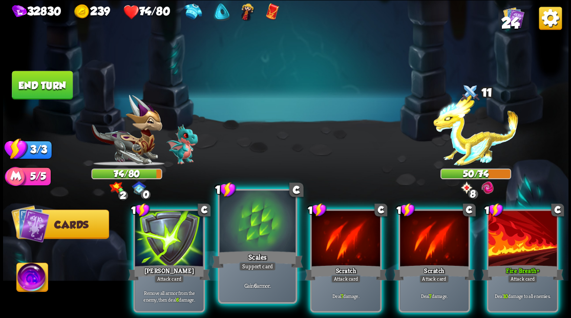
click at [261, 239] on div at bounding box center [257, 222] width 76 height 64
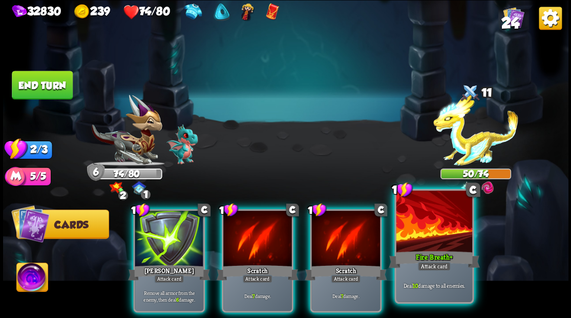
click at [433, 248] on div at bounding box center [434, 222] width 76 height 64
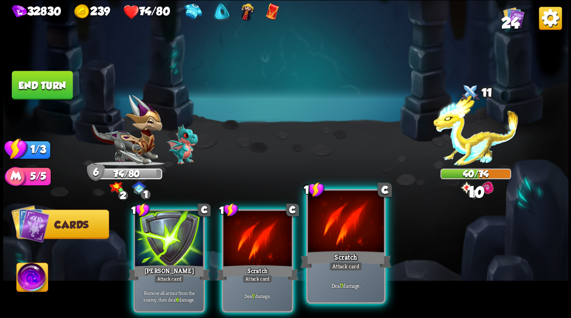
click at [332, 241] on div at bounding box center [346, 222] width 76 height 64
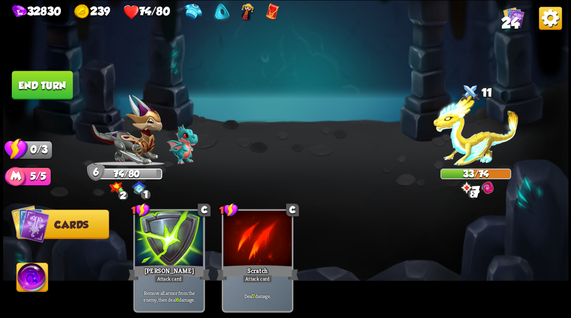
click at [32, 85] on button "End turn" at bounding box center [42, 85] width 61 height 29
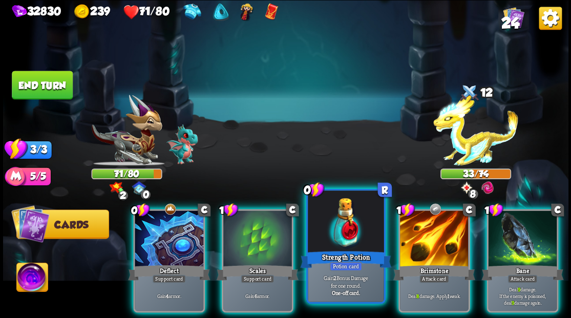
click at [344, 242] on div at bounding box center [346, 222] width 76 height 64
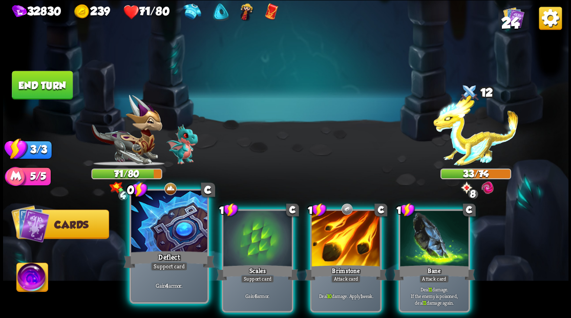
click at [165, 218] on div at bounding box center [169, 222] width 76 height 64
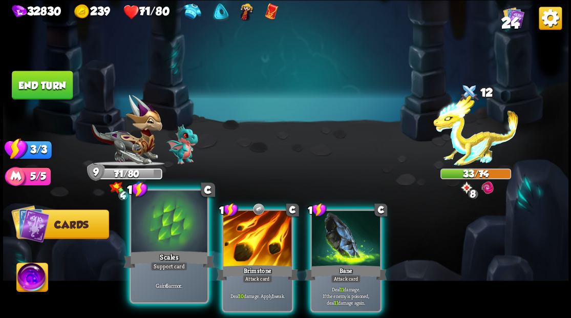
click at [166, 217] on div at bounding box center [169, 222] width 76 height 64
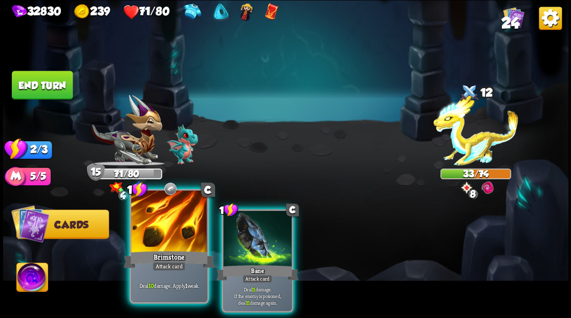
click at [173, 213] on div at bounding box center [169, 222] width 76 height 64
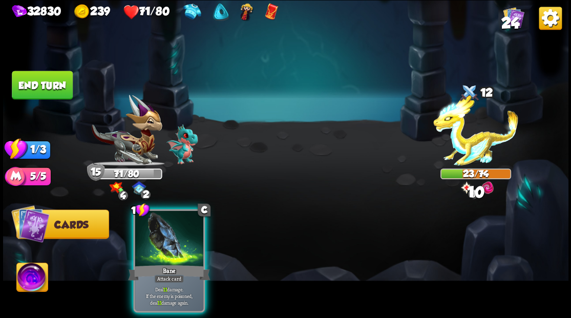
click at [173, 213] on div at bounding box center [169, 239] width 69 height 58
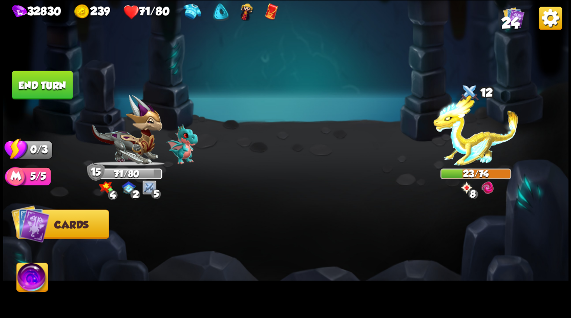
click at [29, 84] on button "End turn" at bounding box center [42, 85] width 61 height 29
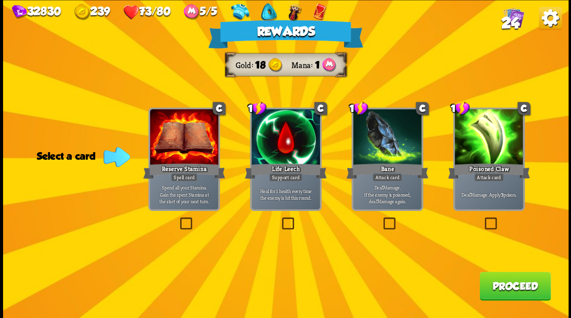
click at [514, 19] on span "24" at bounding box center [510, 22] width 18 height 17
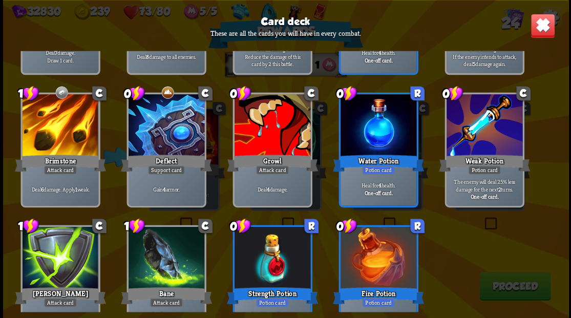
scroll to position [475, 0]
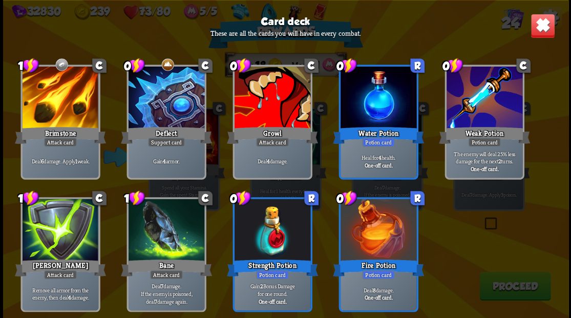
click at [539, 28] on img at bounding box center [542, 25] width 25 height 25
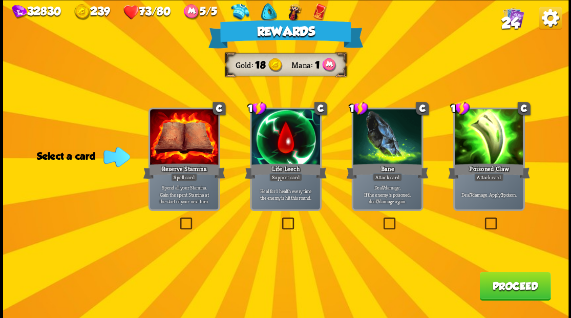
click at [483, 219] on label at bounding box center [483, 219] width 0 height 0
click at [0, 0] on input "checkbox" at bounding box center [0, 0] width 0 height 0
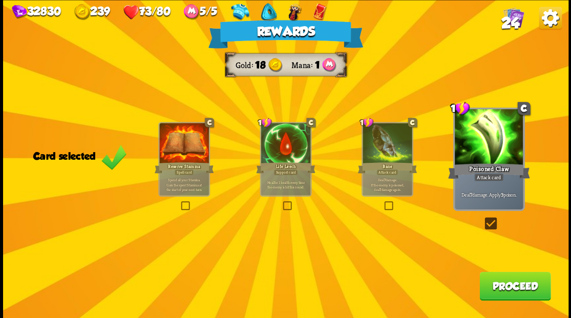
click at [498, 295] on button "Proceed" at bounding box center [514, 285] width 71 height 29
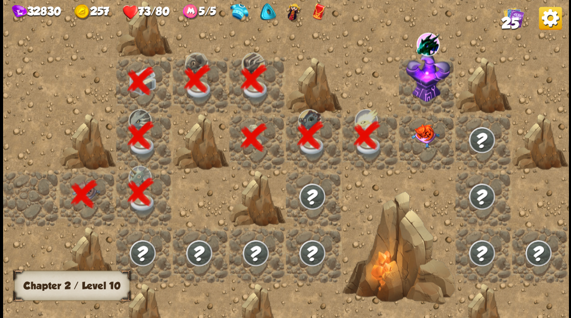
click at [426, 131] on img at bounding box center [424, 136] width 28 height 24
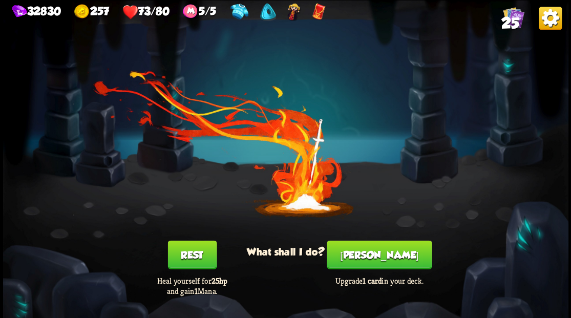
click at [376, 256] on button "[PERSON_NAME]" at bounding box center [379, 254] width 105 height 29
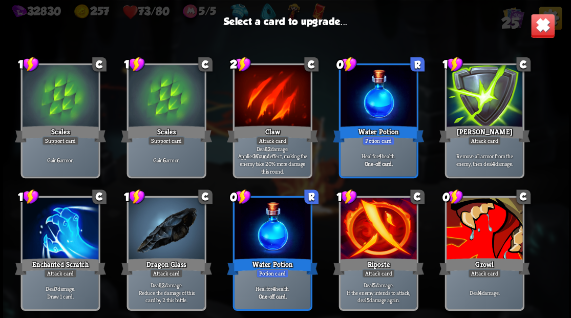
scroll to position [170, 0]
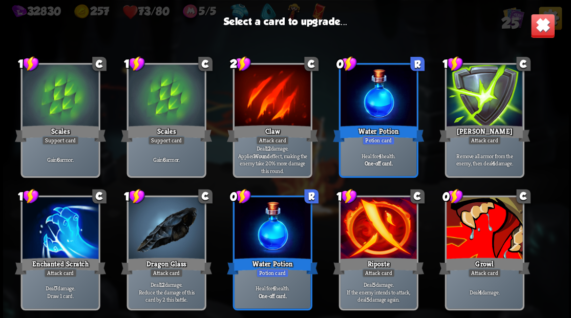
click at [488, 231] on div at bounding box center [484, 229] width 76 height 64
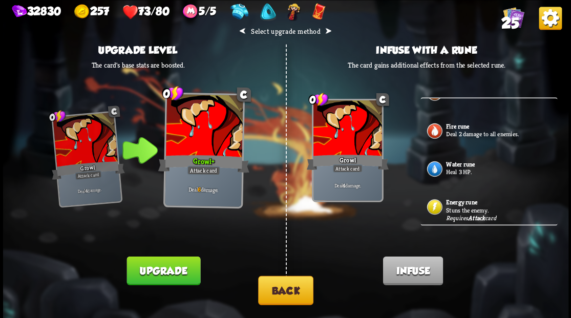
scroll to position [34, 0]
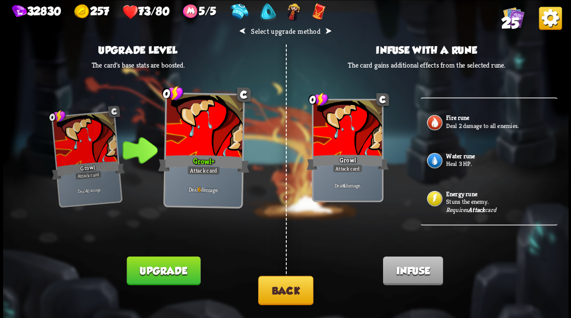
click at [459, 205] on div "Requires Attack card" at bounding box center [471, 209] width 50 height 8
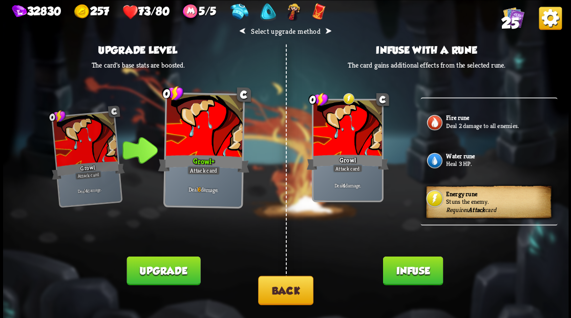
click at [413, 276] on button "Infuse" at bounding box center [412, 270] width 60 height 29
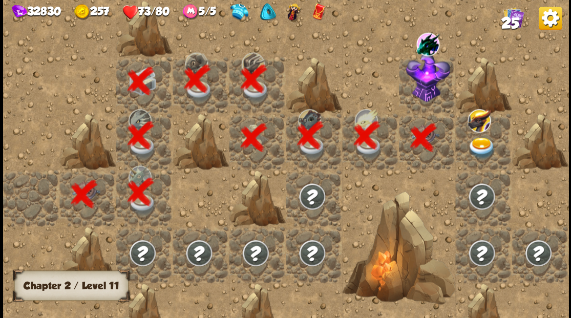
scroll to position [0, 197]
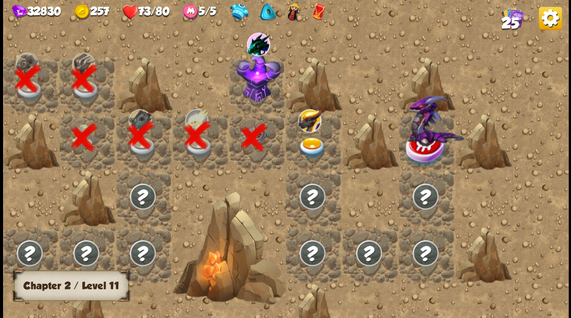
click at [257, 71] on img at bounding box center [258, 77] width 44 height 50
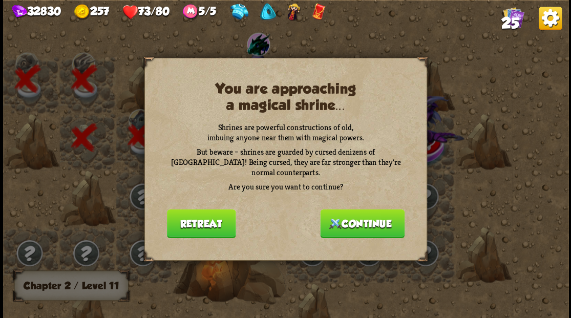
click at [359, 222] on button "Continue" at bounding box center [362, 223] width 84 height 29
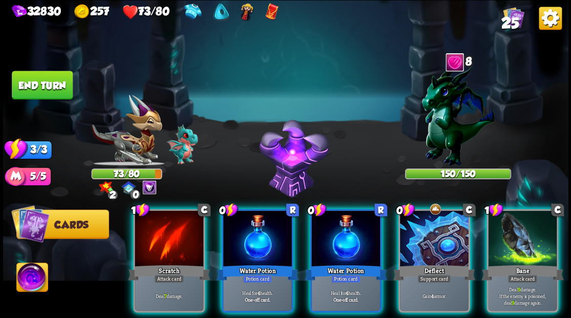
click at [32, 276] on img at bounding box center [31, 279] width 31 height 32
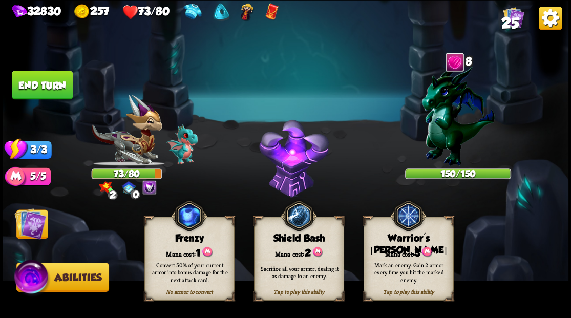
drag, startPoint x: 419, startPoint y: 247, endPoint x: 385, endPoint y: 241, distance: 33.8
click at [418, 246] on div "Mana cost: 3" at bounding box center [407, 252] width 89 height 13
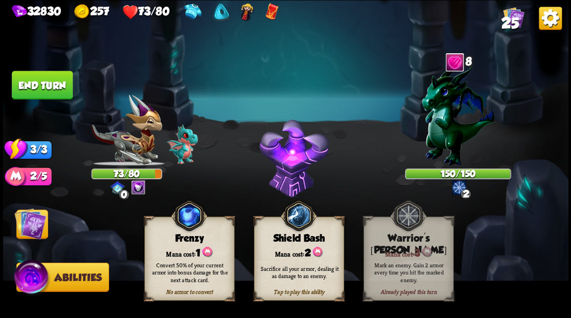
click at [16, 225] on img at bounding box center [30, 223] width 32 height 32
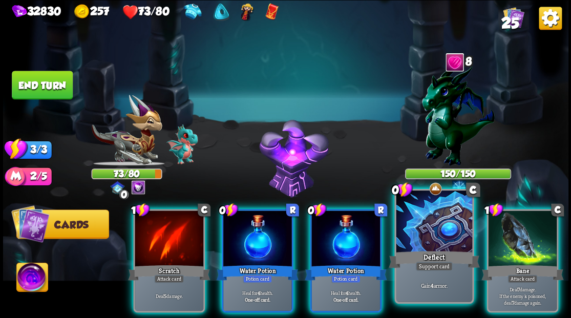
click at [422, 233] on div at bounding box center [434, 222] width 76 height 64
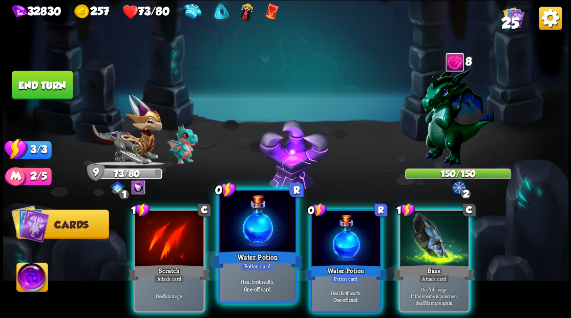
click at [262, 232] on div at bounding box center [257, 222] width 76 height 64
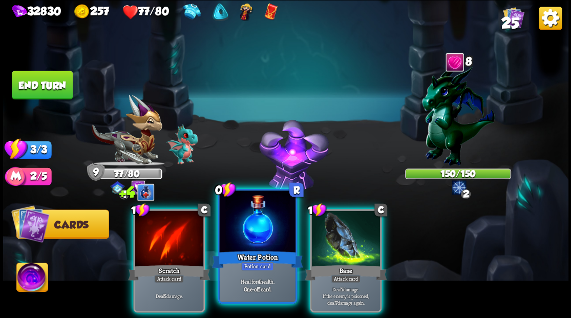
click at [248, 235] on div at bounding box center [257, 222] width 76 height 64
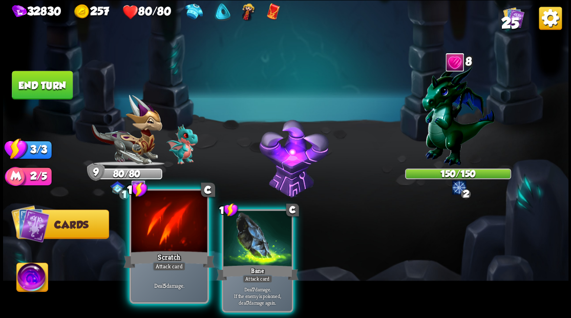
click at [153, 228] on div at bounding box center [169, 222] width 76 height 64
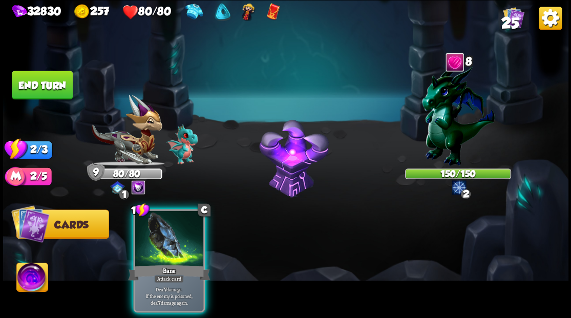
click at [153, 228] on div at bounding box center [169, 239] width 69 height 58
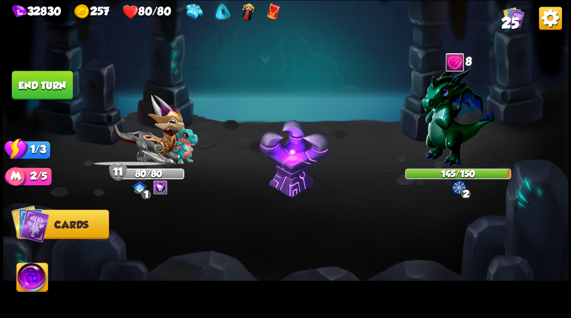
click at [46, 84] on button "End turn" at bounding box center [42, 85] width 61 height 29
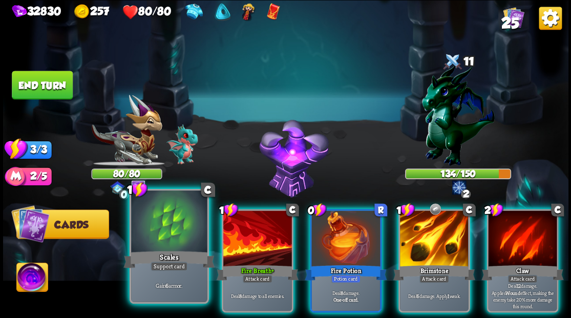
click at [160, 247] on div at bounding box center [169, 222] width 76 height 64
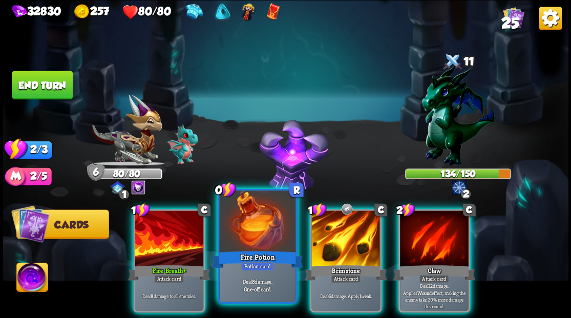
click at [252, 234] on div at bounding box center [257, 222] width 76 height 64
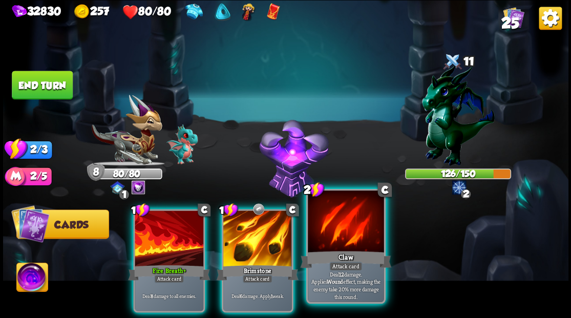
click at [341, 251] on div "Claw" at bounding box center [345, 259] width 91 height 20
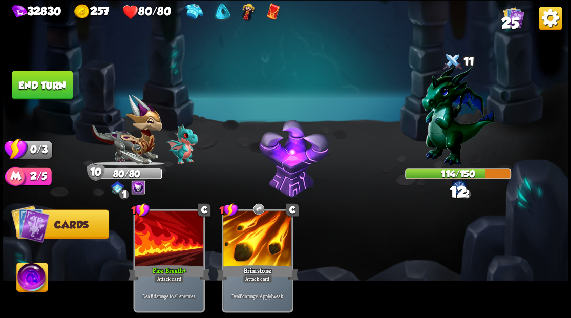
click at [34, 85] on button "End turn" at bounding box center [42, 85] width 61 height 29
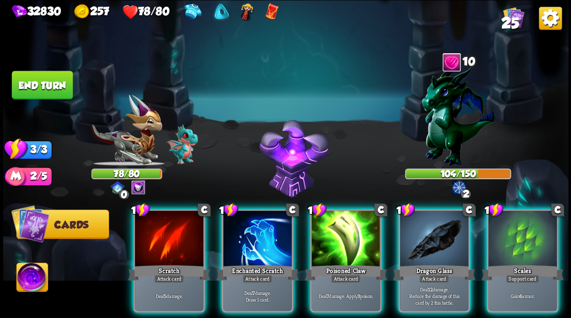
click at [507, 247] on div at bounding box center [522, 239] width 69 height 58
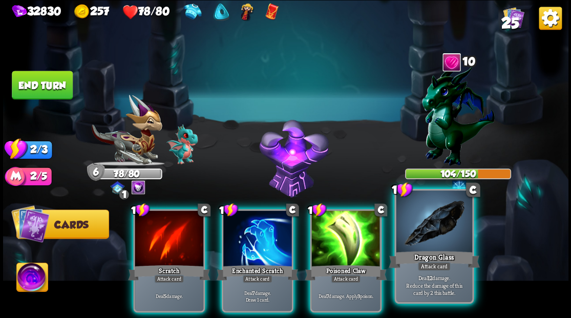
click at [439, 243] on div at bounding box center [434, 222] width 76 height 64
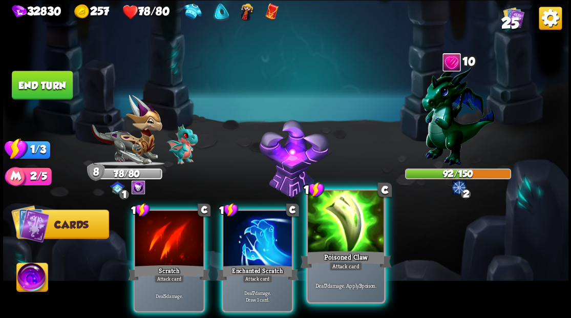
click at [329, 247] on div at bounding box center [346, 222] width 76 height 64
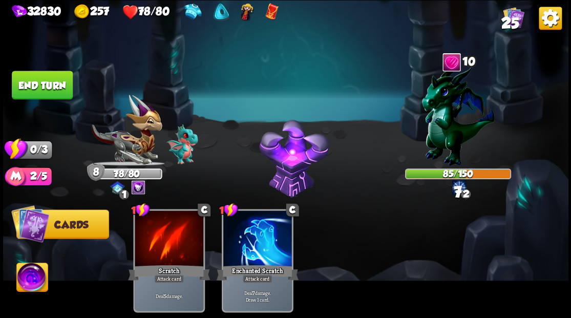
click at [48, 91] on button "End turn" at bounding box center [42, 85] width 61 height 29
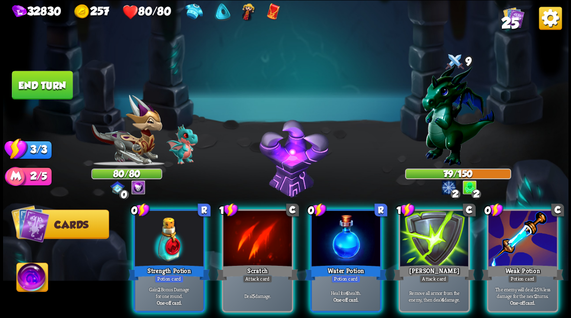
click at [505, 245] on div at bounding box center [522, 239] width 69 height 58
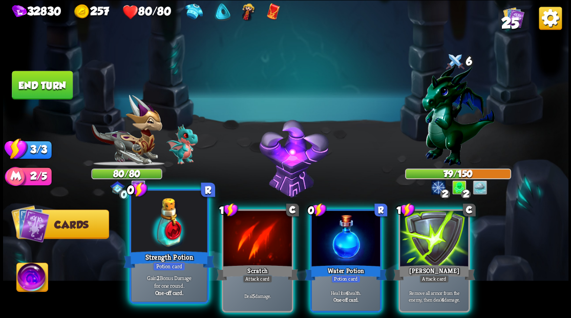
click at [169, 240] on div at bounding box center [169, 222] width 76 height 64
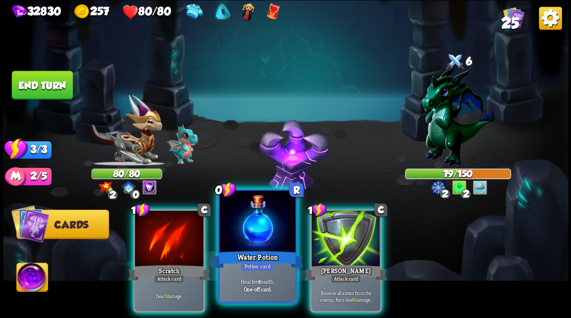
click at [257, 263] on div "0 R Water Potion Potion card Heal for 4 health. One-off card." at bounding box center [257, 245] width 79 height 115
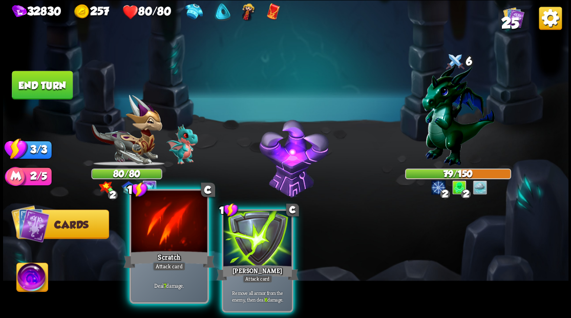
click at [172, 245] on div at bounding box center [169, 222] width 76 height 64
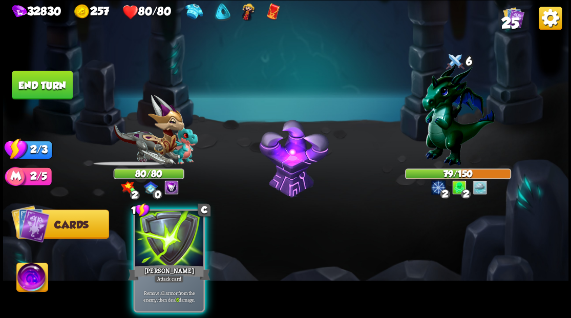
click at [172, 245] on div at bounding box center [169, 239] width 69 height 58
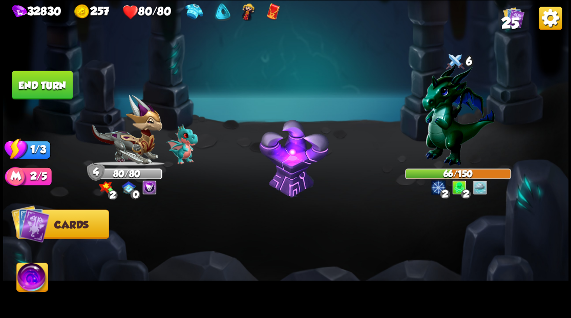
click at [51, 88] on button "End turn" at bounding box center [42, 85] width 61 height 29
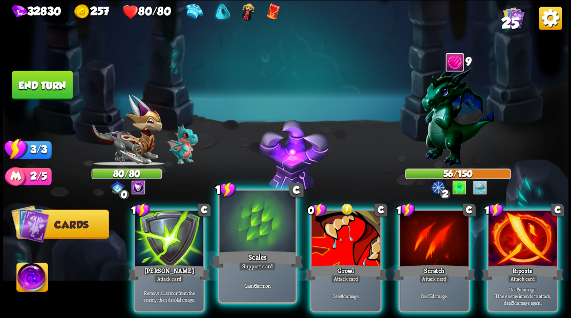
click at [247, 233] on div at bounding box center [257, 222] width 76 height 64
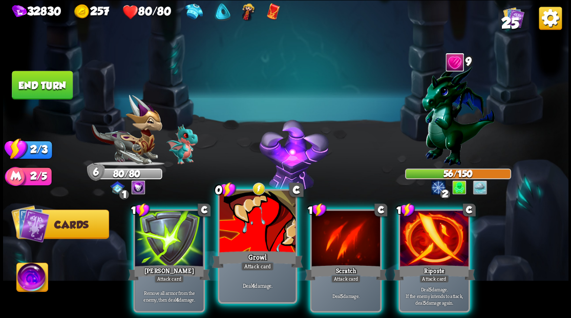
click at [256, 235] on div at bounding box center [257, 222] width 76 height 64
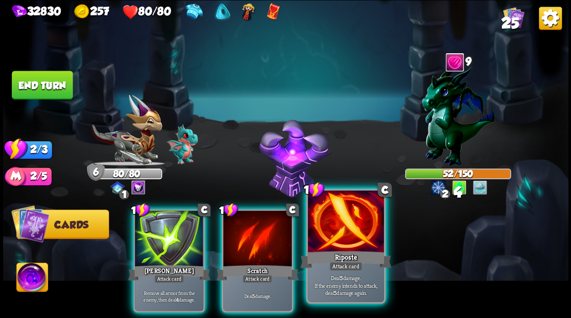
click at [331, 250] on div "Riposte" at bounding box center [345, 259] width 91 height 20
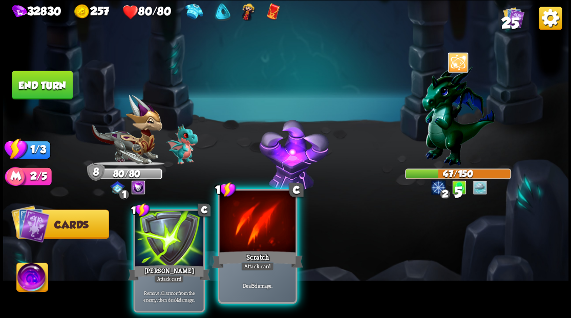
click at [247, 244] on div at bounding box center [257, 222] width 76 height 64
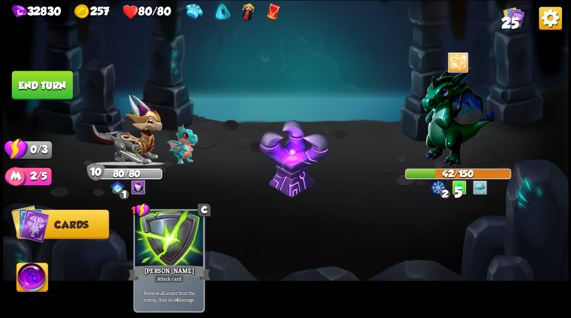
click at [42, 74] on button "End turn" at bounding box center [42, 85] width 61 height 29
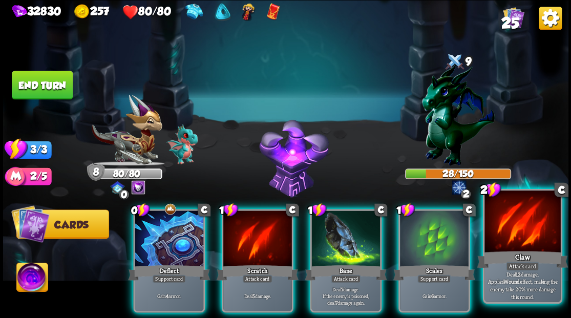
click at [519, 244] on div at bounding box center [522, 222] width 76 height 64
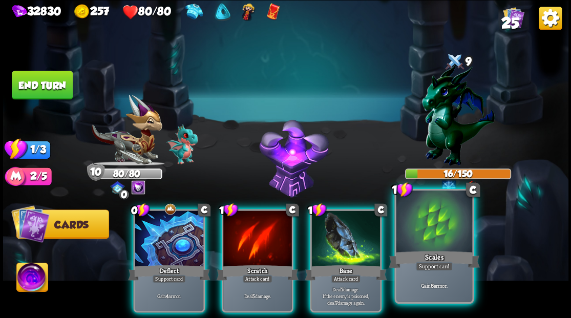
click at [428, 249] on div "Scales" at bounding box center [433, 259] width 91 height 20
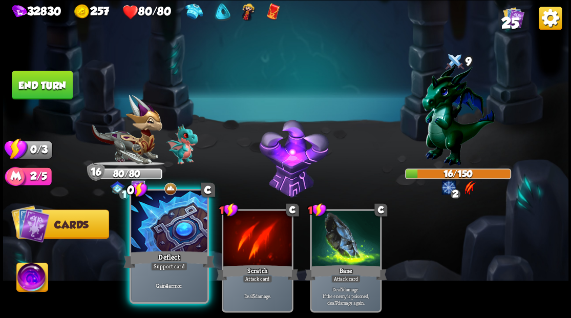
click at [147, 236] on div at bounding box center [169, 222] width 76 height 64
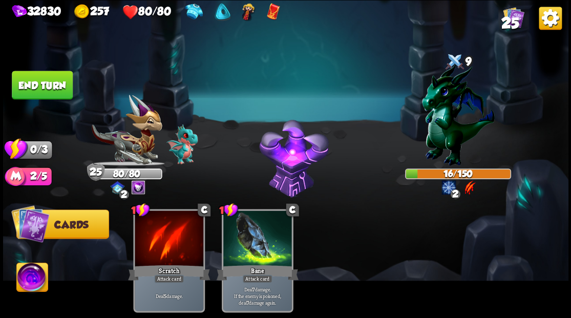
drag, startPoint x: 44, startPoint y: 86, endPoint x: 68, endPoint y: 66, distance: 31.9
click at [42, 82] on button "End turn" at bounding box center [42, 85] width 61 height 29
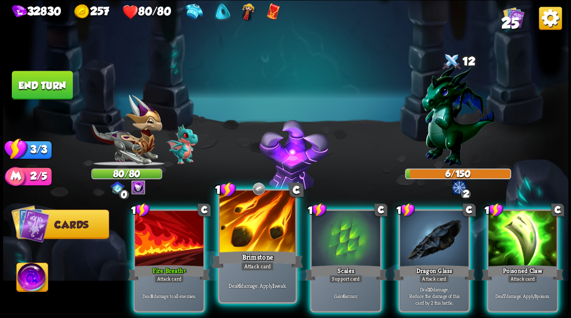
click at [266, 226] on div at bounding box center [257, 222] width 76 height 64
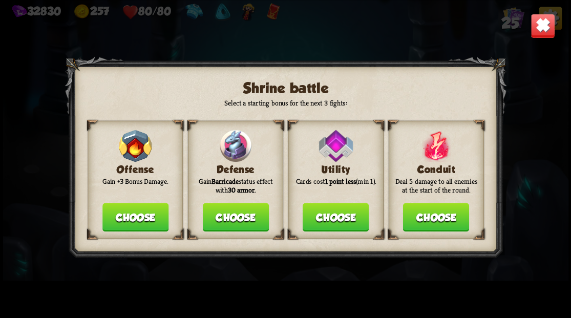
click at [232, 214] on button "Choose" at bounding box center [235, 217] width 66 height 29
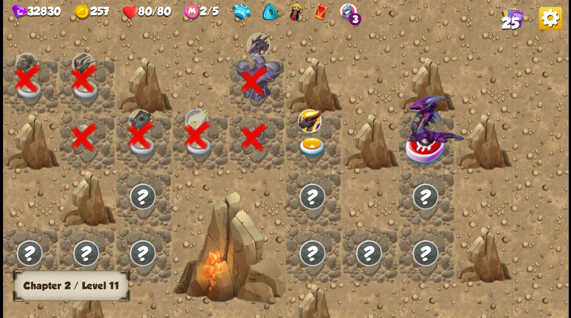
click at [315, 145] on img at bounding box center [312, 148] width 28 height 22
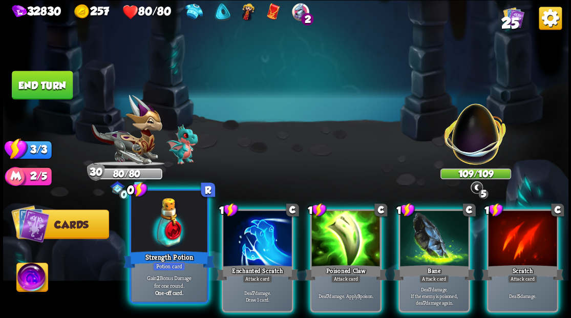
click at [169, 222] on div at bounding box center [169, 222] width 76 height 64
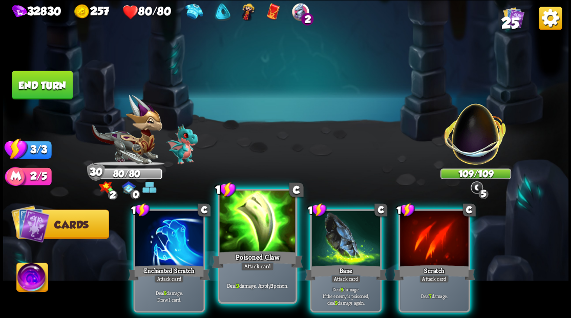
click at [248, 229] on div at bounding box center [257, 222] width 76 height 64
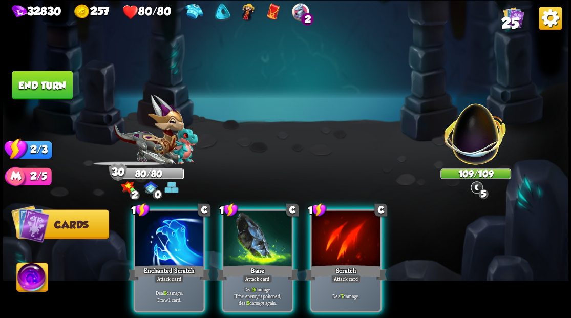
click at [248, 229] on div at bounding box center [257, 239] width 69 height 58
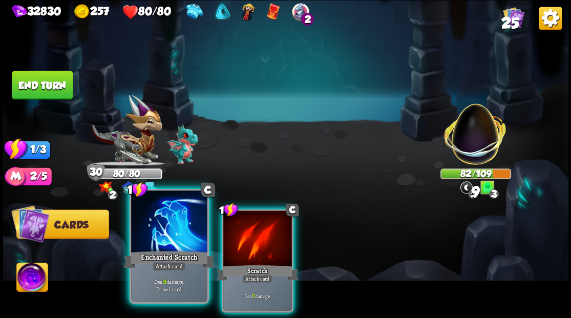
click at [175, 236] on div at bounding box center [169, 222] width 76 height 64
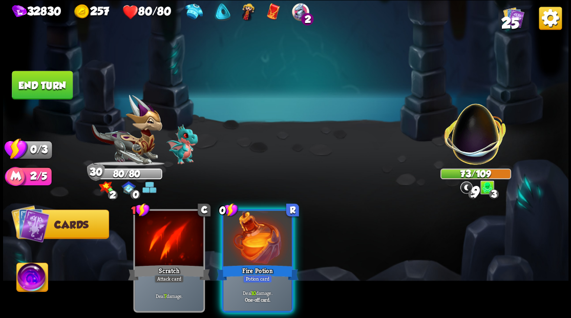
click at [53, 76] on button "End turn" at bounding box center [42, 85] width 61 height 29
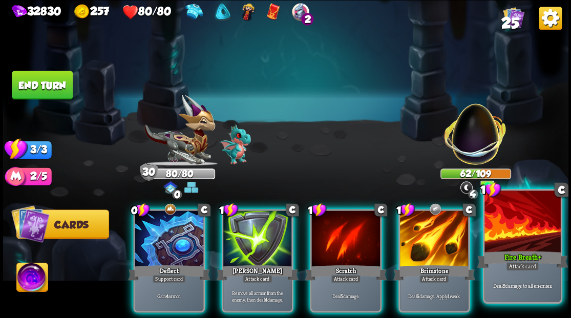
drag, startPoint x: 526, startPoint y: 243, endPoint x: 508, endPoint y: 241, distance: 18.1
click at [526, 243] on div at bounding box center [522, 222] width 76 height 64
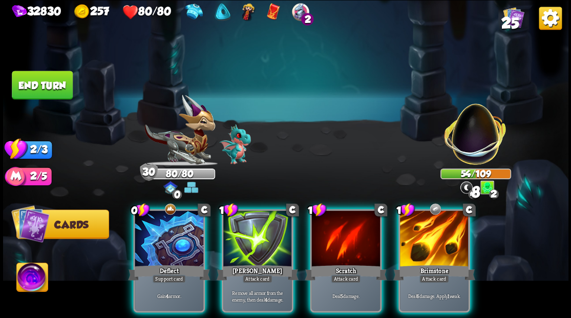
drag, startPoint x: 444, startPoint y: 239, endPoint x: 427, endPoint y: 236, distance: 17.1
click at [443, 239] on div at bounding box center [434, 239] width 69 height 58
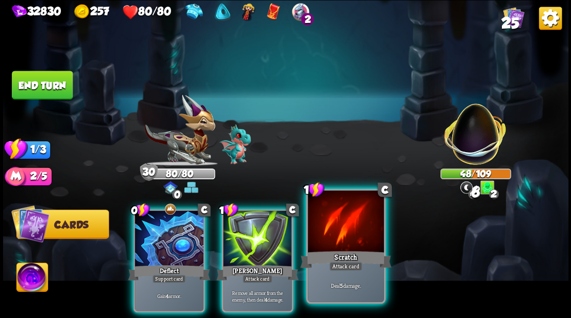
drag, startPoint x: 355, startPoint y: 228, endPoint x: 290, endPoint y: 233, distance: 65.2
click at [354, 228] on div at bounding box center [346, 222] width 76 height 64
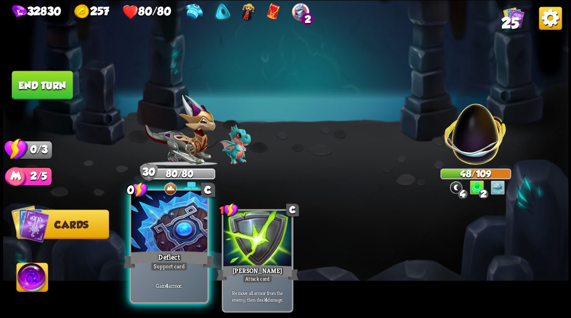
drag, startPoint x: 154, startPoint y: 232, endPoint x: 104, endPoint y: 149, distance: 96.8
click at [153, 229] on div at bounding box center [169, 222] width 76 height 64
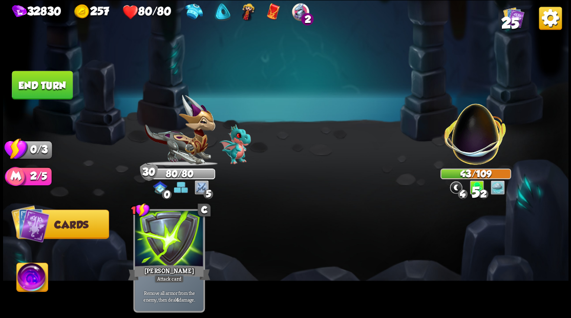
click at [56, 80] on button "End turn" at bounding box center [42, 85] width 61 height 29
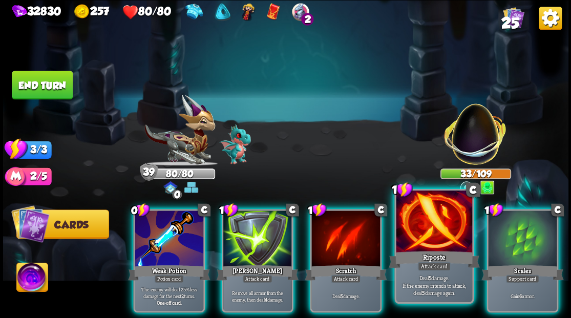
click at [417, 229] on div at bounding box center [434, 222] width 76 height 64
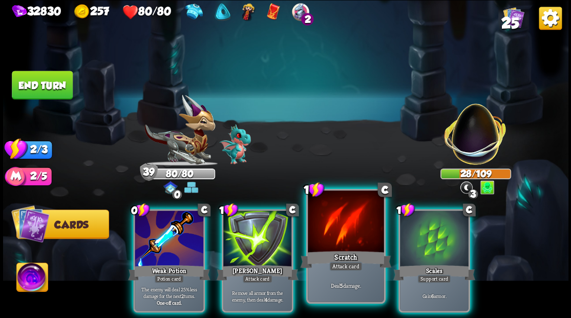
click at [328, 248] on div at bounding box center [346, 222] width 76 height 64
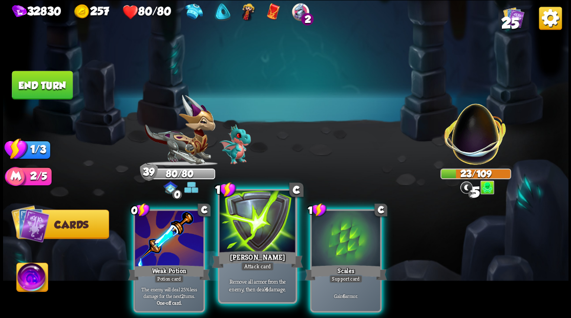
click at [245, 241] on div at bounding box center [257, 222] width 76 height 64
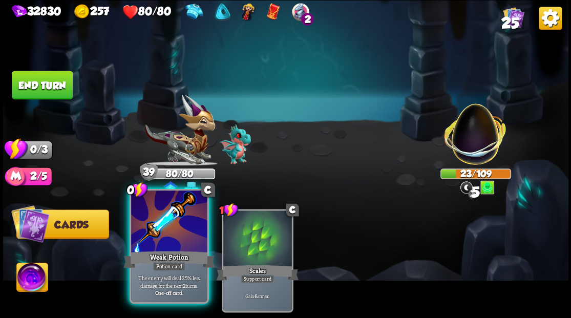
click at [171, 235] on div at bounding box center [169, 222] width 76 height 64
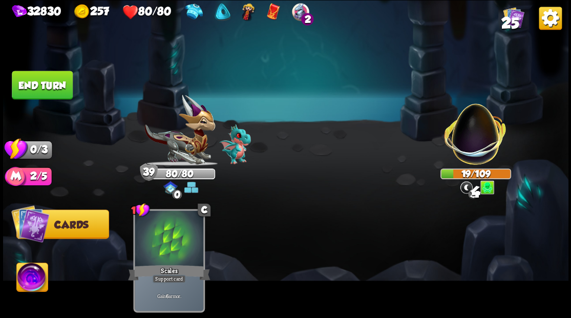
click at [54, 85] on button "End turn" at bounding box center [42, 85] width 61 height 29
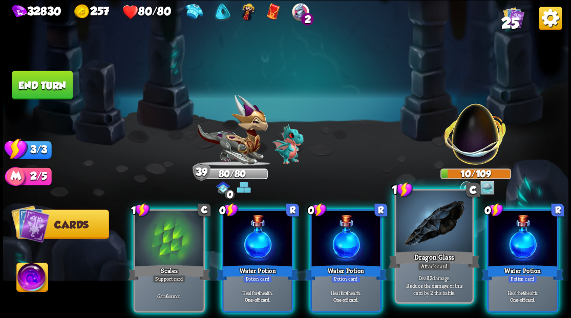
click at [423, 223] on div at bounding box center [434, 222] width 76 height 64
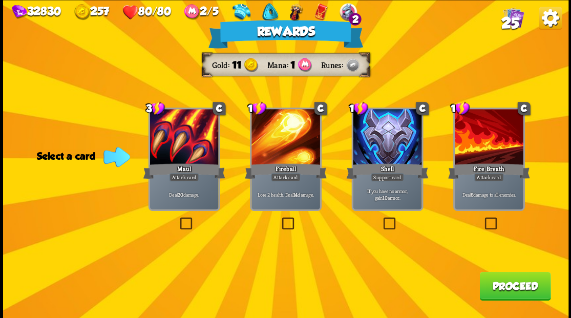
click at [514, 21] on span "25" at bounding box center [510, 22] width 18 height 17
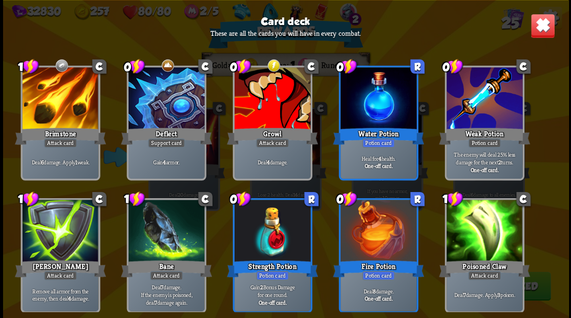
scroll to position [475, 0]
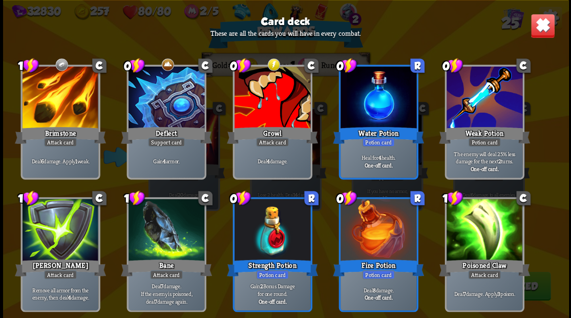
click at [546, 28] on img at bounding box center [542, 25] width 25 height 25
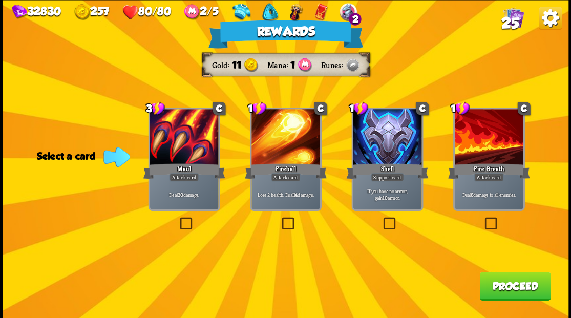
click at [483, 219] on label at bounding box center [483, 219] width 0 height 0
click at [0, 0] on input "checkbox" at bounding box center [0, 0] width 0 height 0
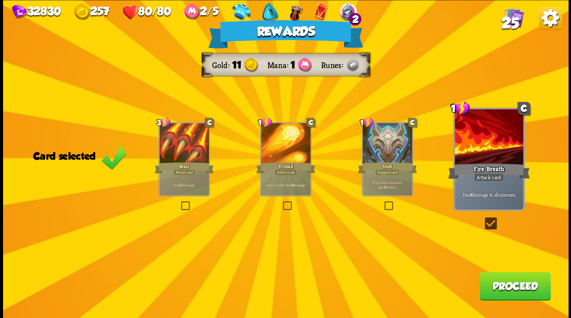
click at [503, 296] on button "Proceed" at bounding box center [514, 285] width 71 height 29
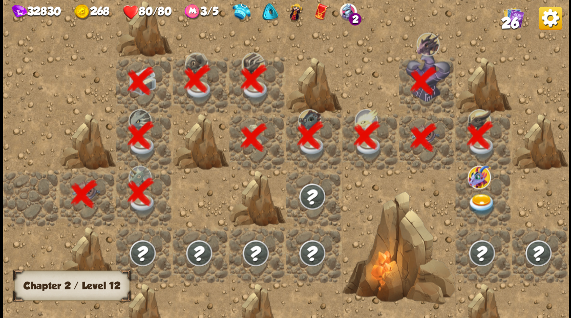
scroll to position [0, 197]
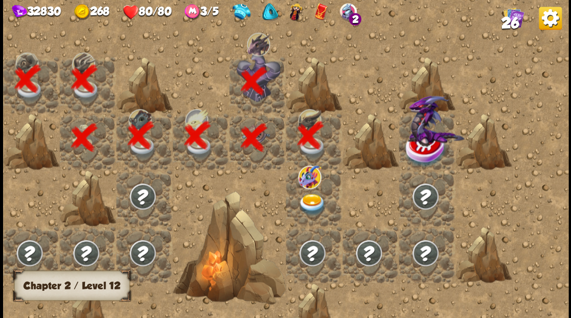
click at [312, 205] on img at bounding box center [312, 204] width 28 height 22
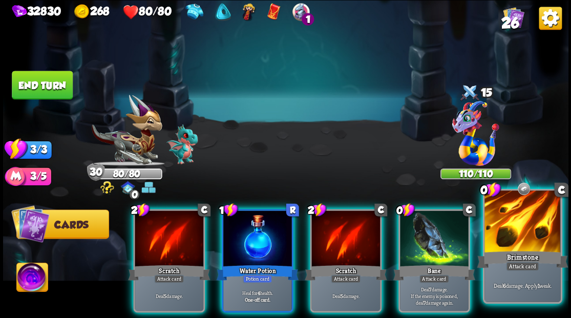
click at [529, 237] on div at bounding box center [522, 222] width 76 height 64
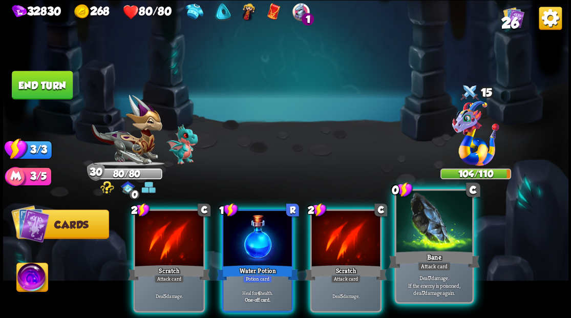
click at [459, 237] on div at bounding box center [434, 222] width 76 height 64
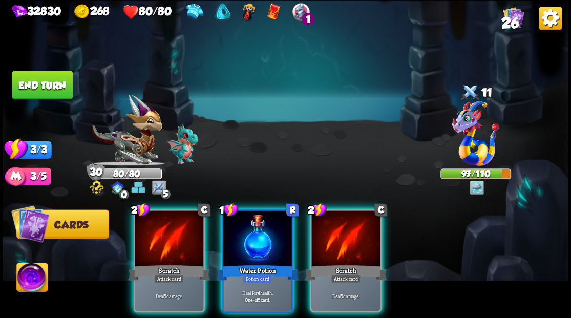
click at [30, 280] on img at bounding box center [31, 279] width 31 height 32
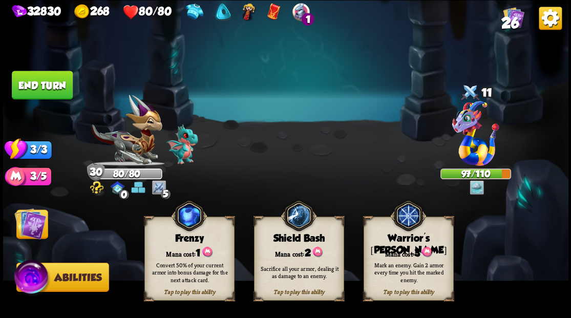
click at [38, 229] on img at bounding box center [30, 223] width 32 height 32
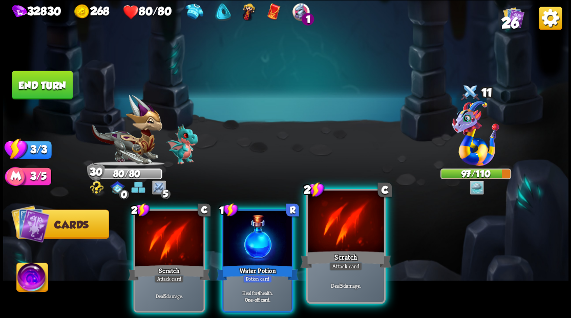
click at [337, 249] on div "Scratch" at bounding box center [345, 259] width 91 height 20
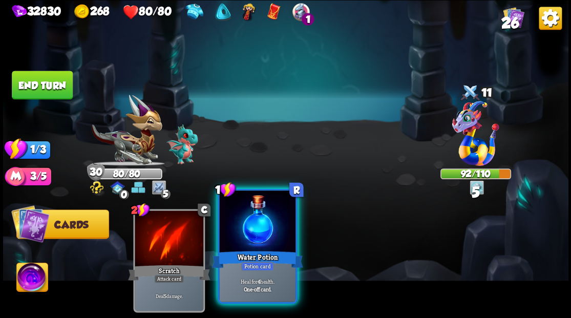
click at [269, 250] on div "Water Potion" at bounding box center [256, 259] width 91 height 20
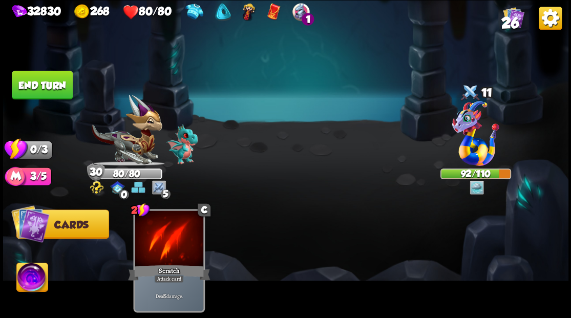
click at [36, 83] on button "End turn" at bounding box center [42, 85] width 61 height 29
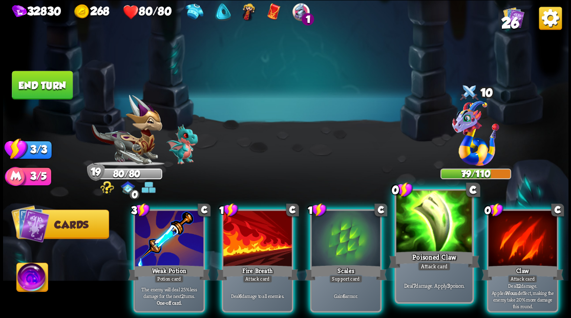
click at [432, 234] on div at bounding box center [434, 222] width 76 height 64
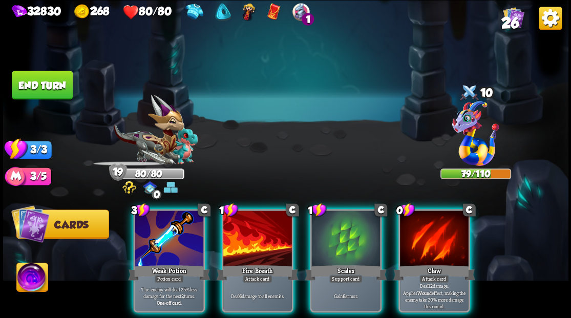
click at [432, 234] on div at bounding box center [434, 239] width 69 height 58
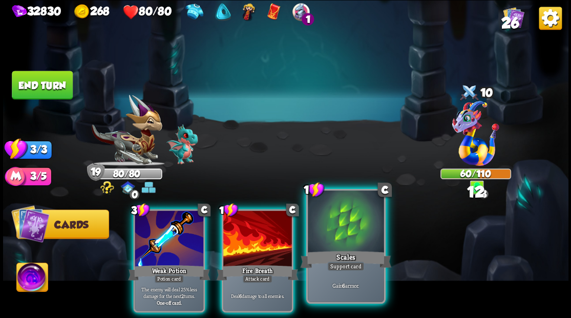
click at [332, 242] on div at bounding box center [346, 222] width 76 height 64
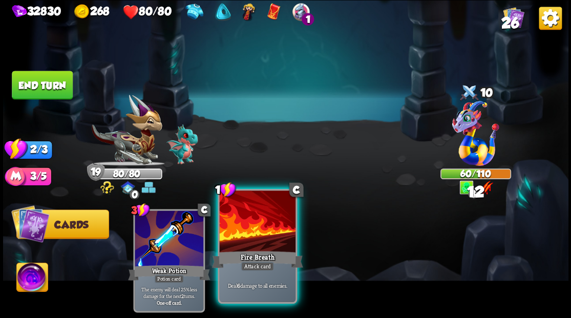
click at [252, 236] on div at bounding box center [257, 222] width 76 height 64
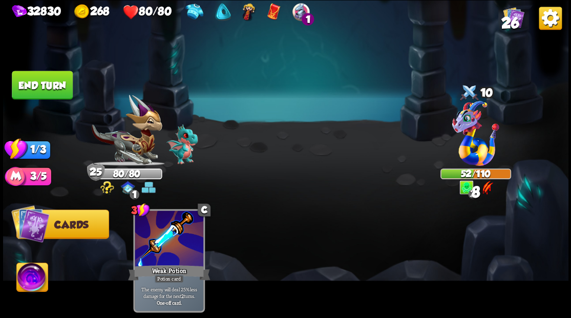
click at [41, 85] on button "End turn" at bounding box center [42, 85] width 61 height 29
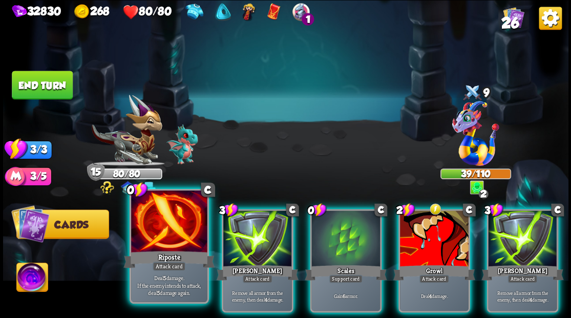
click at [167, 230] on div at bounding box center [169, 222] width 76 height 64
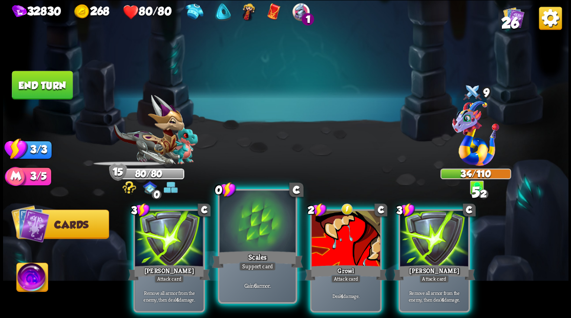
click at [263, 231] on div at bounding box center [257, 222] width 76 height 64
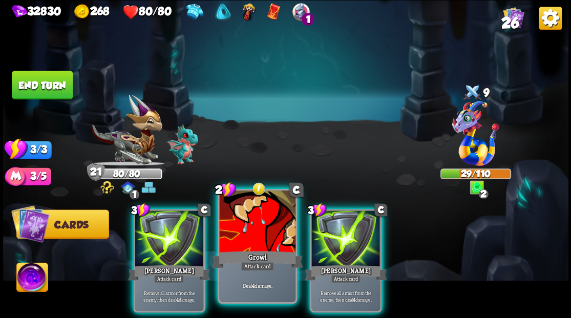
click at [249, 222] on div at bounding box center [257, 222] width 76 height 64
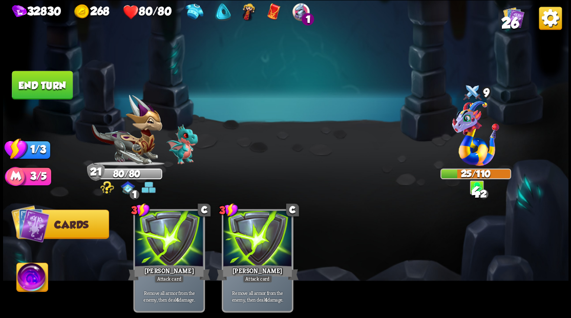
drag, startPoint x: 53, startPoint y: 76, endPoint x: 282, endPoint y: 88, distance: 229.1
click at [52, 78] on button "End turn" at bounding box center [42, 85] width 61 height 29
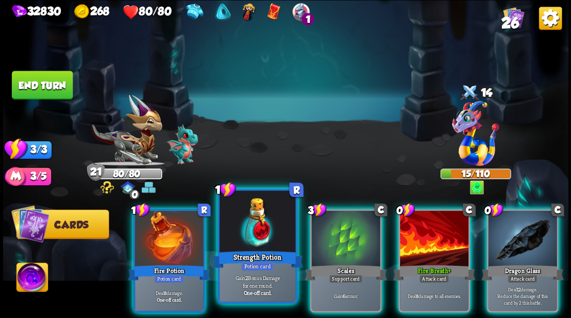
click at [258, 229] on div at bounding box center [257, 222] width 76 height 64
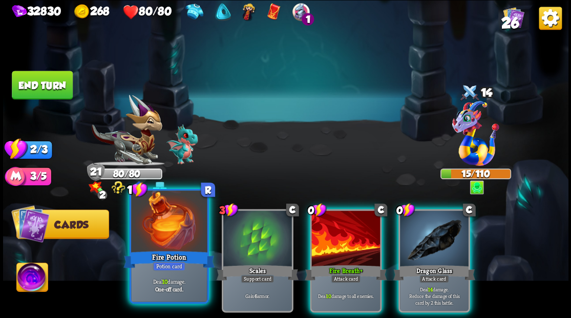
click at [147, 235] on div at bounding box center [169, 222] width 76 height 64
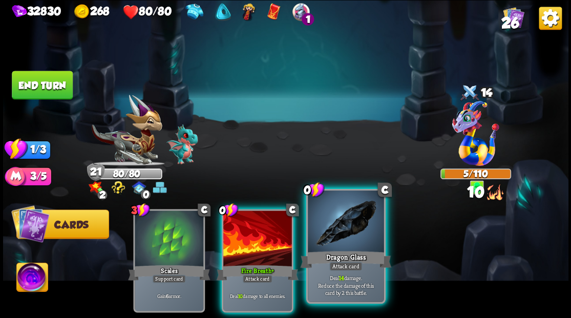
click at [351, 234] on div at bounding box center [346, 222] width 76 height 64
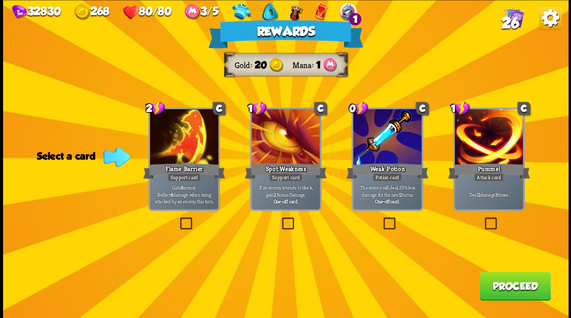
click at [508, 293] on button "Proceed" at bounding box center [514, 285] width 71 height 29
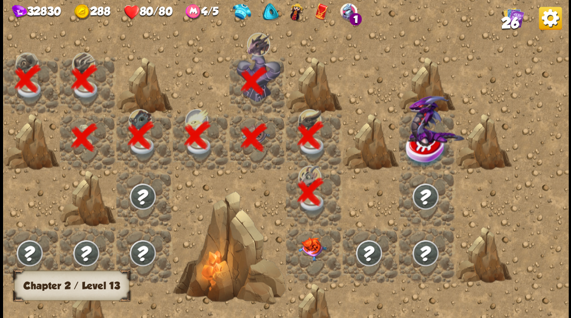
click at [308, 260] on div at bounding box center [314, 254] width 56 height 56
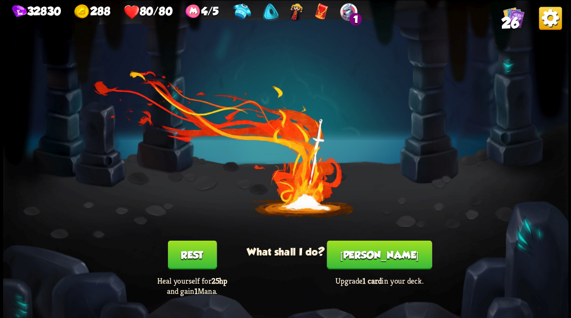
click at [381, 260] on button "[PERSON_NAME]" at bounding box center [379, 254] width 105 height 29
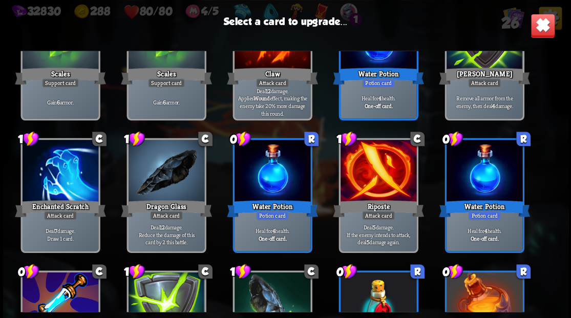
scroll to position [239, 0]
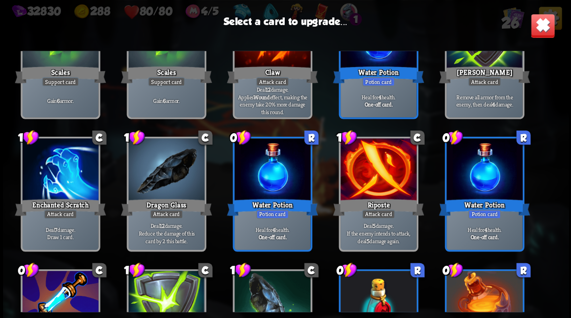
click at [59, 167] on div at bounding box center [60, 170] width 76 height 64
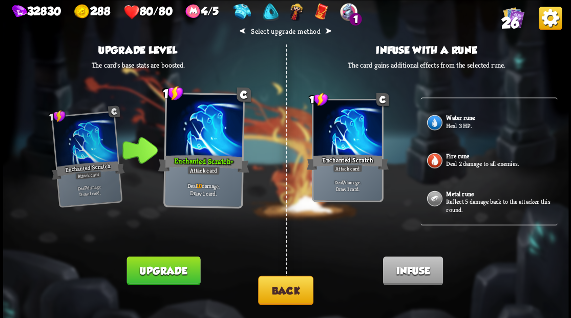
scroll to position [122, 0]
click at [283, 292] on button "Back" at bounding box center [285, 289] width 55 height 29
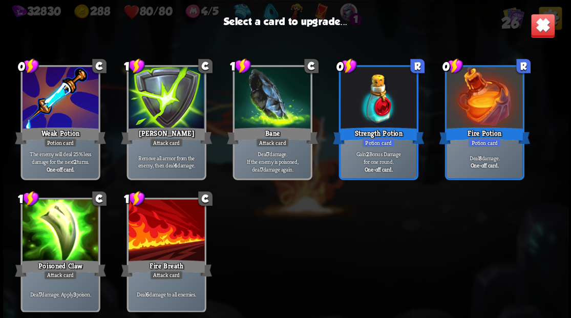
scroll to position [475, 0]
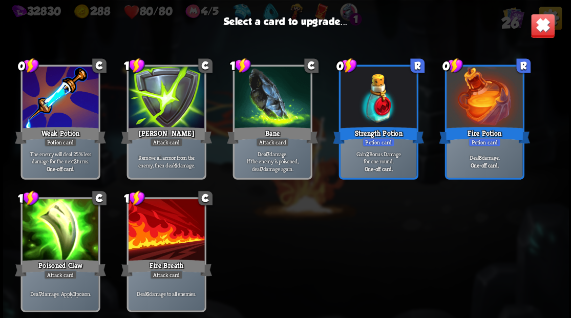
click at [162, 234] on div at bounding box center [166, 231] width 76 height 64
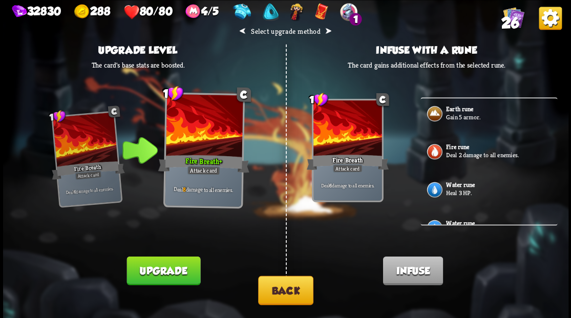
click at [284, 285] on button "Back" at bounding box center [285, 289] width 55 height 29
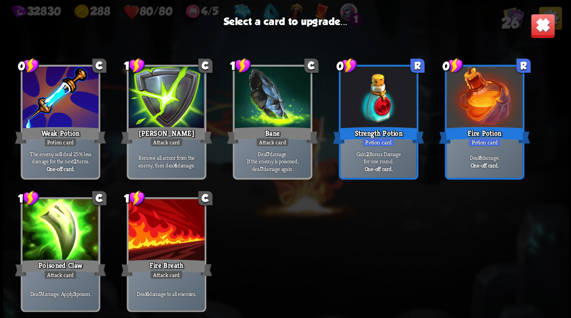
click at [166, 229] on div at bounding box center [166, 231] width 76 height 64
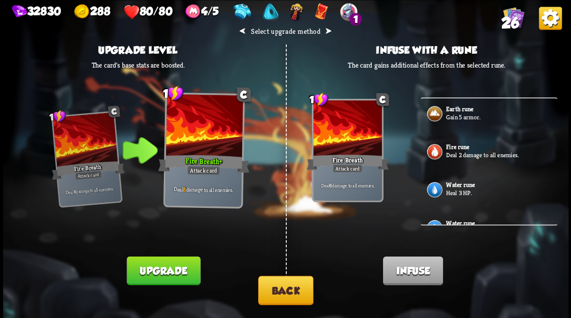
click at [170, 266] on button "Upgrade" at bounding box center [163, 270] width 74 height 29
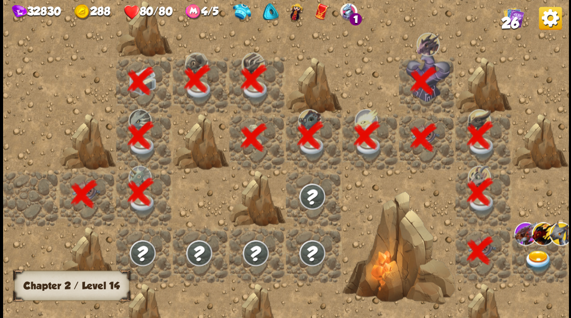
scroll to position [0, 197]
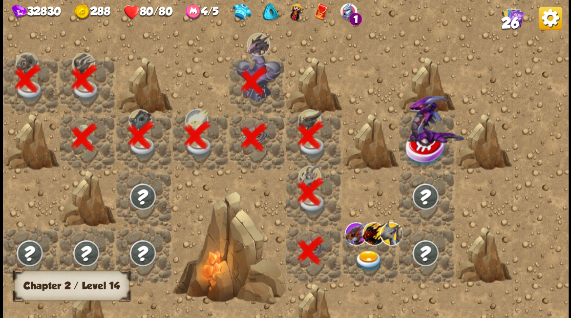
click at [366, 257] on img at bounding box center [368, 261] width 28 height 22
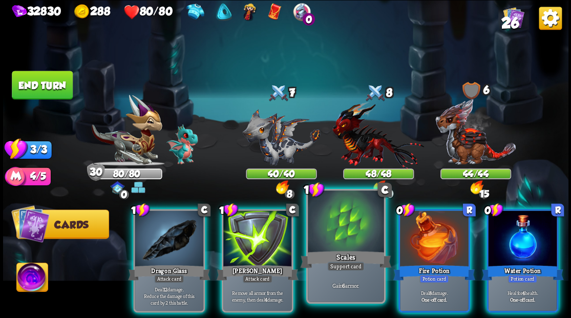
click at [336, 226] on div at bounding box center [346, 222] width 76 height 64
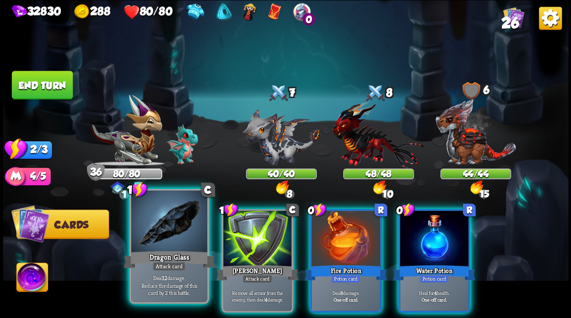
click at [158, 231] on div at bounding box center [169, 222] width 76 height 64
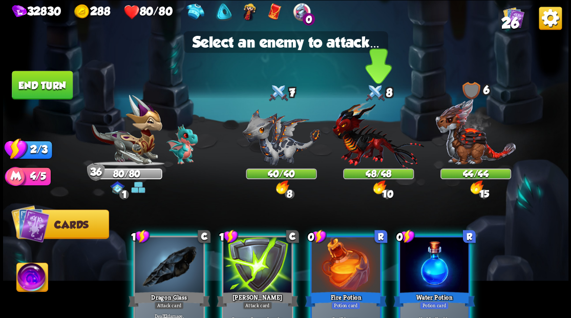
click at [371, 135] on img at bounding box center [378, 135] width 92 height 68
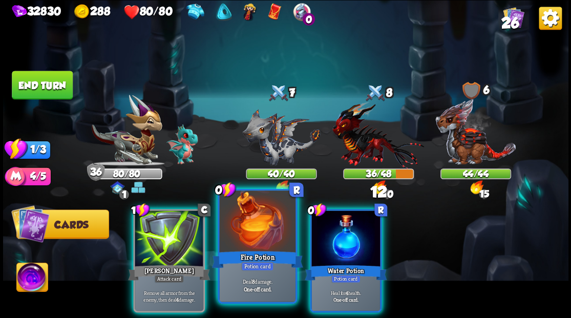
click at [229, 234] on div at bounding box center [257, 222] width 76 height 64
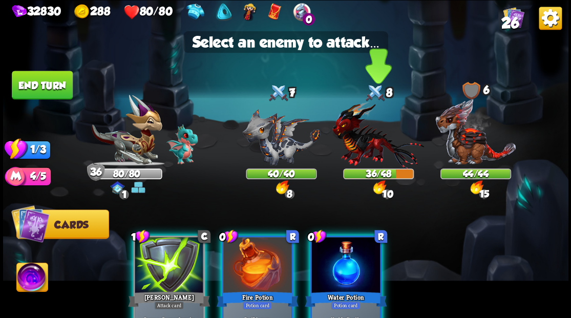
click at [361, 149] on img at bounding box center [378, 135] width 92 height 68
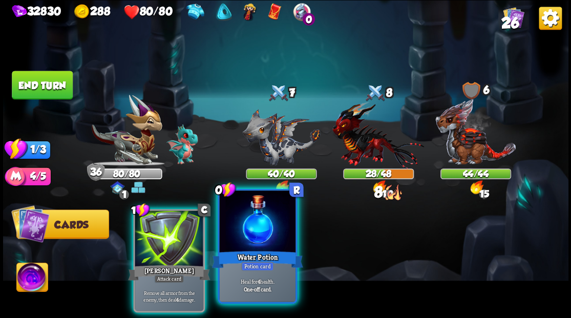
drag, startPoint x: 170, startPoint y: 225, endPoint x: 236, endPoint y: 214, distance: 67.5
click at [170, 226] on div at bounding box center [169, 239] width 69 height 58
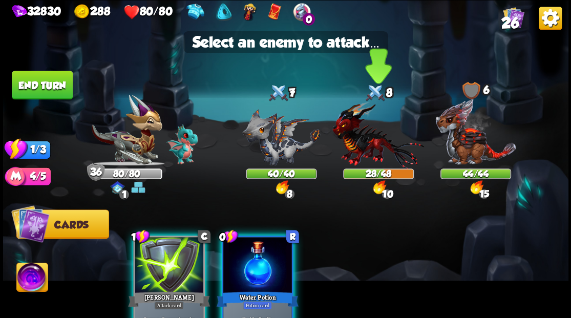
click at [362, 144] on img at bounding box center [378, 135] width 92 height 68
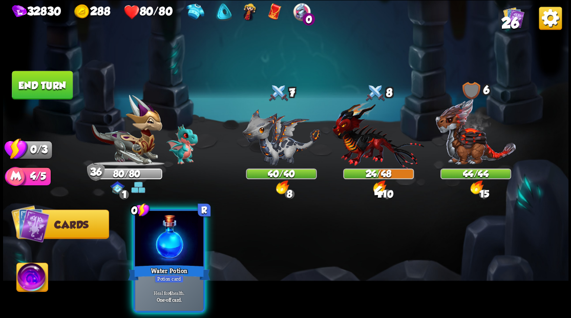
click at [163, 238] on div at bounding box center [169, 239] width 69 height 58
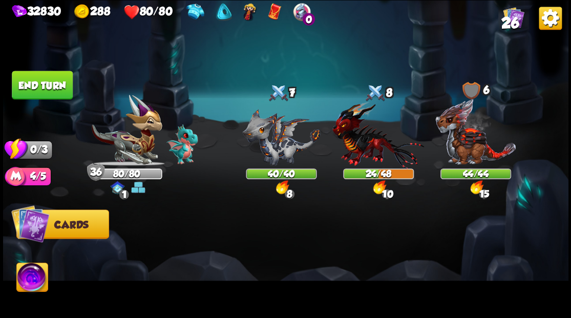
drag, startPoint x: 29, startPoint y: 80, endPoint x: 190, endPoint y: 251, distance: 235.0
click at [29, 81] on button "End turn" at bounding box center [42, 85] width 61 height 29
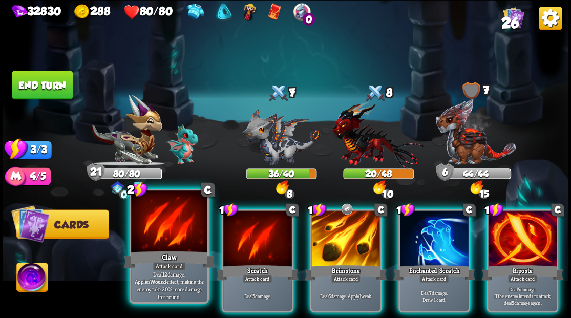
click at [158, 239] on div at bounding box center [169, 222] width 76 height 64
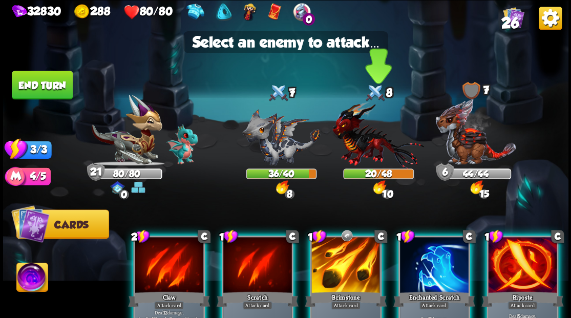
click at [375, 147] on img at bounding box center [378, 135] width 92 height 68
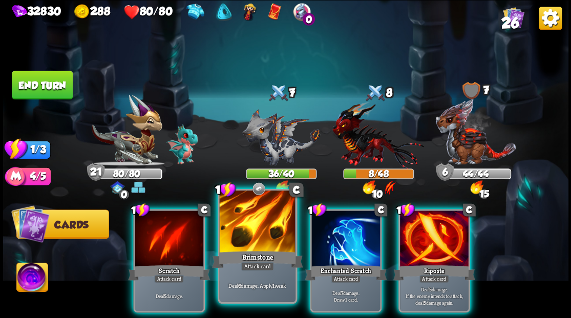
click at [262, 232] on div at bounding box center [257, 222] width 76 height 64
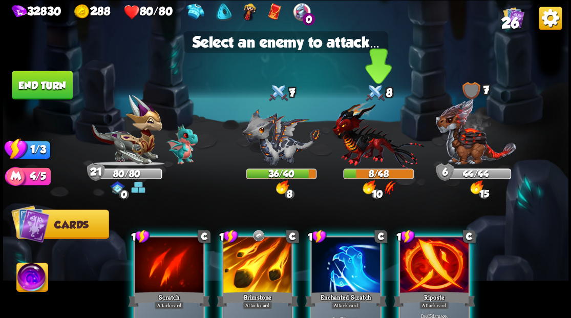
click at [367, 146] on img at bounding box center [378, 135] width 92 height 68
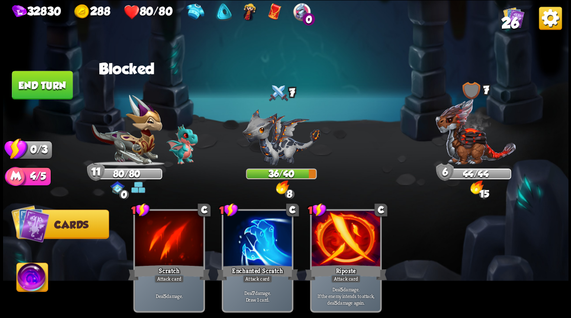
click at [53, 85] on button "End turn" at bounding box center [42, 85] width 61 height 29
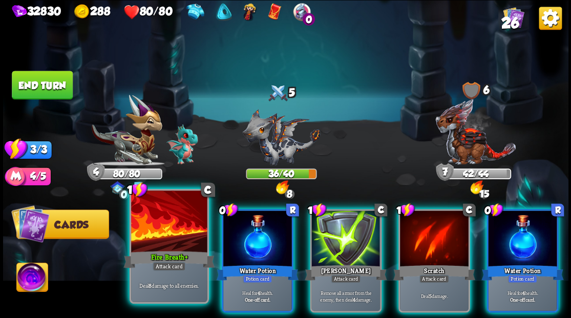
click at [161, 226] on div at bounding box center [169, 222] width 76 height 64
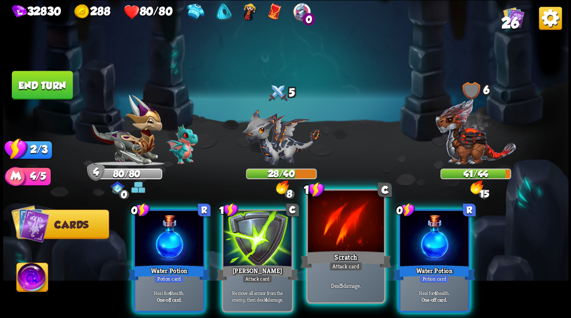
click at [342, 225] on div at bounding box center [346, 222] width 76 height 64
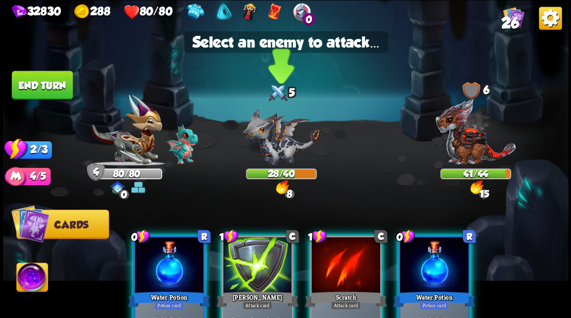
drag, startPoint x: 278, startPoint y: 145, endPoint x: 268, endPoint y: 158, distance: 16.4
click at [278, 144] on img at bounding box center [281, 137] width 78 height 57
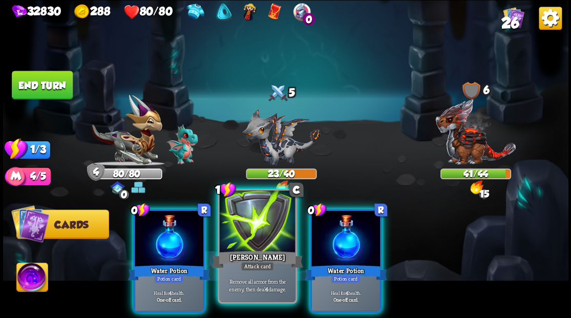
click at [249, 242] on div at bounding box center [257, 222] width 76 height 64
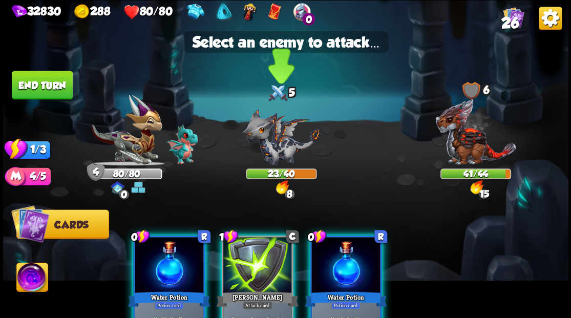
click at [274, 147] on img at bounding box center [281, 137] width 78 height 57
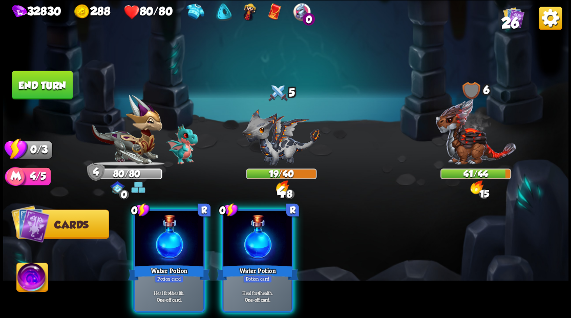
drag, startPoint x: 261, startPoint y: 234, endPoint x: 239, endPoint y: 215, distance: 29.4
click at [257, 229] on div at bounding box center [257, 239] width 69 height 58
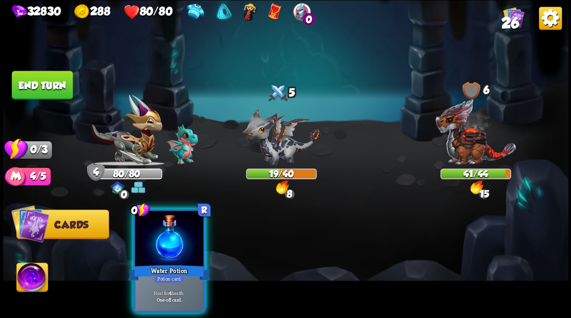
drag, startPoint x: 169, startPoint y: 230, endPoint x: 144, endPoint y: 200, distance: 38.9
click at [165, 220] on div at bounding box center [169, 239] width 69 height 58
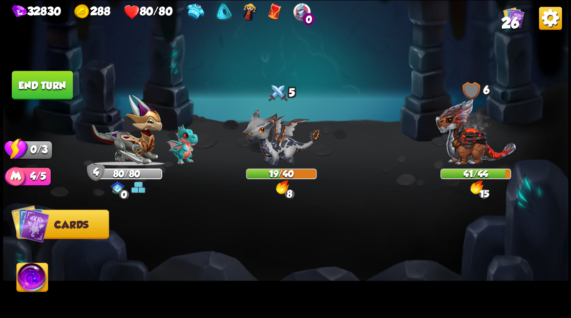
click at [42, 78] on button "End turn" at bounding box center [42, 85] width 61 height 29
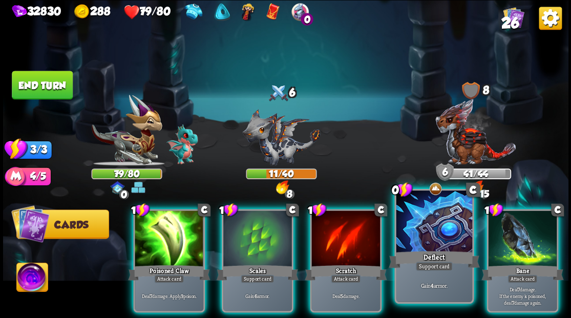
click at [436, 229] on div at bounding box center [434, 222] width 76 height 64
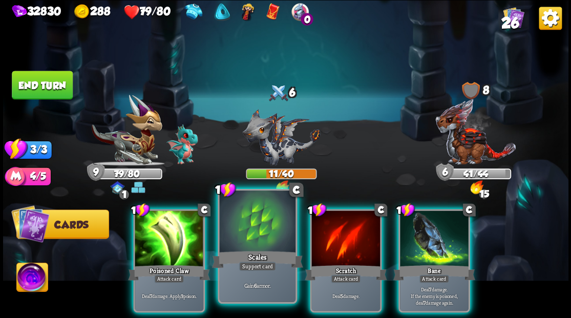
click at [246, 235] on div at bounding box center [257, 222] width 76 height 64
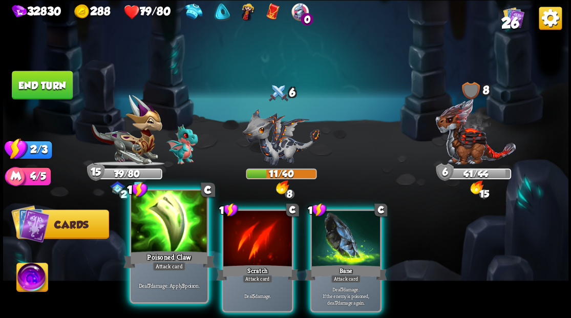
click at [175, 230] on div at bounding box center [169, 222] width 76 height 64
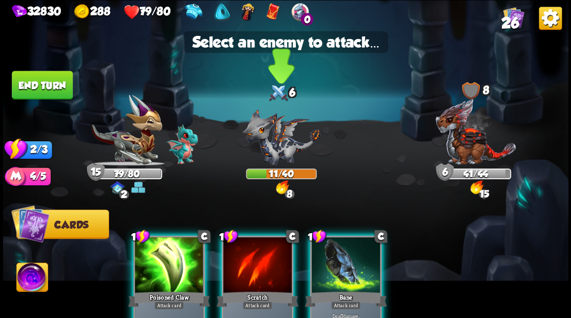
click at [273, 137] on img at bounding box center [281, 137] width 78 height 57
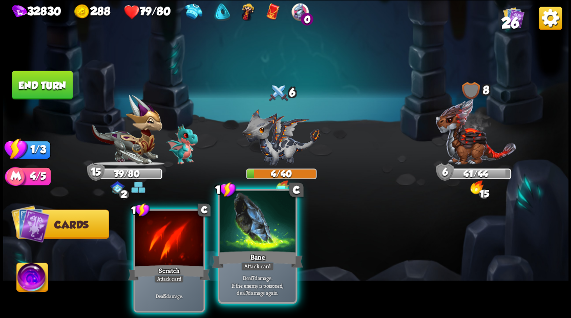
click at [268, 248] on div at bounding box center [257, 222] width 76 height 64
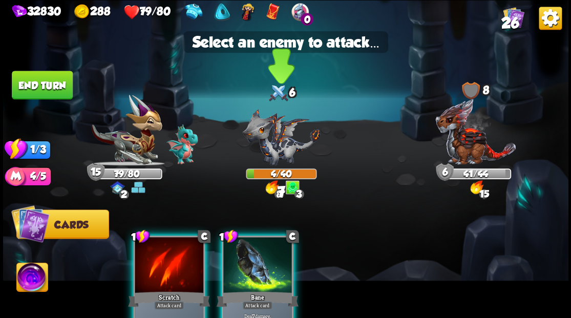
click at [273, 148] on img at bounding box center [281, 137] width 78 height 57
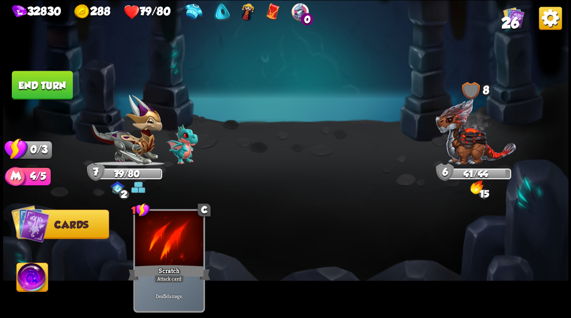
click at [50, 84] on button "End turn" at bounding box center [42, 85] width 62 height 29
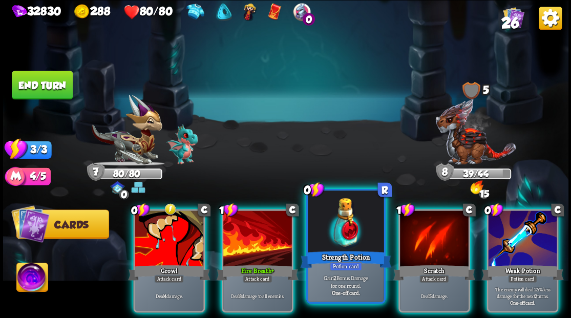
click at [332, 256] on div "Strength Potion" at bounding box center [345, 259] width 91 height 20
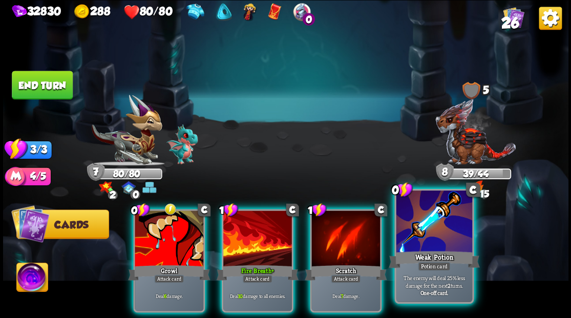
click at [445, 239] on div at bounding box center [434, 222] width 76 height 64
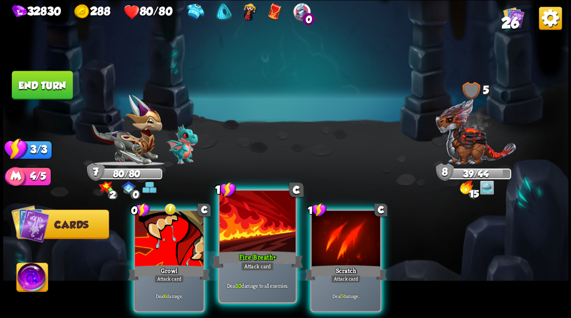
click at [264, 232] on div at bounding box center [257, 222] width 76 height 64
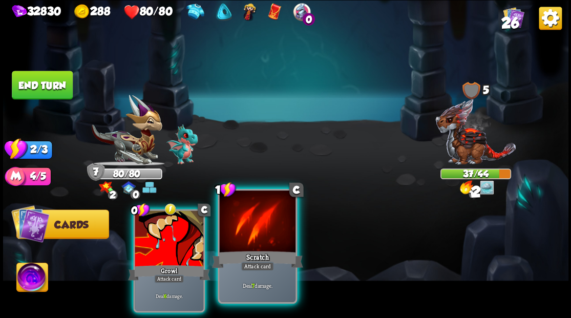
click at [269, 234] on div at bounding box center [257, 222] width 76 height 64
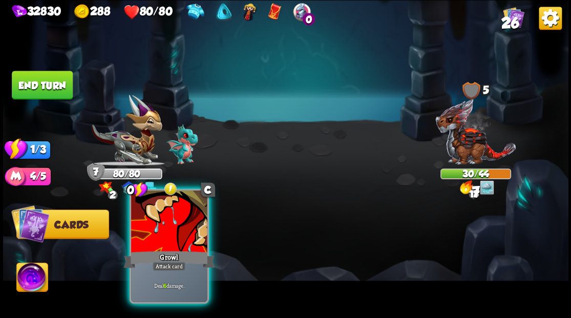
click at [165, 235] on div at bounding box center [169, 222] width 76 height 64
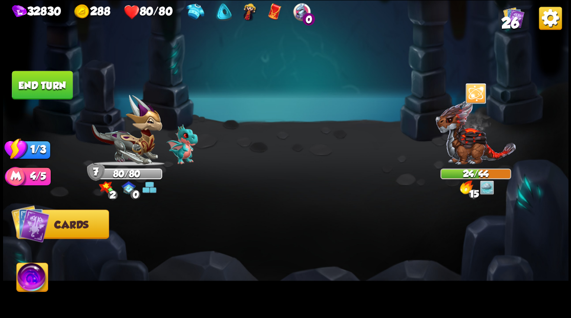
click at [49, 83] on button "End turn" at bounding box center [42, 85] width 61 height 29
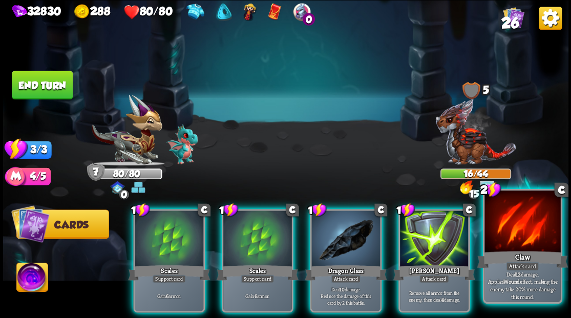
click at [508, 243] on div at bounding box center [522, 222] width 76 height 64
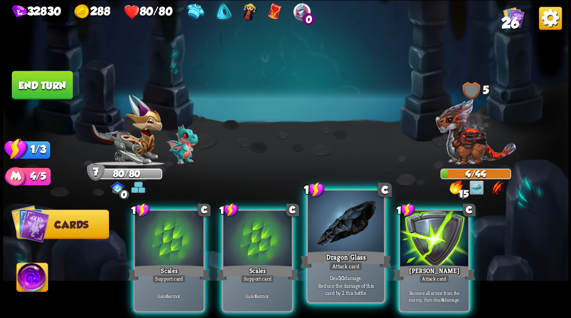
click at [344, 218] on div at bounding box center [346, 222] width 76 height 64
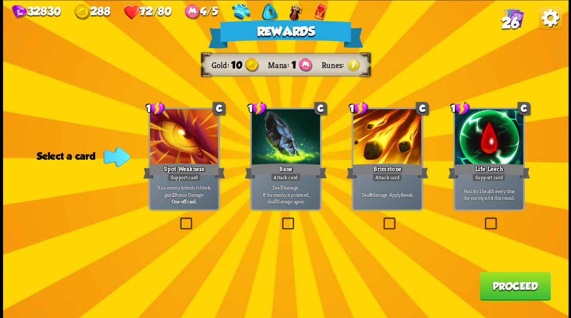
click at [519, 291] on button "Proceed" at bounding box center [514, 285] width 71 height 29
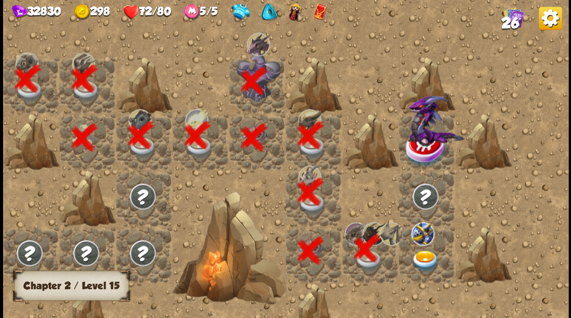
click at [425, 258] on img at bounding box center [424, 261] width 28 height 22
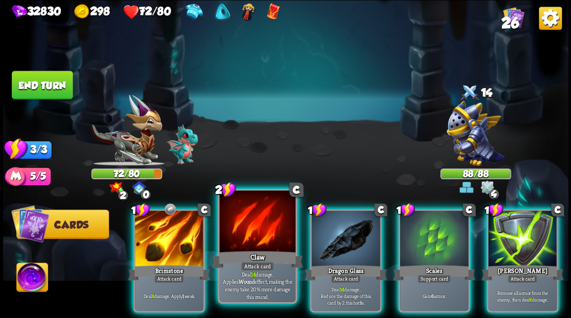
click at [240, 227] on div at bounding box center [257, 222] width 76 height 64
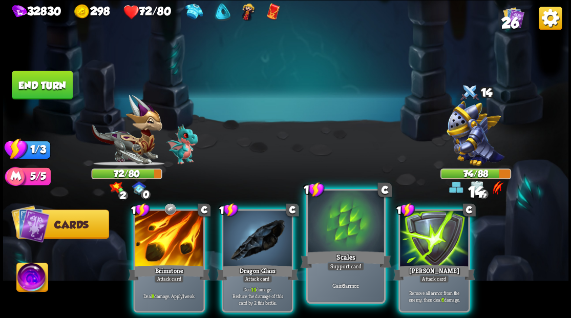
click at [329, 240] on div at bounding box center [346, 222] width 76 height 64
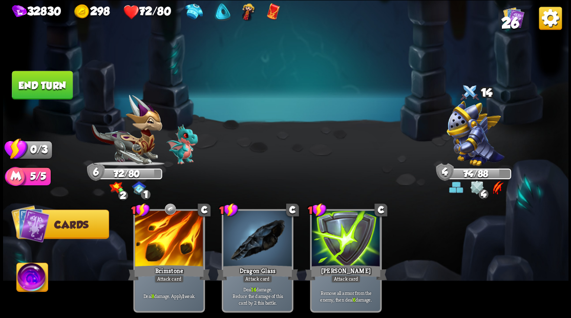
click at [58, 83] on button "End turn" at bounding box center [42, 85] width 61 height 29
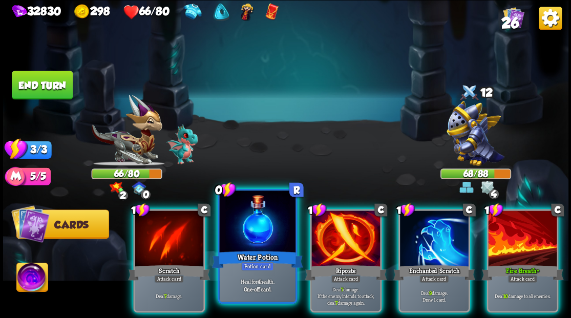
click at [254, 237] on div at bounding box center [257, 222] width 76 height 64
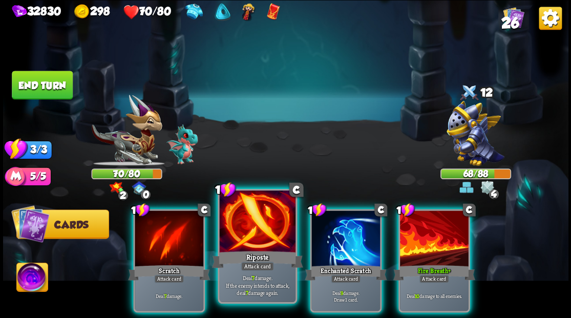
click at [252, 239] on div at bounding box center [257, 222] width 76 height 64
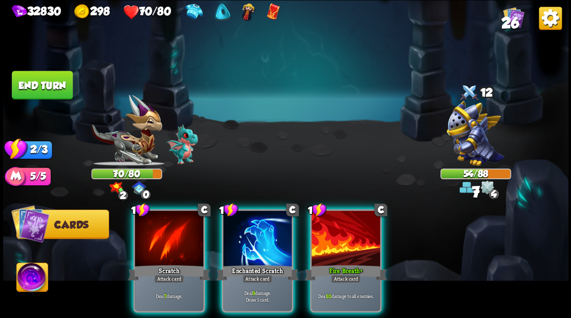
click at [252, 239] on div at bounding box center [257, 239] width 69 height 58
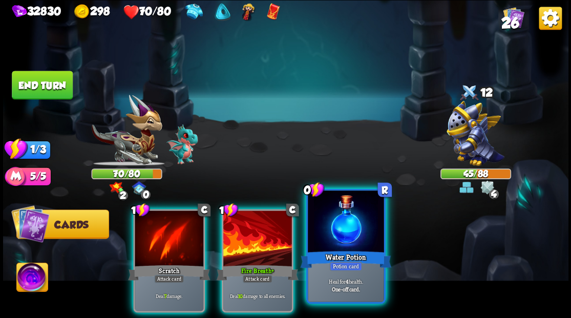
click at [347, 240] on div at bounding box center [346, 222] width 76 height 64
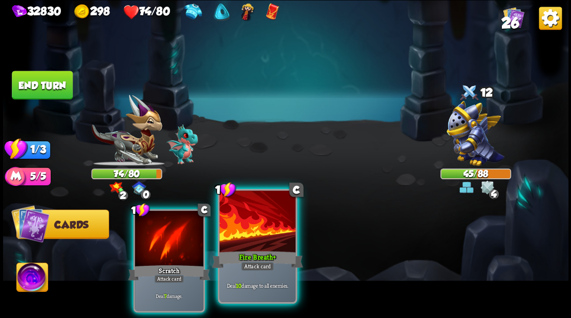
click at [256, 232] on div at bounding box center [257, 222] width 76 height 64
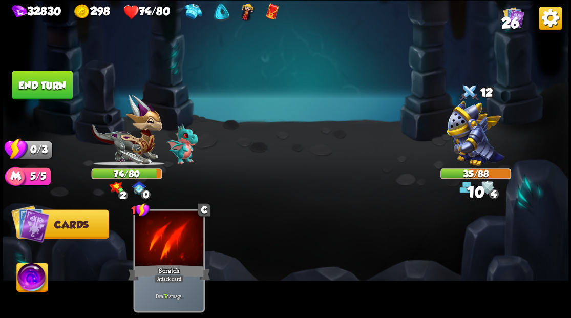
click at [49, 81] on button "End turn" at bounding box center [42, 85] width 61 height 29
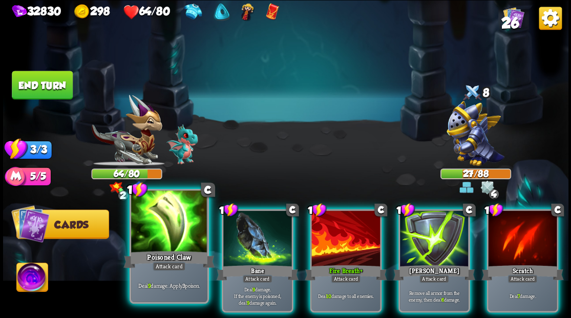
click at [175, 235] on div at bounding box center [169, 222] width 76 height 64
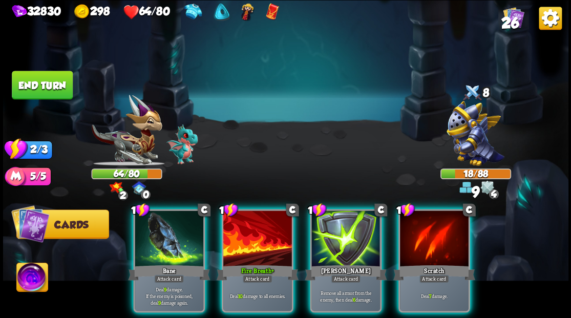
click at [175, 235] on div at bounding box center [169, 239] width 69 height 58
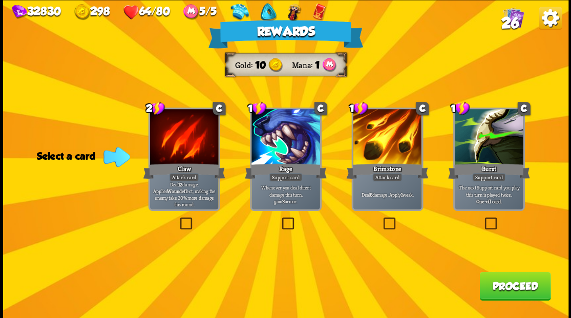
click at [525, 290] on button "Proceed" at bounding box center [514, 285] width 71 height 29
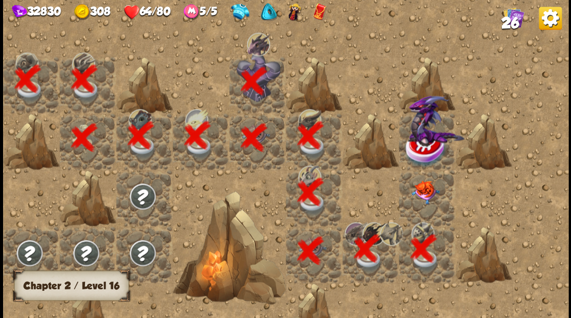
click at [424, 196] on img at bounding box center [424, 192] width 28 height 24
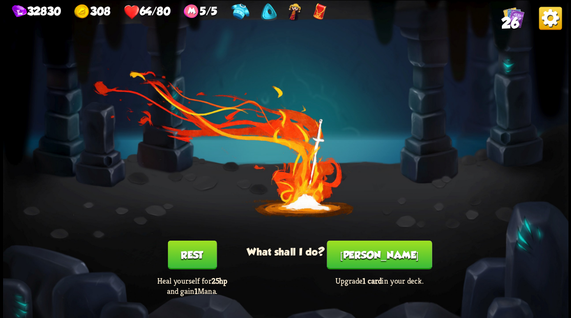
click at [189, 254] on button "Rest" at bounding box center [191, 254] width 49 height 29
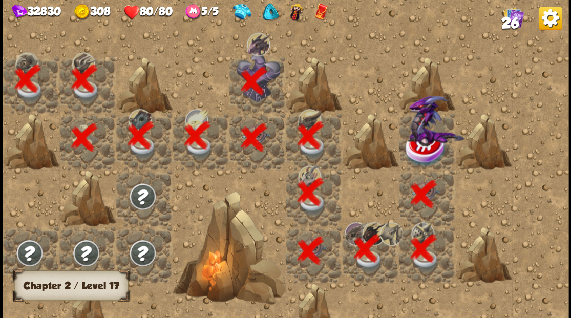
click at [423, 147] on img at bounding box center [425, 149] width 42 height 37
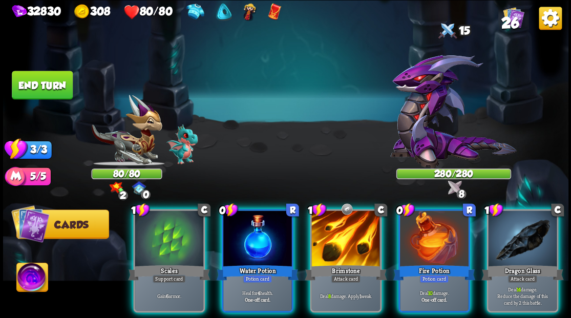
click at [28, 279] on img at bounding box center [31, 279] width 31 height 32
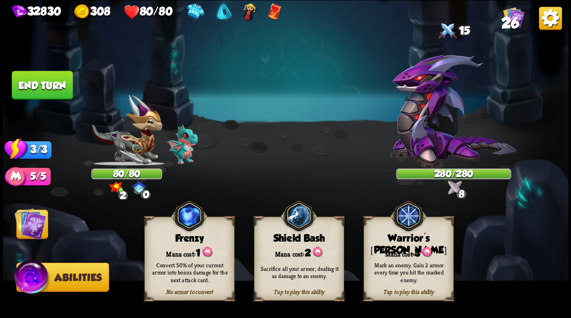
click at [398, 248] on div "Mana cost: 3" at bounding box center [407, 252] width 89 height 13
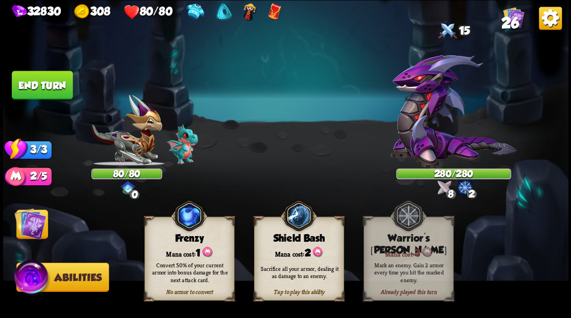
drag, startPoint x: 27, startPoint y: 222, endPoint x: 39, endPoint y: 222, distance: 12.8
click at [26, 222] on img at bounding box center [30, 223] width 32 height 32
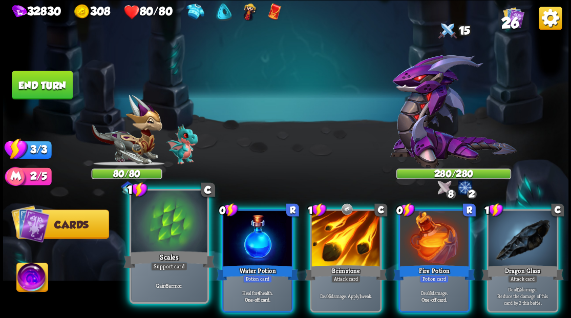
click at [154, 229] on div at bounding box center [169, 222] width 76 height 64
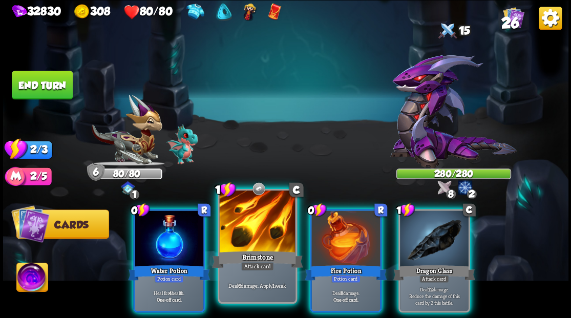
click at [260, 233] on div at bounding box center [257, 222] width 76 height 64
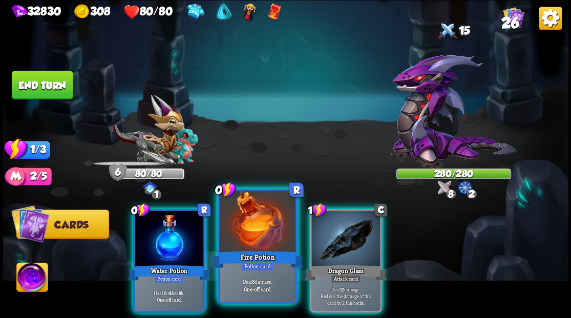
click at [260, 233] on div at bounding box center [257, 222] width 76 height 64
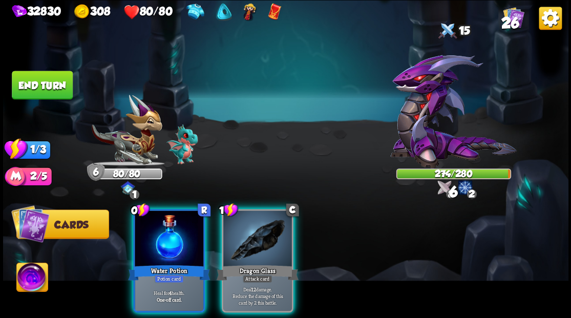
click at [260, 233] on div at bounding box center [257, 239] width 69 height 58
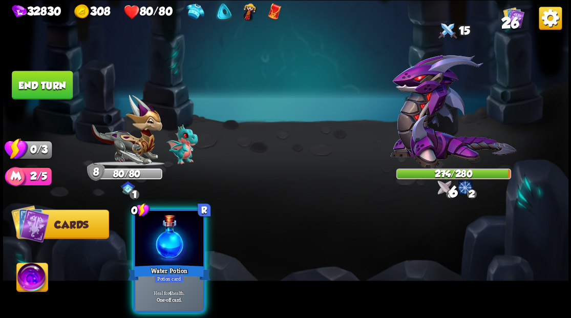
drag, startPoint x: 180, startPoint y: 239, endPoint x: 100, endPoint y: 206, distance: 86.3
click at [143, 225] on div at bounding box center [169, 239] width 69 height 58
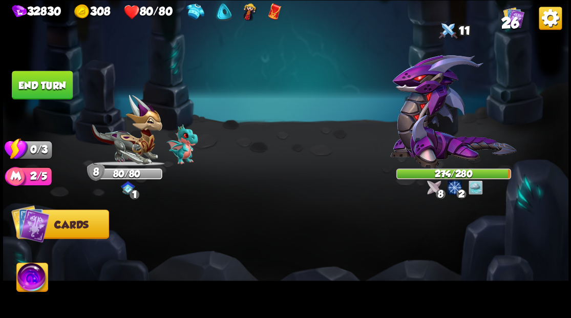
click at [39, 90] on button "End turn" at bounding box center [42, 85] width 61 height 29
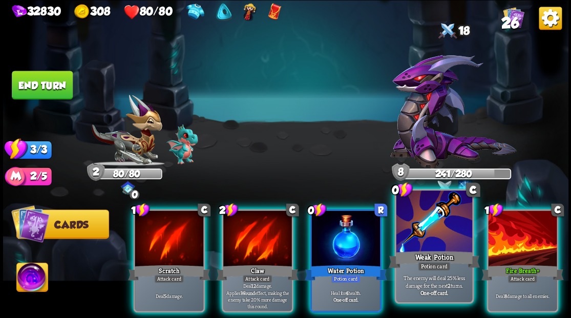
click at [410, 224] on div at bounding box center [434, 222] width 76 height 64
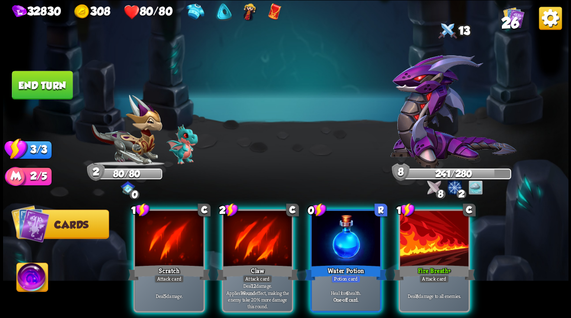
click at [411, 225] on div at bounding box center [434, 239] width 69 height 58
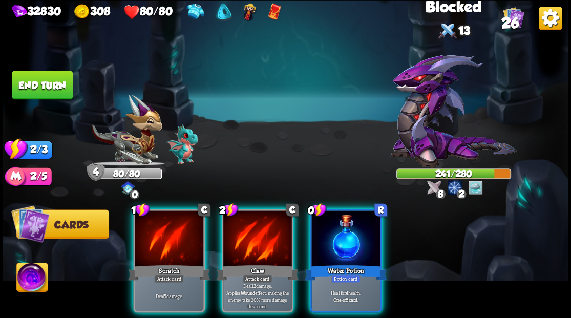
drag, startPoint x: 246, startPoint y: 230, endPoint x: 117, endPoint y: 244, distance: 129.7
click at [242, 230] on div at bounding box center [257, 239] width 69 height 58
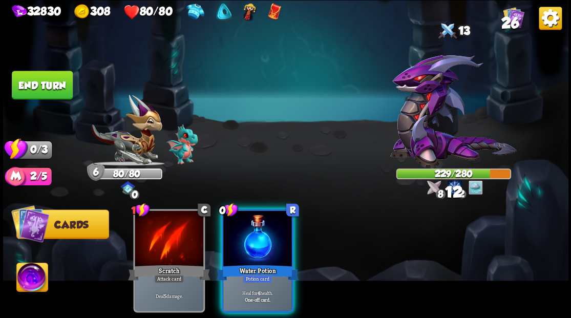
drag, startPoint x: 272, startPoint y: 235, endPoint x: 265, endPoint y: 231, distance: 8.5
click at [272, 236] on div at bounding box center [257, 239] width 69 height 58
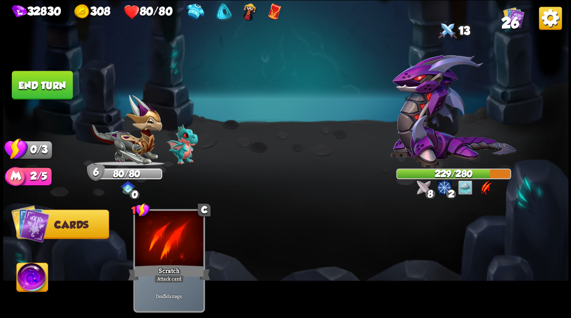
drag, startPoint x: 46, startPoint y: 79, endPoint x: 326, endPoint y: 92, distance: 279.7
click at [46, 80] on button "End turn" at bounding box center [42, 85] width 61 height 29
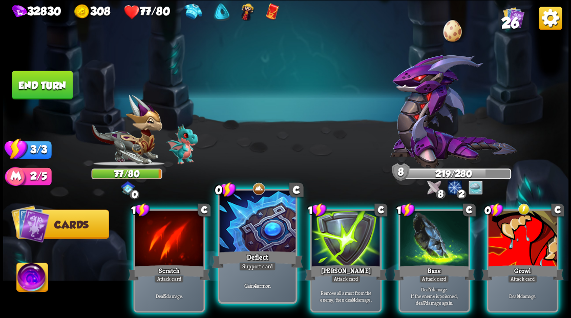
click at [256, 228] on div at bounding box center [257, 222] width 76 height 64
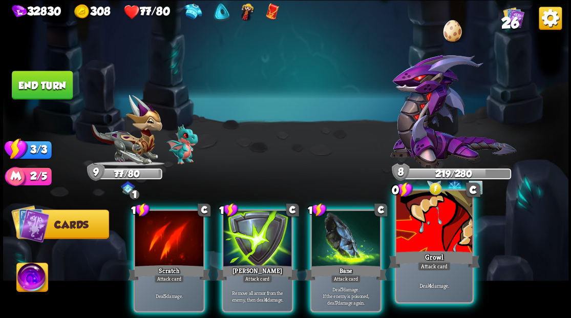
click at [431, 247] on div at bounding box center [434, 222] width 76 height 64
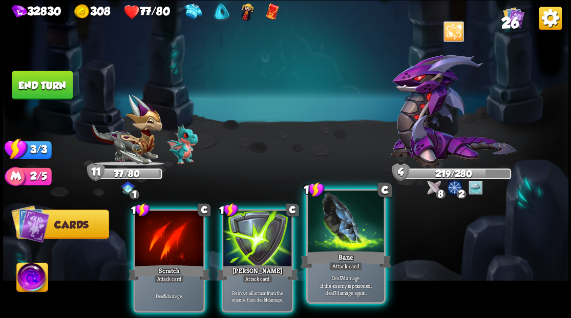
click at [331, 222] on div at bounding box center [346, 222] width 76 height 64
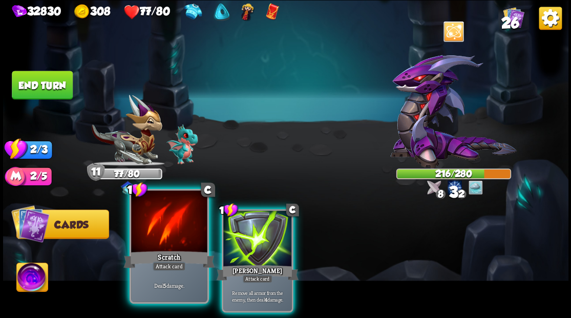
click at [162, 214] on div at bounding box center [169, 222] width 76 height 64
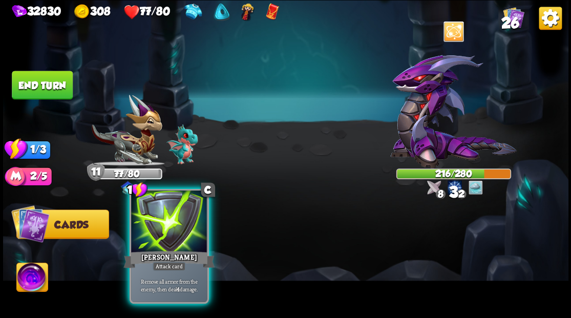
click at [208, 224] on div "1 C [PERSON_NAME] Attack card Remove all armor from the enemy, then deal 4 dama…" at bounding box center [168, 245] width 79 height 115
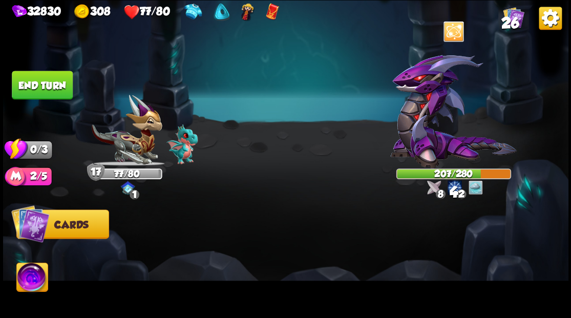
click at [39, 90] on button "End turn" at bounding box center [42, 85] width 61 height 29
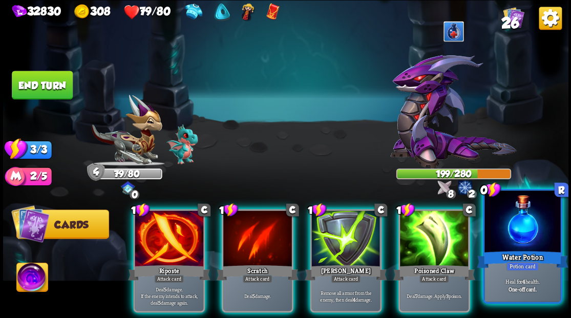
click at [529, 237] on div at bounding box center [522, 222] width 76 height 64
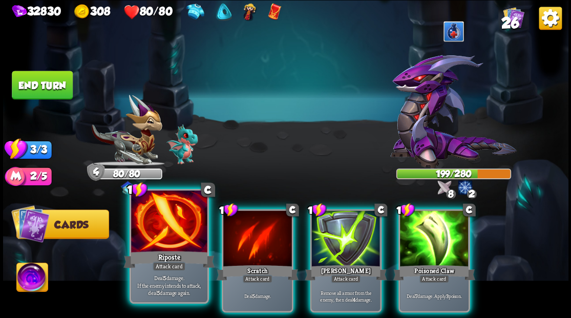
click at [149, 247] on div at bounding box center [169, 222] width 76 height 64
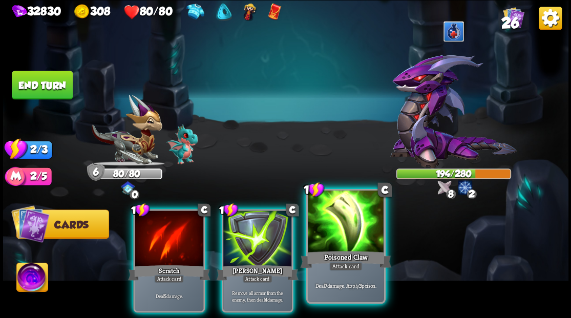
click at [363, 235] on div at bounding box center [346, 222] width 76 height 64
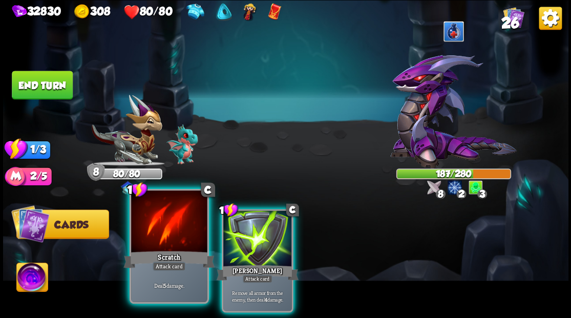
click at [159, 222] on div at bounding box center [169, 222] width 76 height 64
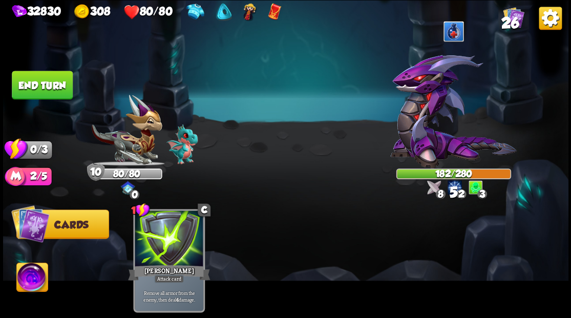
click at [52, 80] on button "End turn" at bounding box center [42, 85] width 61 height 29
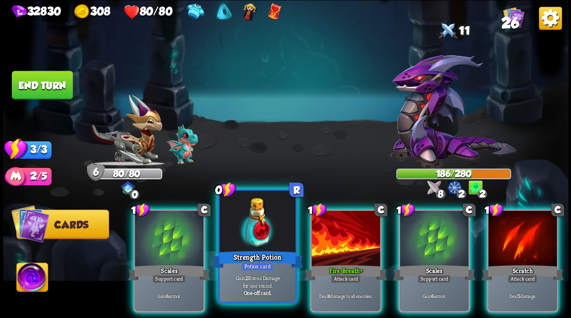
click at [258, 220] on div at bounding box center [257, 222] width 76 height 64
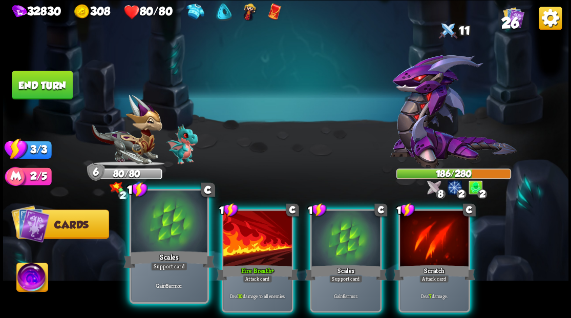
click at [169, 226] on div at bounding box center [169, 222] width 76 height 64
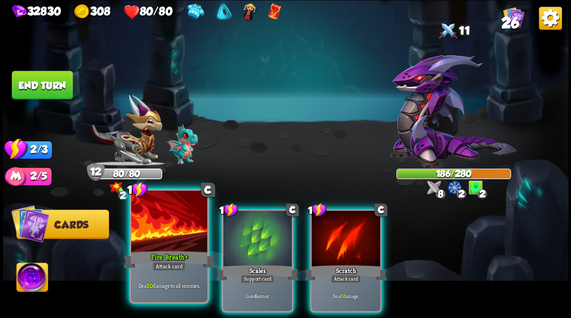
click at [167, 227] on div at bounding box center [169, 222] width 76 height 64
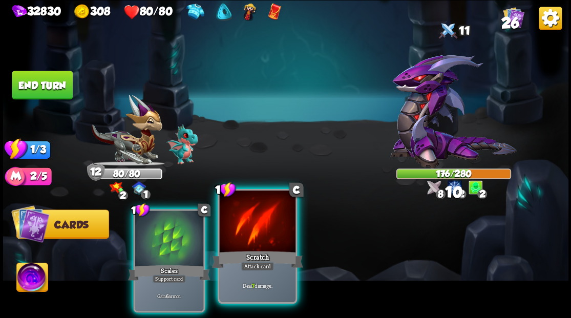
click at [246, 253] on div "Scratch" at bounding box center [256, 259] width 91 height 20
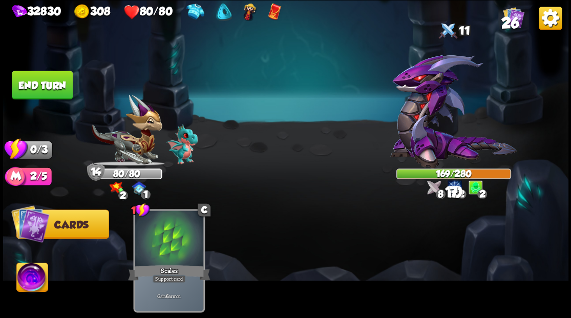
click at [42, 91] on button "End turn" at bounding box center [42, 85] width 61 height 29
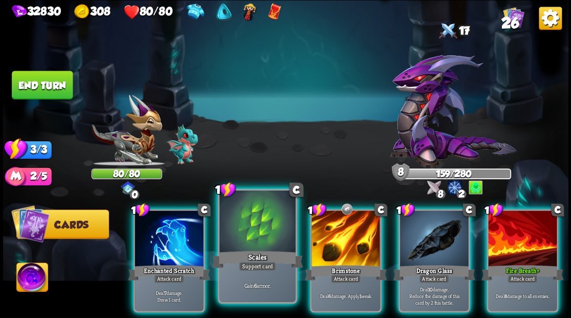
click at [240, 225] on div at bounding box center [257, 222] width 76 height 64
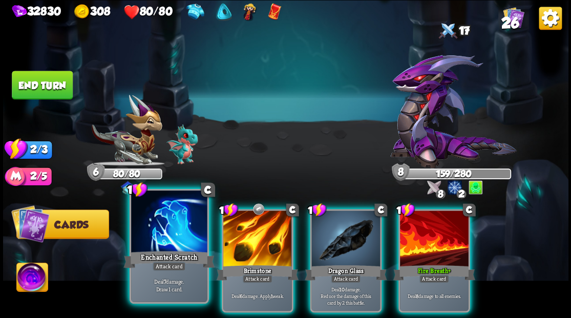
click at [175, 224] on div at bounding box center [169, 222] width 76 height 64
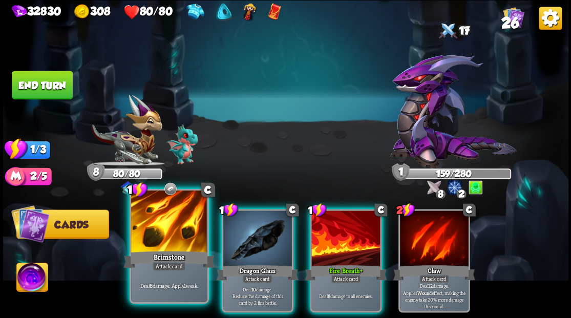
click at [175, 233] on div at bounding box center [169, 222] width 76 height 64
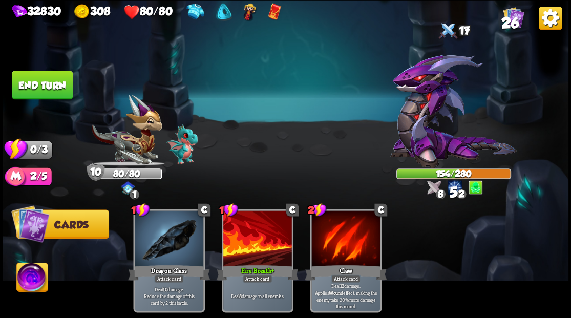
click at [53, 83] on button "End turn" at bounding box center [42, 85] width 61 height 29
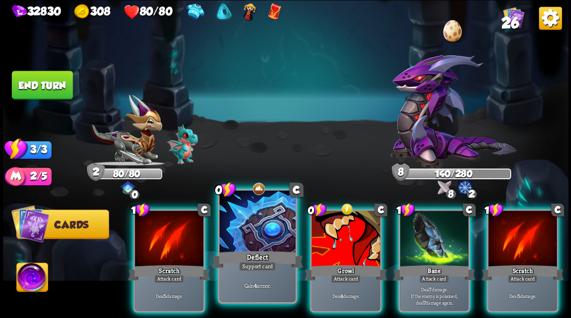
click at [243, 228] on div at bounding box center [257, 222] width 76 height 64
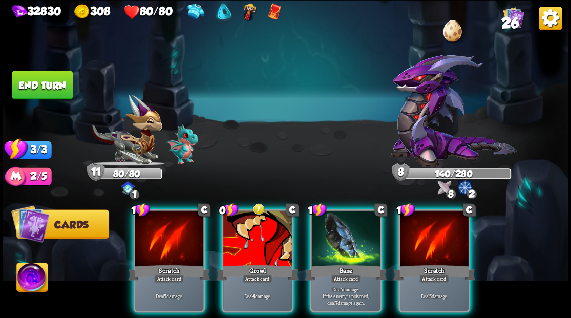
click at [243, 228] on div at bounding box center [257, 239] width 69 height 58
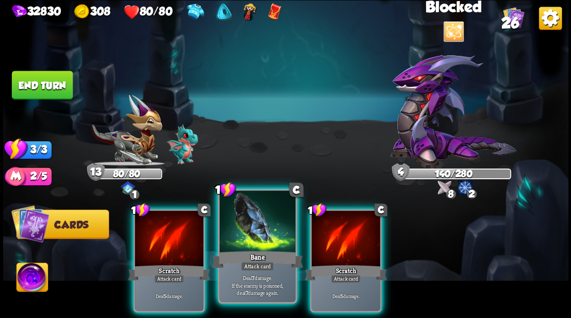
click at [244, 224] on div at bounding box center [257, 222] width 76 height 64
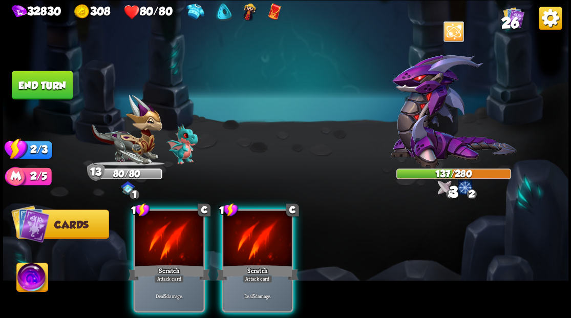
click at [244, 224] on div at bounding box center [257, 239] width 69 height 58
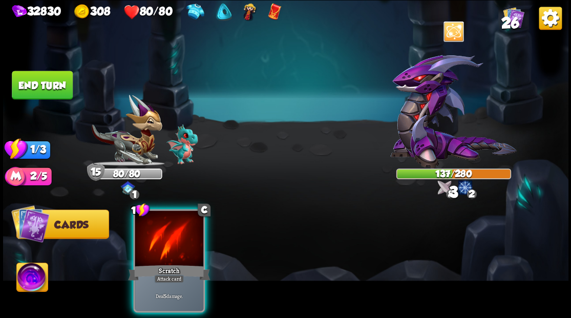
drag, startPoint x: 187, startPoint y: 227, endPoint x: 100, endPoint y: 151, distance: 115.4
click at [171, 220] on div at bounding box center [169, 239] width 69 height 58
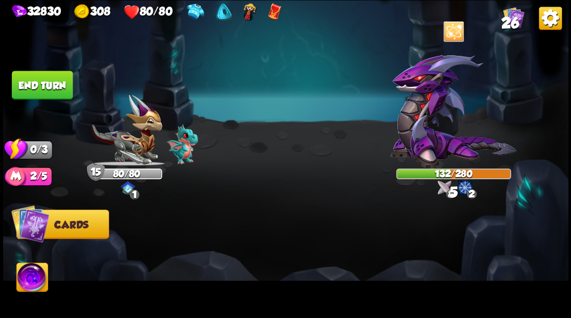
drag, startPoint x: 49, startPoint y: 83, endPoint x: 206, endPoint y: 103, distance: 158.5
click at [49, 83] on button "End turn" at bounding box center [42, 85] width 61 height 29
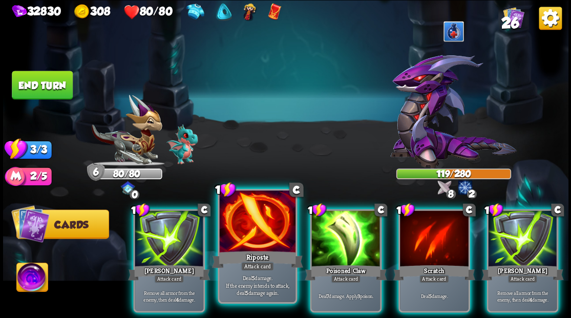
click at [256, 245] on div at bounding box center [257, 222] width 76 height 64
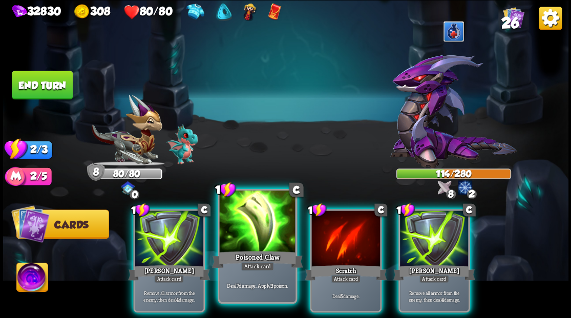
click at [256, 245] on div at bounding box center [257, 222] width 76 height 64
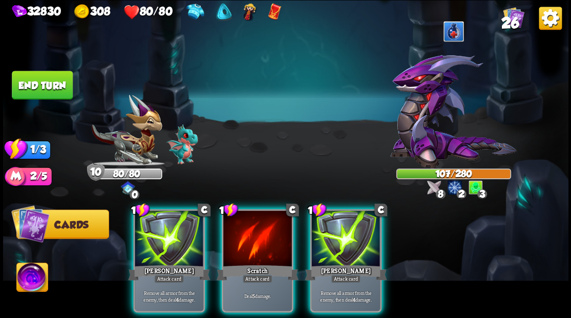
click at [256, 245] on div at bounding box center [257, 239] width 69 height 58
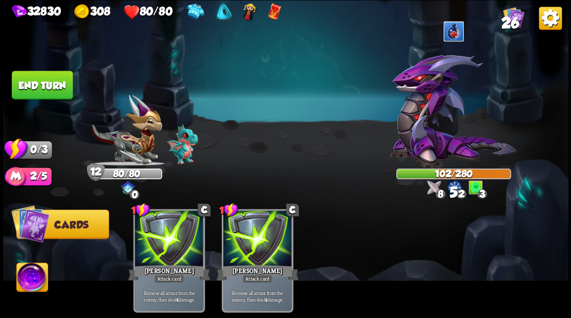
click at [55, 91] on button "End turn" at bounding box center [42, 85] width 61 height 29
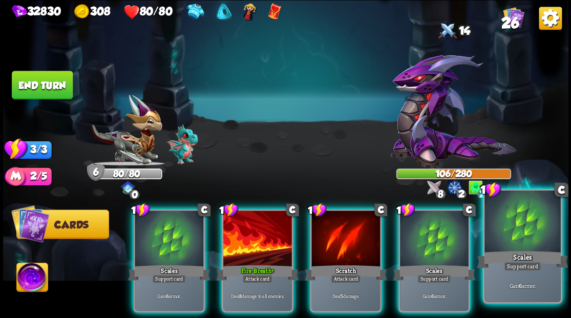
click at [522, 239] on div at bounding box center [522, 222] width 76 height 64
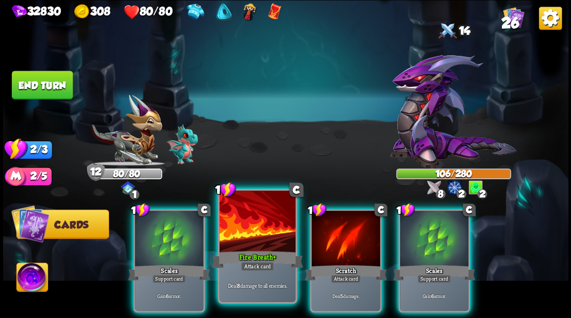
click at [264, 246] on div at bounding box center [257, 222] width 76 height 64
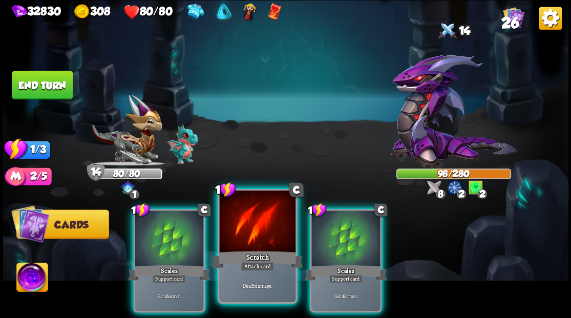
click at [244, 229] on div at bounding box center [257, 222] width 76 height 64
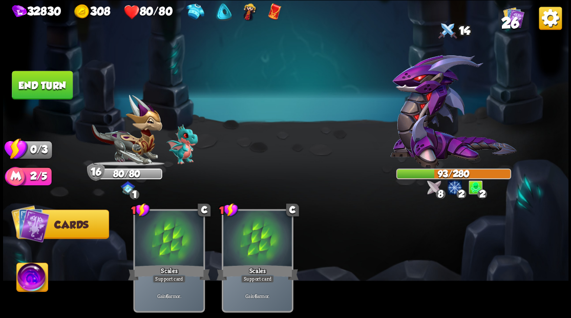
click at [54, 86] on button "End turn" at bounding box center [42, 85] width 61 height 29
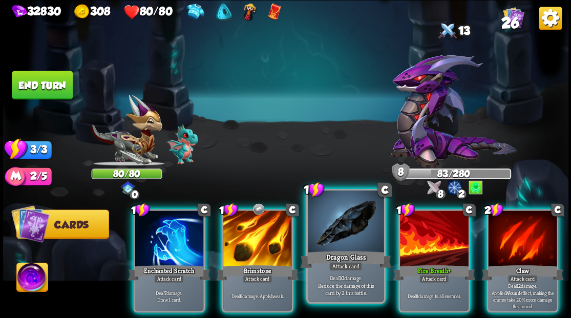
click at [333, 244] on div at bounding box center [346, 222] width 76 height 64
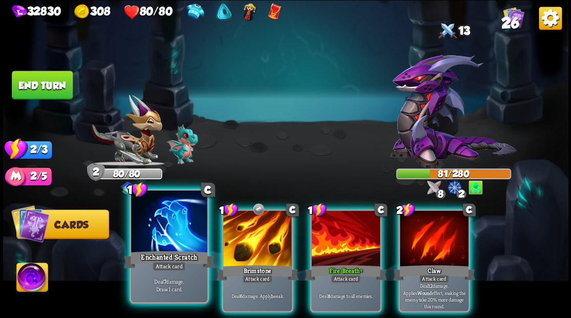
click at [178, 246] on div at bounding box center [169, 222] width 76 height 64
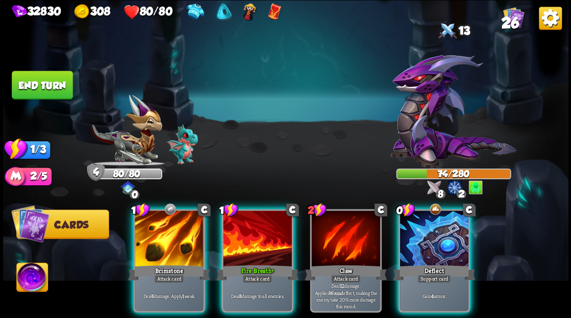
click at [456, 240] on div at bounding box center [434, 239] width 69 height 58
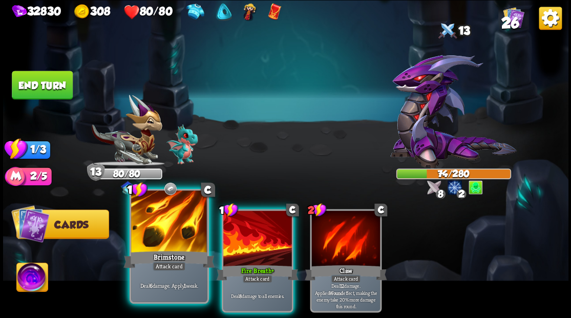
click at [183, 246] on div at bounding box center [169, 222] width 76 height 64
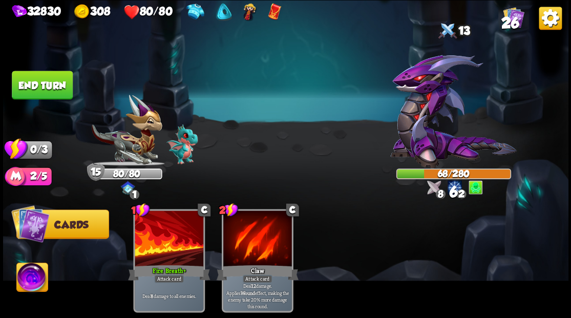
drag, startPoint x: 52, startPoint y: 94, endPoint x: 385, endPoint y: 161, distance: 339.9
click at [52, 94] on button "End turn" at bounding box center [42, 85] width 61 height 29
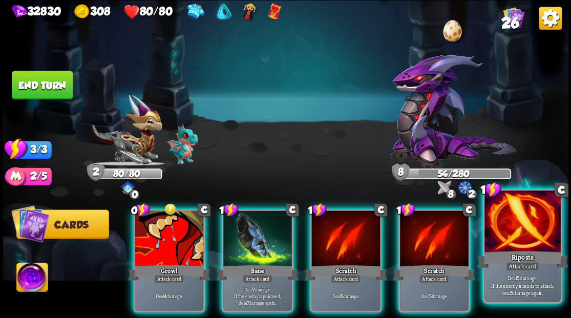
click at [521, 238] on div at bounding box center [522, 222] width 76 height 64
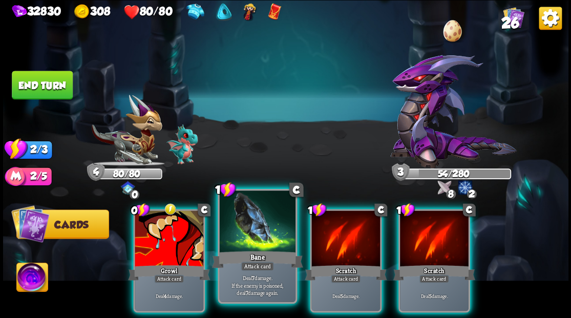
click at [258, 239] on div at bounding box center [257, 222] width 76 height 64
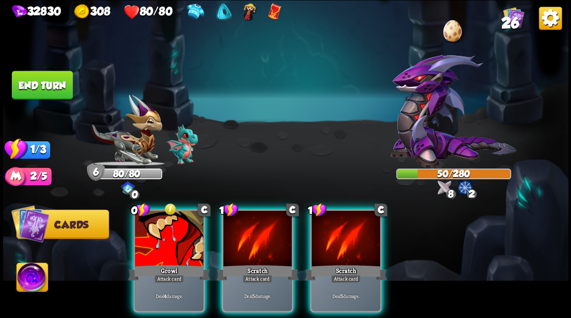
click at [258, 239] on div at bounding box center [257, 239] width 69 height 58
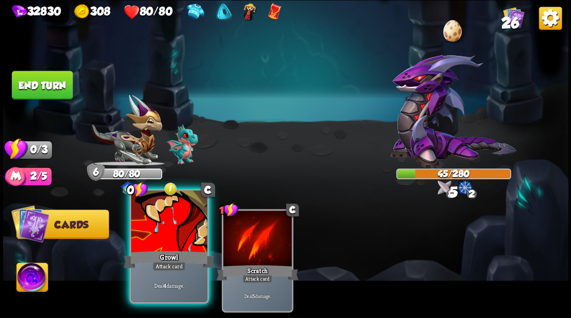
click at [175, 232] on div at bounding box center [169, 222] width 76 height 64
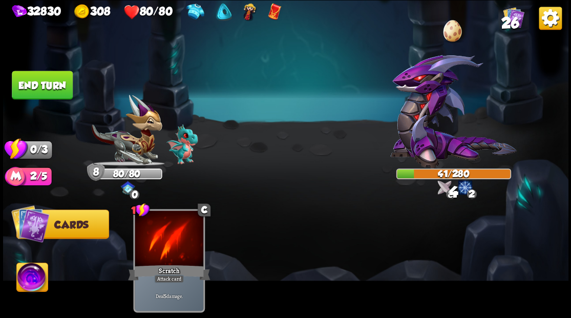
drag, startPoint x: 52, startPoint y: 78, endPoint x: 59, endPoint y: 80, distance: 7.6
click at [52, 78] on button "End turn" at bounding box center [42, 85] width 61 height 29
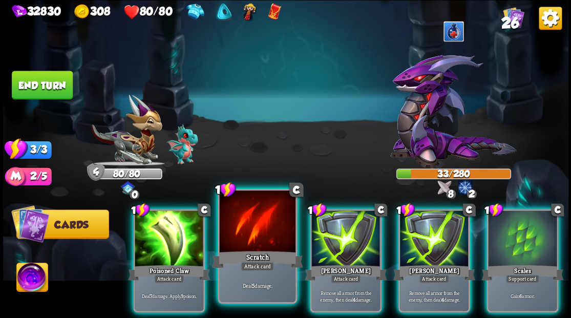
click at [248, 239] on div at bounding box center [257, 222] width 76 height 64
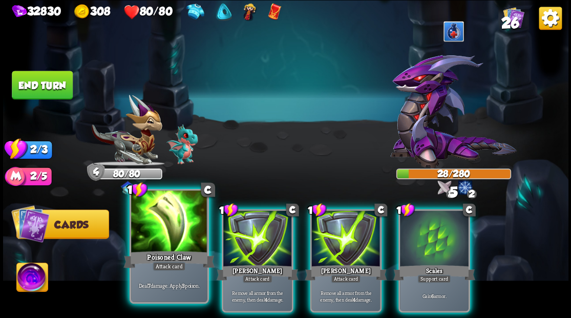
click at [177, 241] on div at bounding box center [169, 222] width 76 height 64
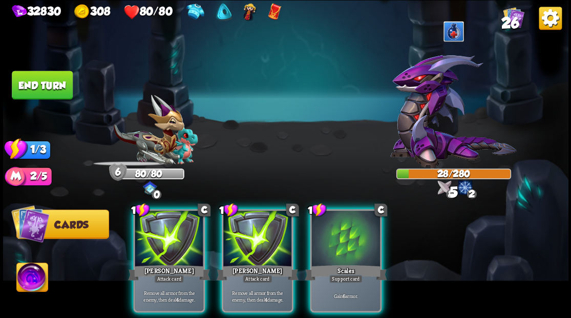
click at [177, 241] on div at bounding box center [169, 239] width 69 height 58
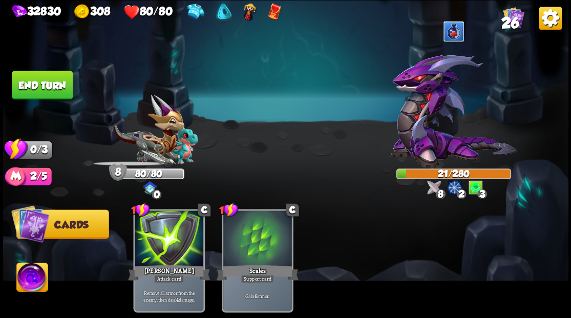
click at [64, 80] on button "End turn" at bounding box center [42, 85] width 61 height 29
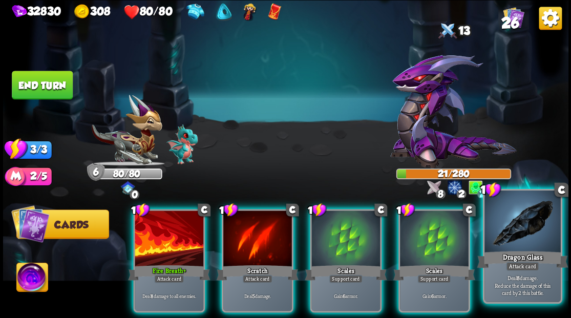
click at [537, 221] on div at bounding box center [522, 222] width 76 height 64
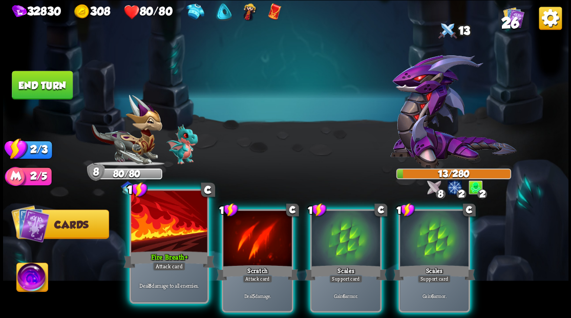
click at [156, 243] on div at bounding box center [169, 222] width 76 height 64
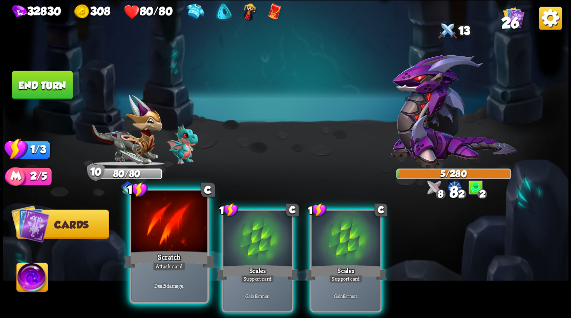
click at [159, 235] on div at bounding box center [169, 222] width 76 height 64
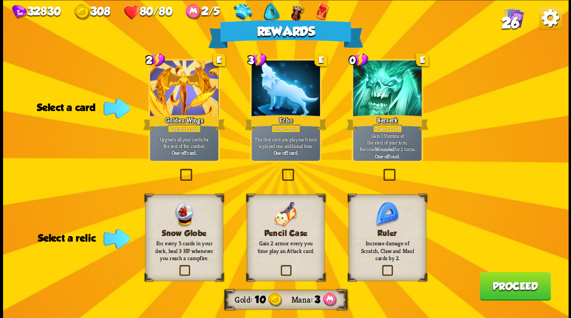
click at [380, 266] on label at bounding box center [380, 266] width 0 height 0
click at [0, 0] on input "checkbox" at bounding box center [0, 0] width 0 height 0
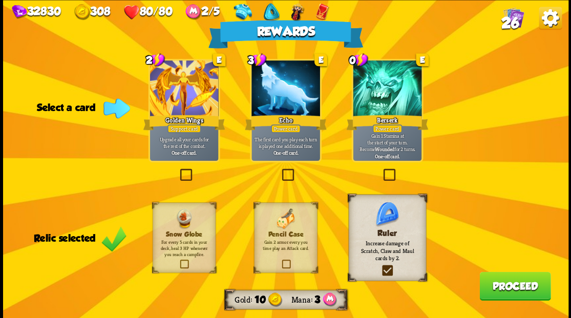
click at [528, 283] on button "Proceed" at bounding box center [514, 285] width 71 height 29
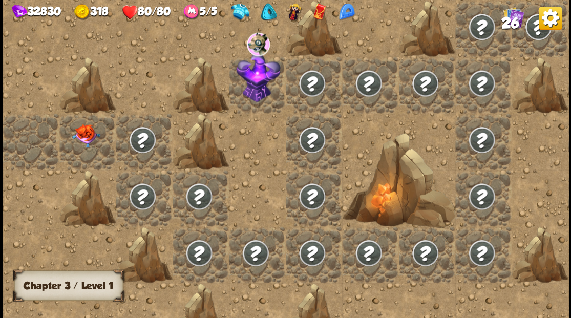
click at [87, 150] on div at bounding box center [87, 141] width 56 height 56
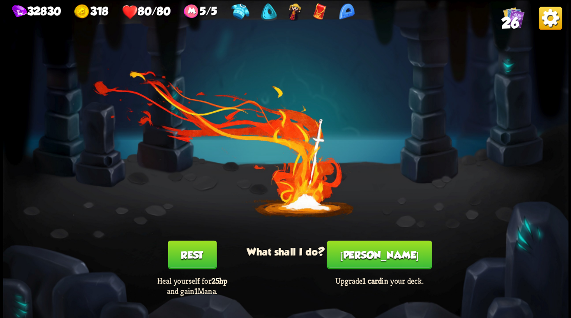
click at [373, 255] on button "[PERSON_NAME]" at bounding box center [379, 254] width 105 height 29
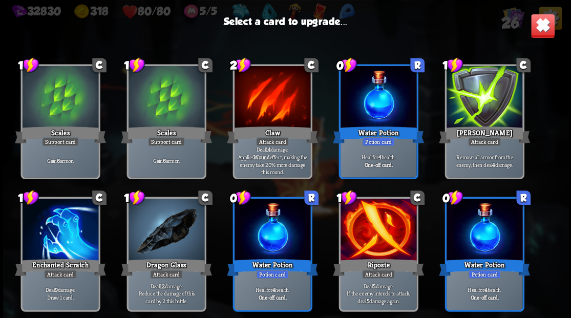
scroll to position [170, 0]
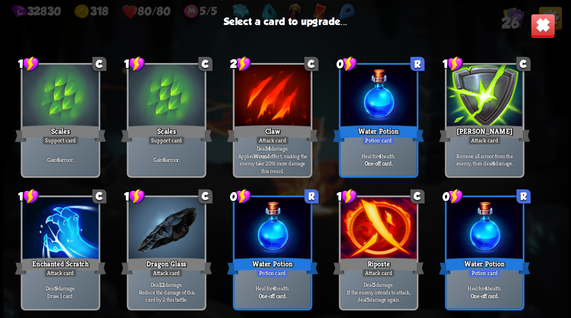
click at [71, 225] on div at bounding box center [60, 229] width 76 height 64
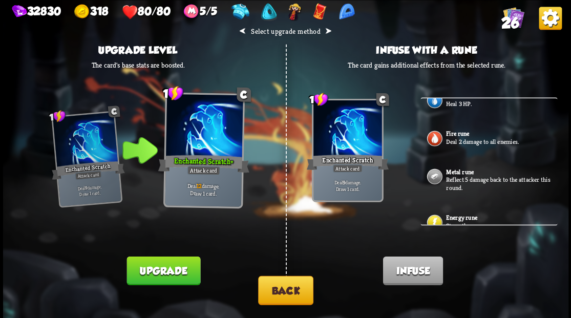
scroll to position [166, 0]
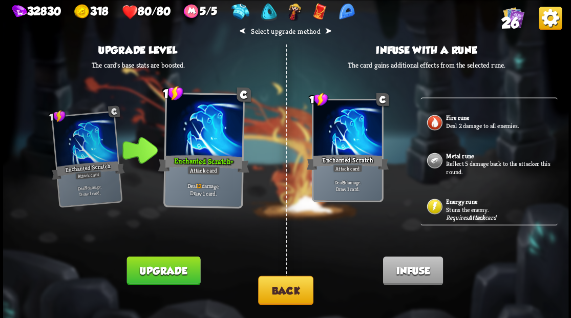
click at [273, 293] on button "Back" at bounding box center [285, 289] width 55 height 29
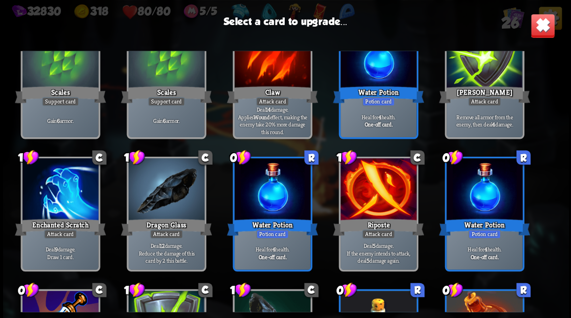
scroll to position [239, 0]
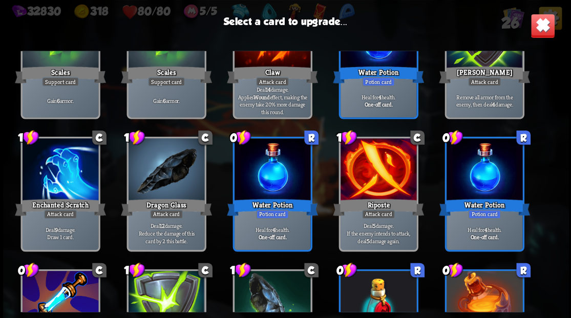
click at [377, 173] on div at bounding box center [378, 170] width 76 height 64
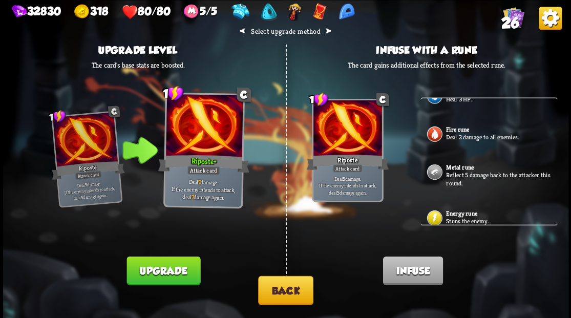
scroll to position [166, 0]
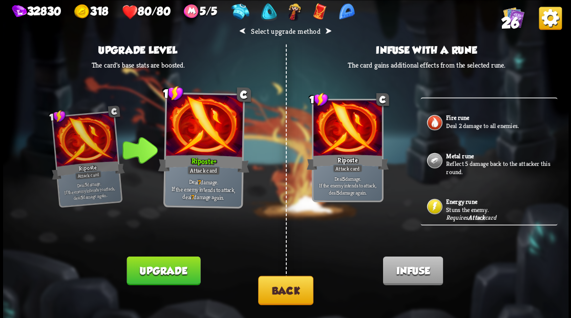
click at [480, 156] on div "Metal rune Reflect 5 damage back to the attacker this round." at bounding box center [488, 168] width 137 height 46
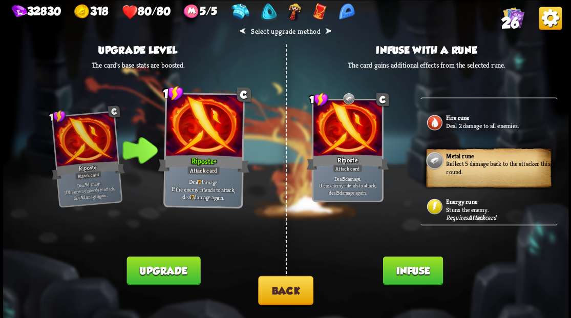
click at [417, 277] on button "Infuse" at bounding box center [412, 270] width 60 height 29
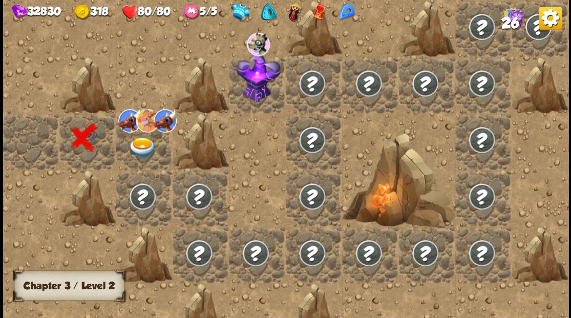
click at [148, 145] on img at bounding box center [142, 148] width 28 height 22
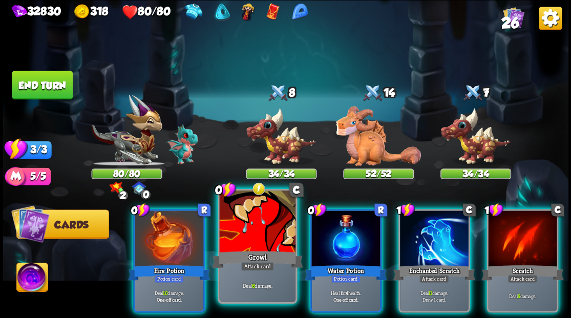
click at [246, 252] on div "Growl" at bounding box center [256, 259] width 91 height 20
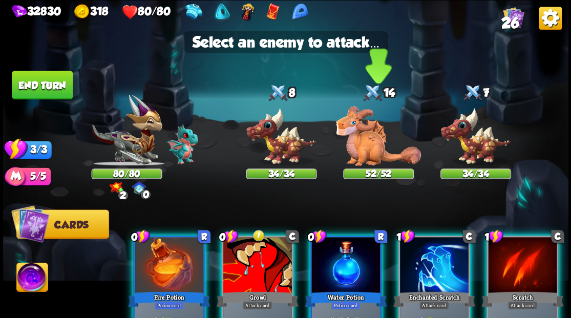
click at [359, 147] on img at bounding box center [378, 136] width 85 height 60
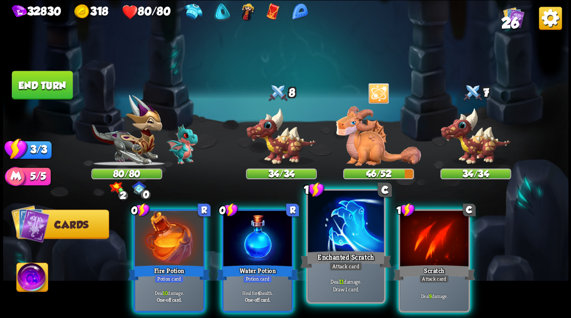
click at [352, 231] on div at bounding box center [346, 222] width 76 height 64
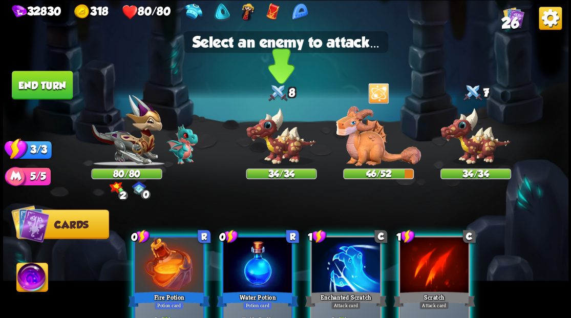
click at [280, 146] on img at bounding box center [281, 136] width 71 height 58
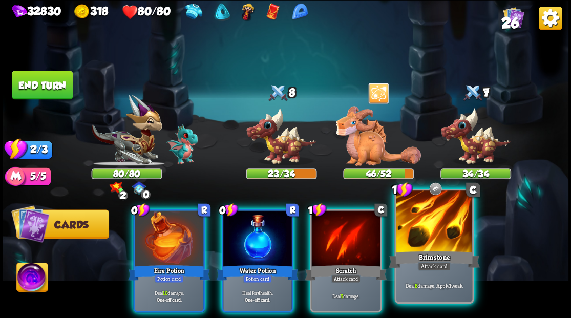
click at [452, 242] on div at bounding box center [434, 222] width 76 height 64
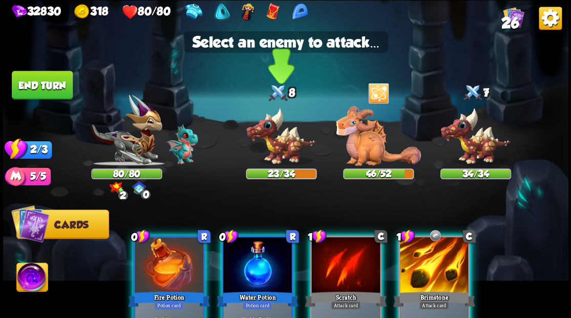
click at [284, 148] on img at bounding box center [281, 136] width 71 height 58
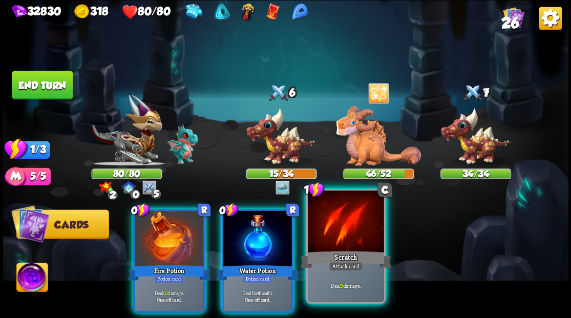
click at [345, 217] on div at bounding box center [346, 222] width 76 height 64
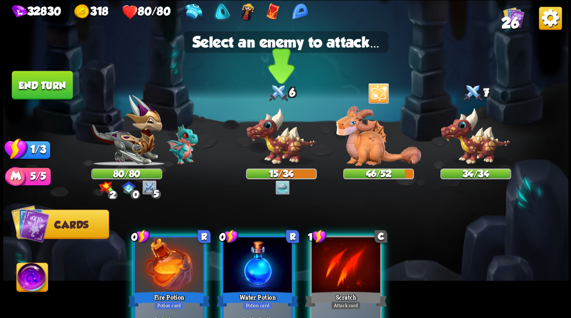
click at [290, 136] on img at bounding box center [281, 136] width 71 height 58
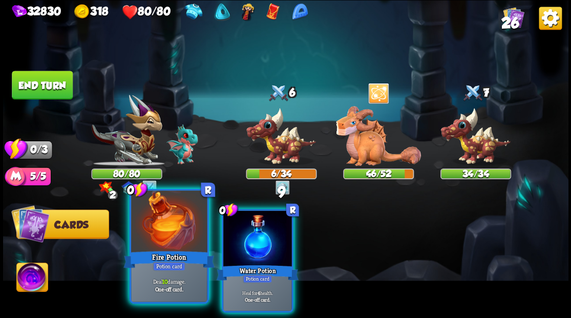
click at [167, 239] on div at bounding box center [169, 222] width 76 height 64
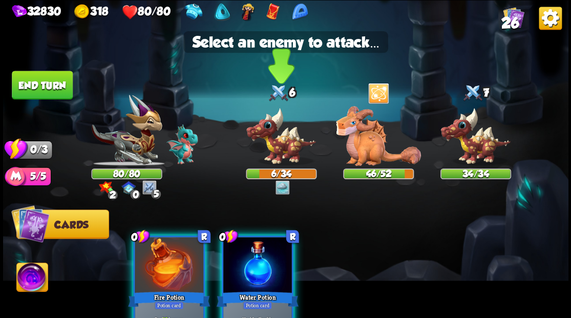
click at [265, 146] on img at bounding box center [281, 136] width 71 height 58
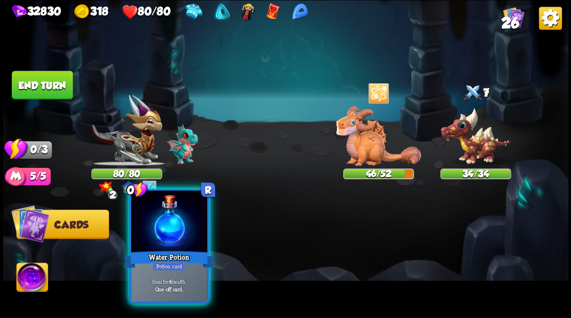
click at [158, 239] on div at bounding box center [169, 222] width 76 height 64
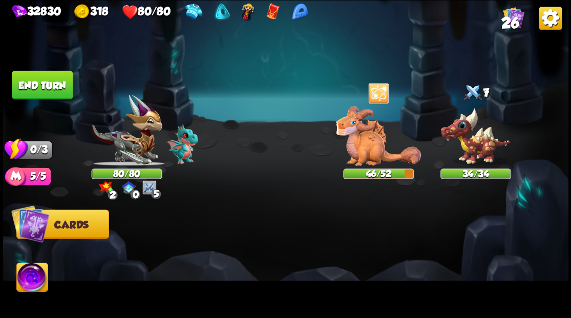
click at [49, 85] on button "End turn" at bounding box center [42, 85] width 61 height 29
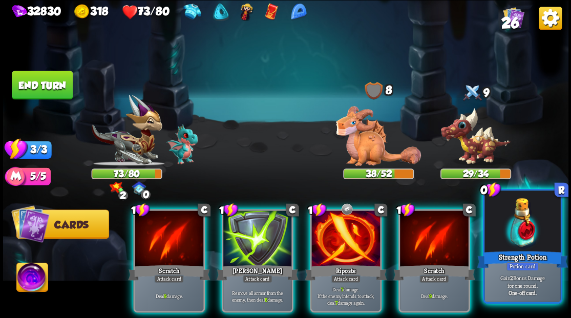
click at [523, 249] on div "Strength Potion" at bounding box center [521, 259] width 91 height 20
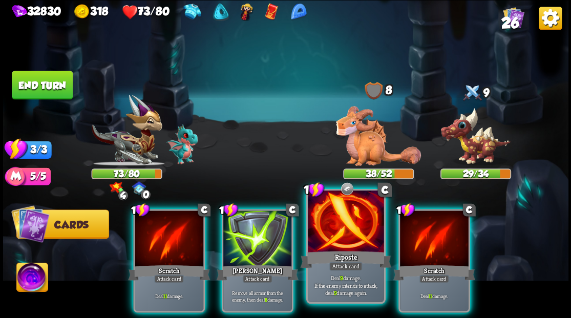
click at [323, 239] on div at bounding box center [346, 222] width 76 height 64
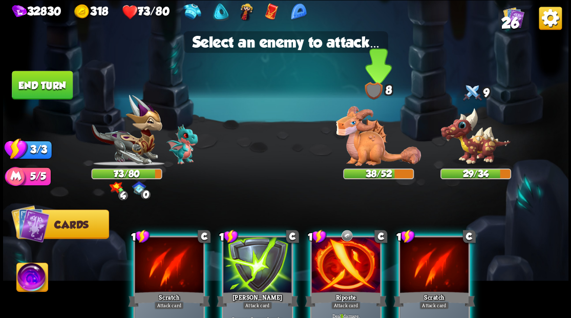
click at [362, 143] on img at bounding box center [378, 136] width 85 height 60
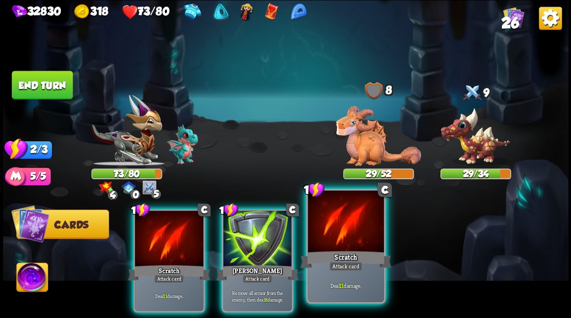
click at [339, 236] on div at bounding box center [346, 222] width 76 height 64
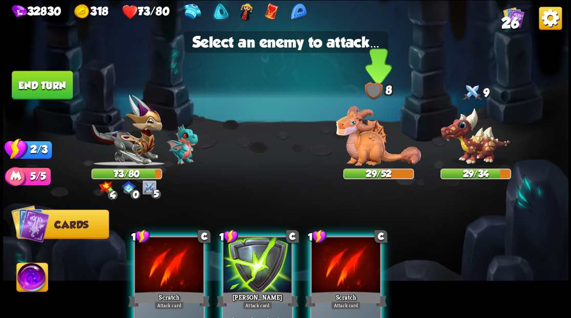
click at [364, 147] on img at bounding box center [378, 136] width 85 height 60
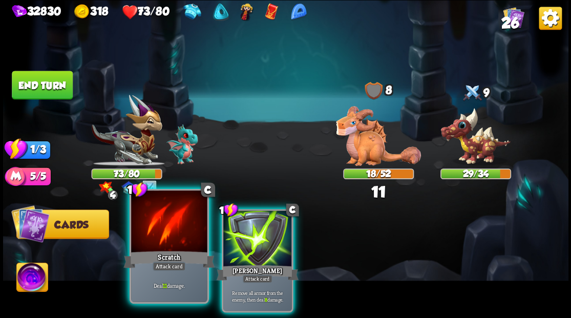
click at [174, 228] on div at bounding box center [169, 222] width 76 height 64
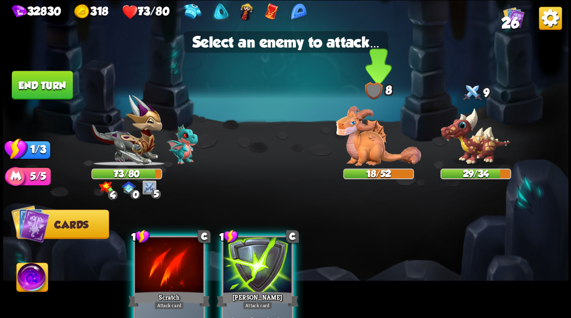
click at [357, 141] on img at bounding box center [378, 136] width 85 height 60
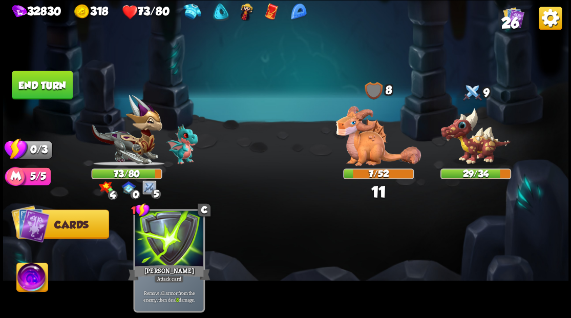
click at [48, 91] on button "End turn" at bounding box center [42, 85] width 61 height 29
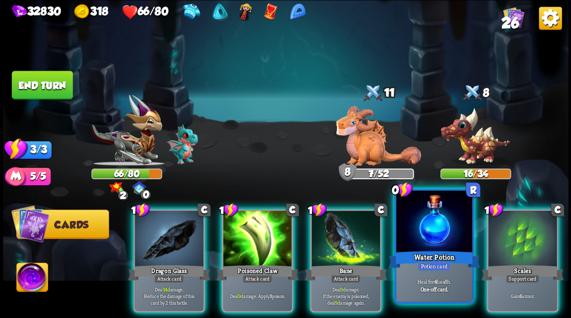
click at [438, 227] on div at bounding box center [434, 222] width 76 height 64
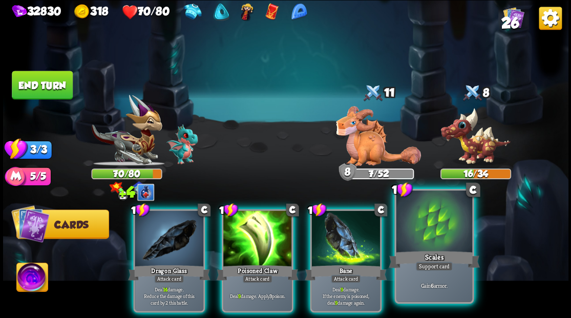
click at [453, 230] on div at bounding box center [434, 222] width 76 height 64
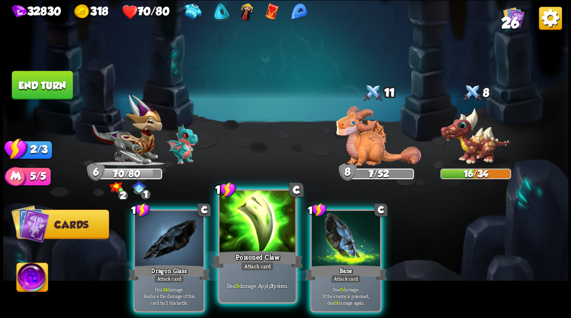
click at [245, 248] on div at bounding box center [257, 222] width 76 height 64
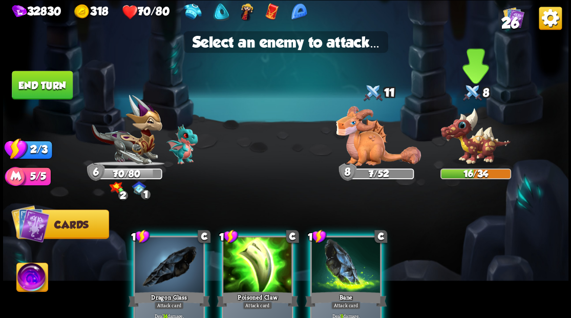
click at [463, 138] on img at bounding box center [475, 136] width 71 height 58
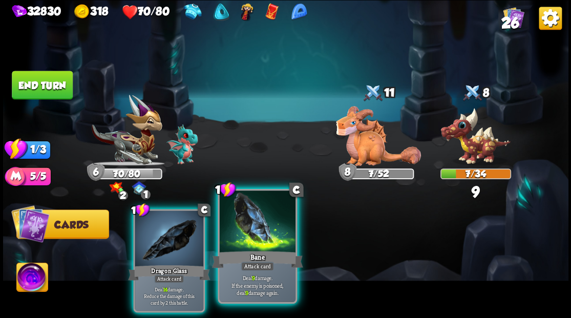
click at [235, 263] on div "Bane" at bounding box center [256, 259] width 91 height 20
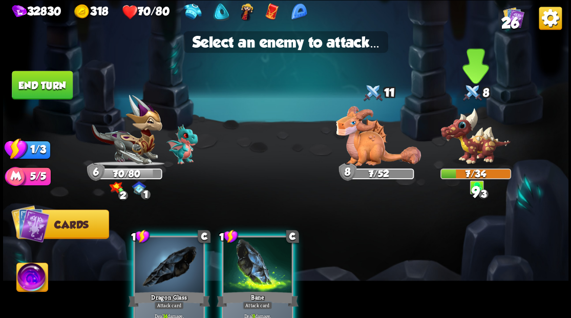
click at [472, 157] on img at bounding box center [475, 136] width 71 height 58
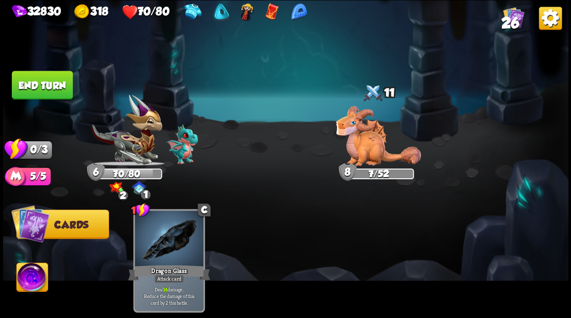
click at [49, 78] on button "End turn" at bounding box center [42, 85] width 61 height 29
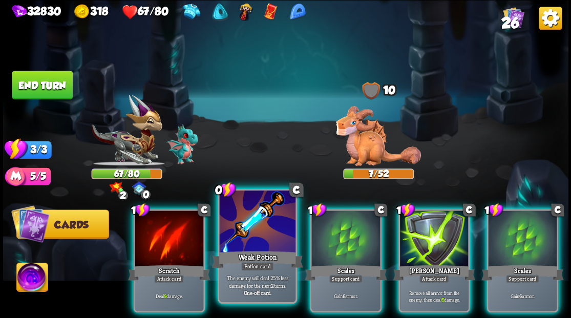
click at [260, 233] on div at bounding box center [257, 222] width 76 height 64
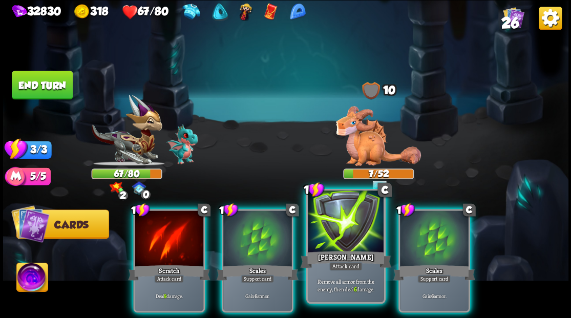
click at [336, 240] on div at bounding box center [346, 222] width 76 height 64
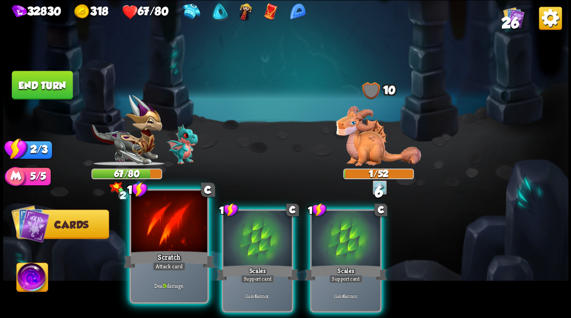
click at [150, 256] on div "Scratch" at bounding box center [168, 259] width 91 height 20
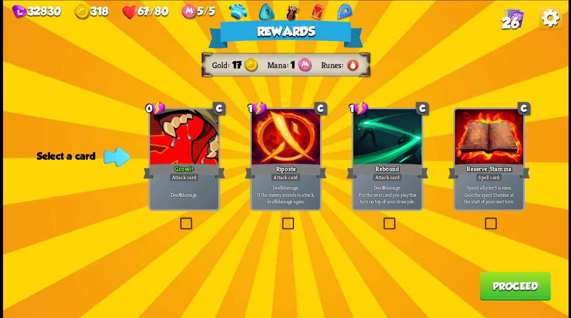
click at [520, 286] on button "Proceed" at bounding box center [514, 285] width 71 height 29
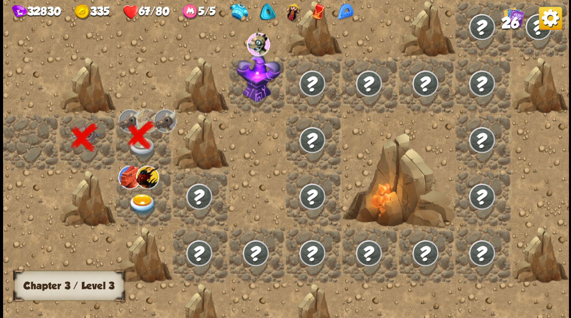
click at [140, 204] on img at bounding box center [142, 204] width 28 height 22
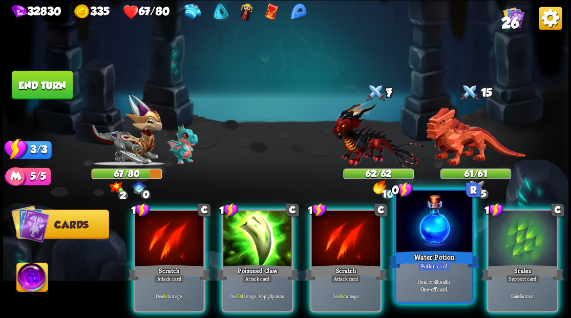
click at [424, 254] on div "Water Potion" at bounding box center [433, 259] width 91 height 20
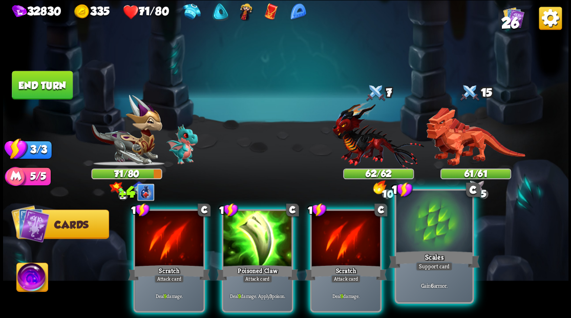
click at [426, 251] on div "Scales" at bounding box center [433, 259] width 91 height 20
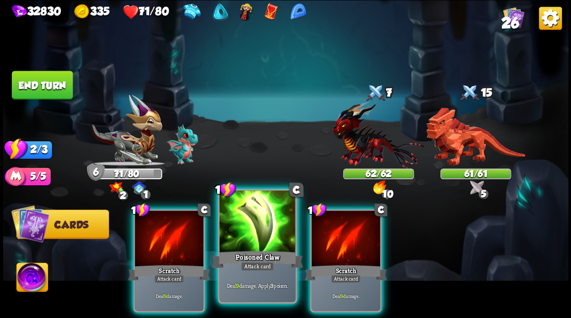
click at [262, 242] on div at bounding box center [257, 222] width 76 height 64
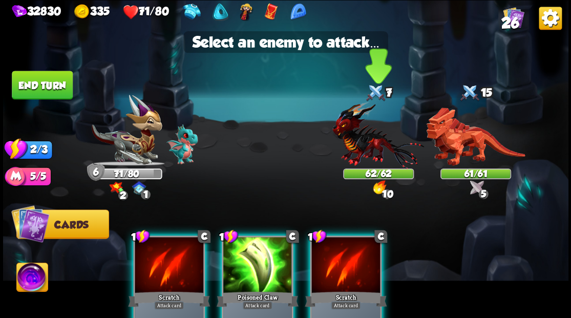
click at [360, 152] on img at bounding box center [378, 135] width 92 height 68
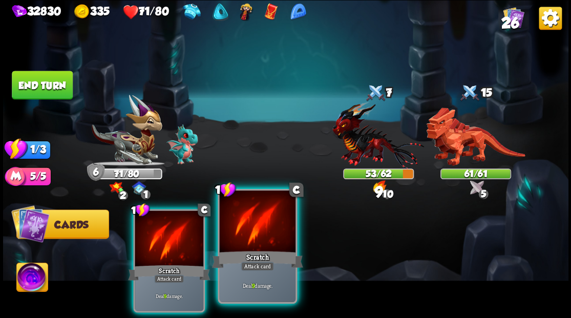
click at [255, 245] on div at bounding box center [257, 222] width 76 height 64
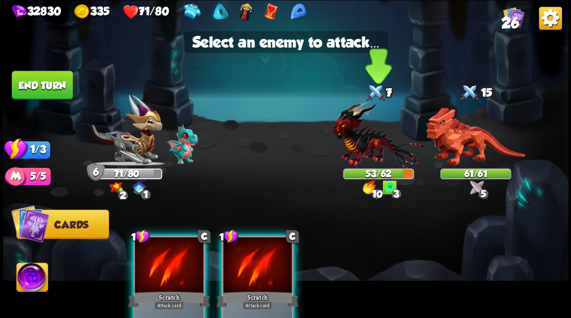
click at [356, 140] on img at bounding box center [378, 135] width 92 height 68
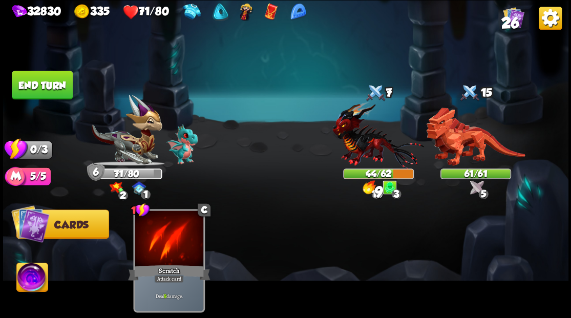
click at [41, 90] on button "End turn" at bounding box center [42, 85] width 61 height 29
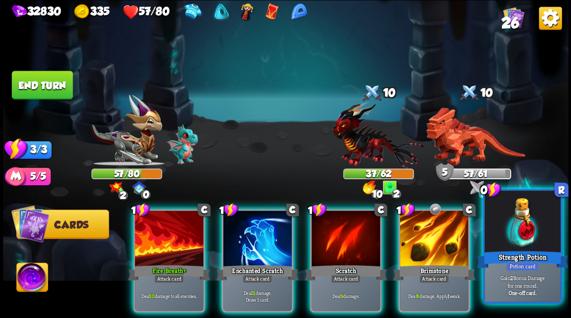
click at [515, 232] on div at bounding box center [522, 222] width 76 height 64
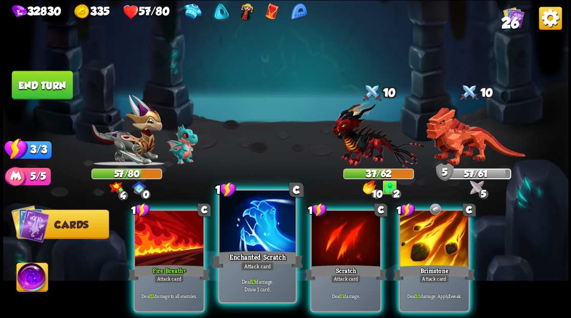
click at [241, 236] on div at bounding box center [257, 222] width 76 height 64
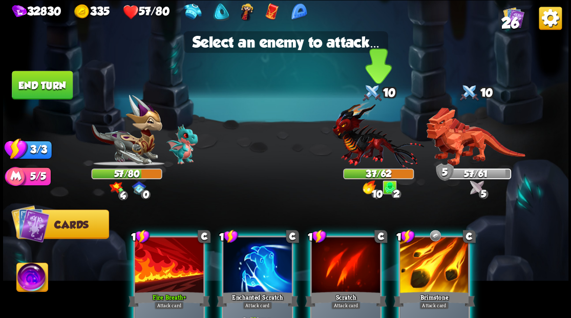
click at [360, 149] on img at bounding box center [378, 135] width 92 height 68
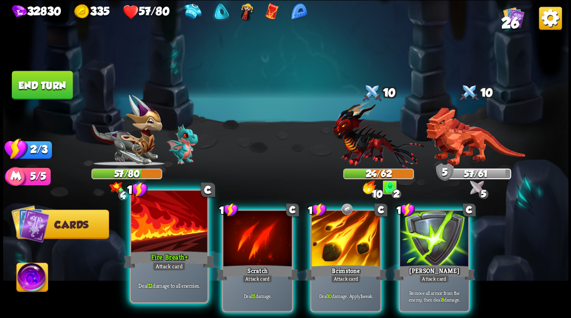
click at [179, 239] on div at bounding box center [169, 222] width 76 height 64
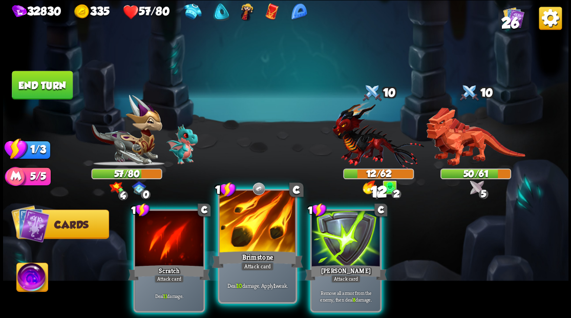
click at [246, 240] on div at bounding box center [257, 222] width 76 height 64
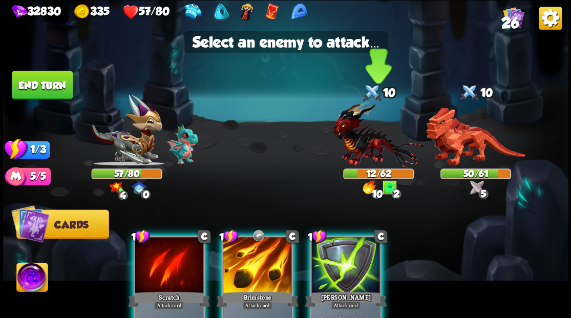
click at [366, 138] on img at bounding box center [378, 135] width 92 height 68
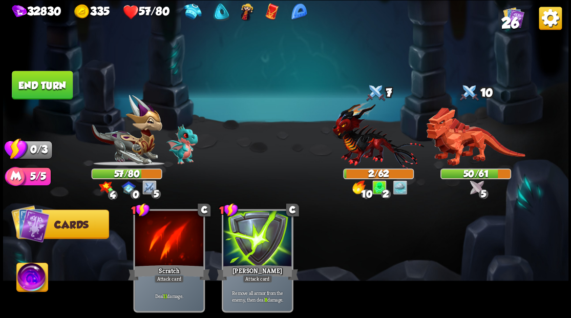
click at [58, 84] on button "End turn" at bounding box center [42, 85] width 61 height 29
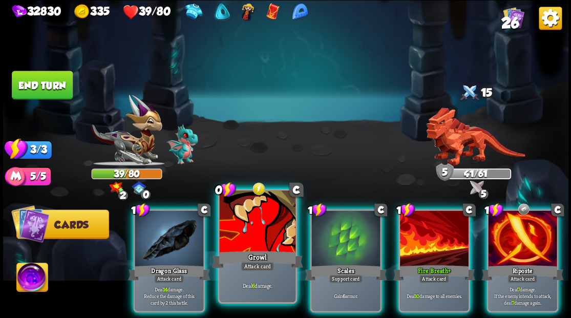
click at [256, 215] on div at bounding box center [257, 222] width 76 height 64
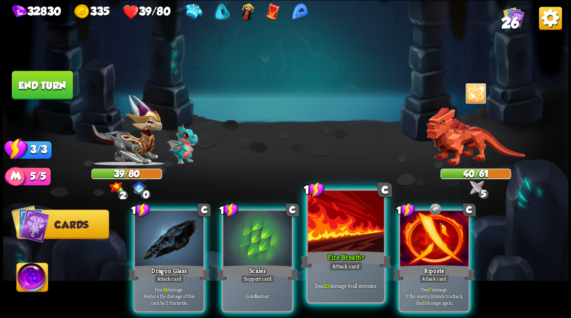
click at [333, 222] on div at bounding box center [346, 222] width 76 height 64
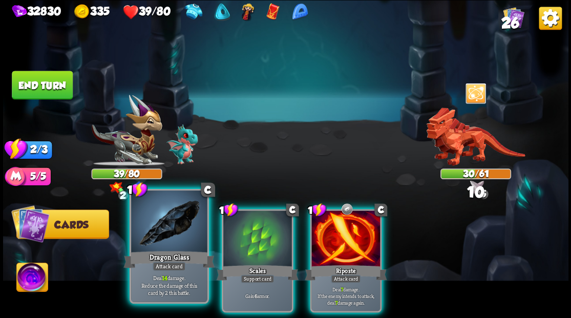
click at [169, 220] on div at bounding box center [169, 222] width 76 height 64
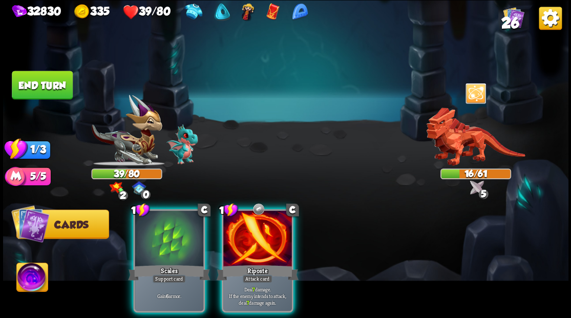
click at [246, 236] on div at bounding box center [257, 239] width 69 height 58
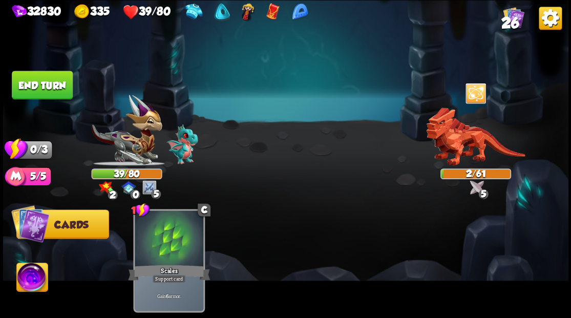
drag, startPoint x: 44, startPoint y: 77, endPoint x: 286, endPoint y: 95, distance: 242.2
click at [44, 77] on button "End turn" at bounding box center [42, 85] width 61 height 29
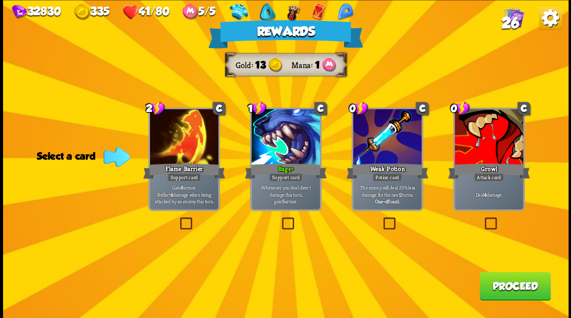
click at [491, 290] on button "Proceed" at bounding box center [514, 285] width 71 height 29
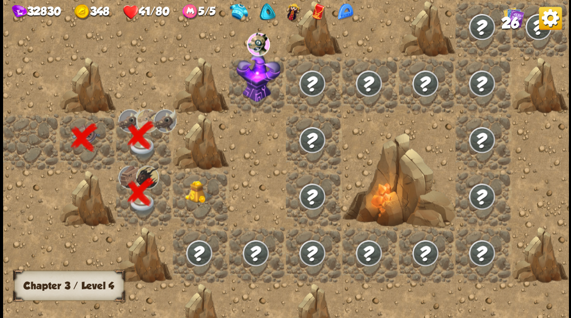
click at [200, 196] on div at bounding box center [200, 197] width 56 height 56
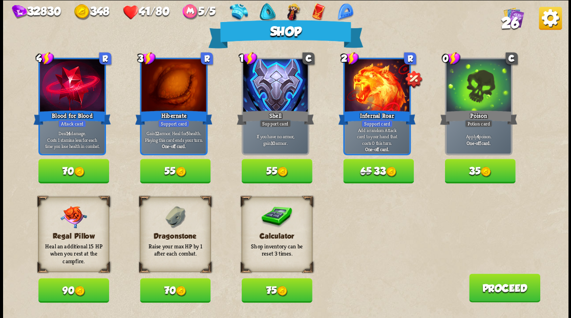
click at [174, 288] on button "70" at bounding box center [175, 290] width 71 height 25
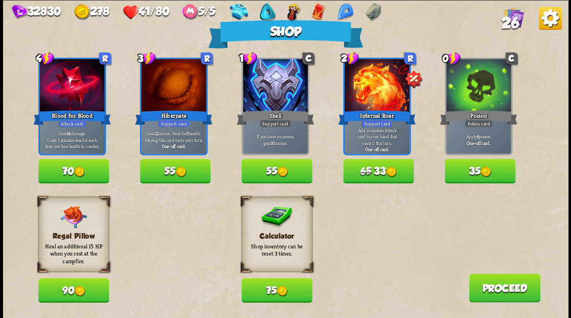
click at [266, 289] on button "75" at bounding box center [276, 290] width 71 height 25
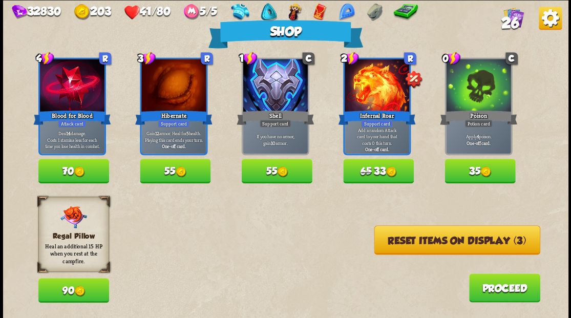
click at [414, 242] on button "Reset items on display (3)" at bounding box center [457, 239] width 166 height 29
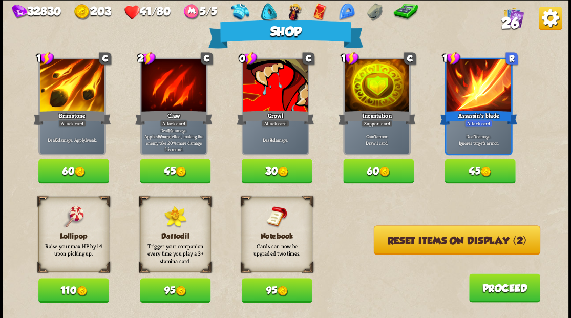
click at [80, 293] on img at bounding box center [81, 291] width 11 height 11
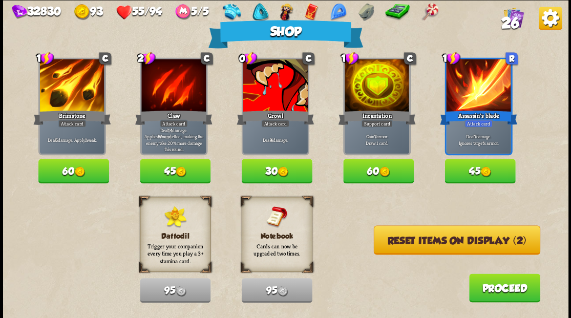
click at [389, 172] on img at bounding box center [384, 171] width 11 height 11
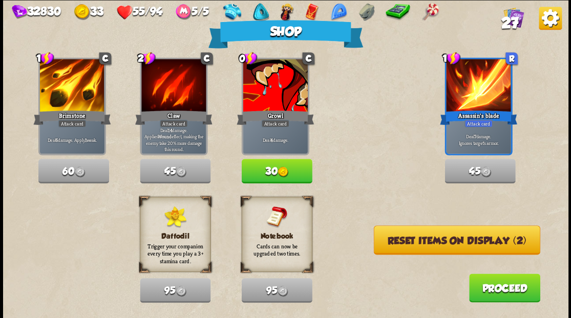
click at [418, 241] on button "Reset items on display (2)" at bounding box center [456, 239] width 166 height 29
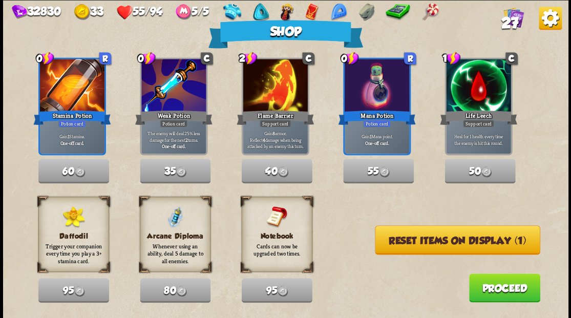
click at [416, 244] on button "Reset items on display (1)" at bounding box center [457, 239] width 165 height 29
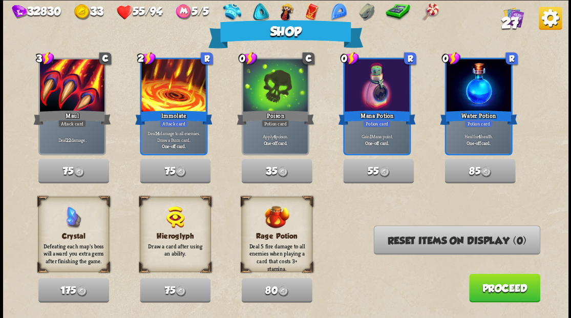
click at [505, 282] on button "Proceed" at bounding box center [503, 287] width 71 height 29
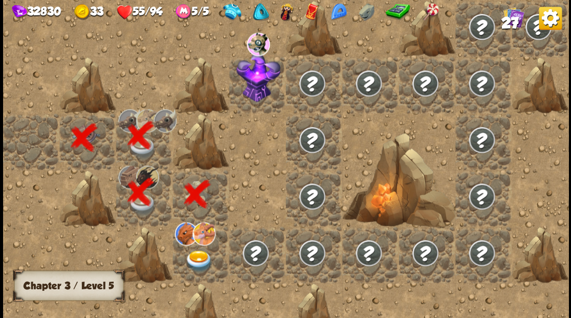
click at [191, 257] on img at bounding box center [199, 261] width 28 height 22
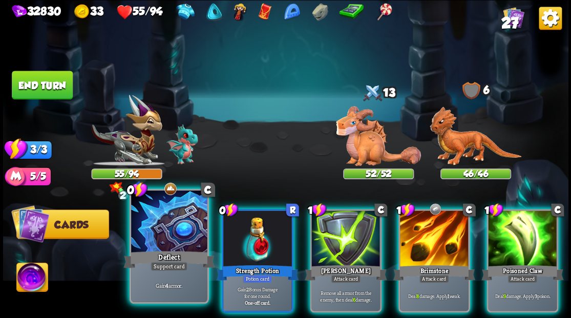
click at [141, 235] on div at bounding box center [169, 222] width 76 height 64
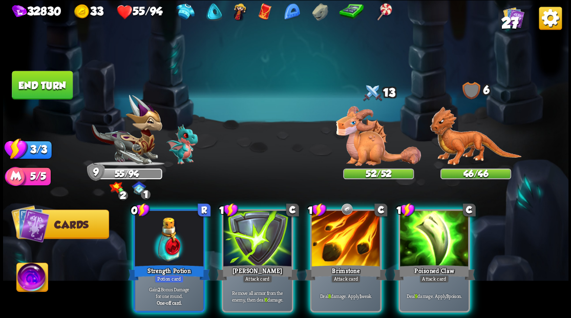
click at [482, 137] on div at bounding box center [475, 135] width 71 height 62
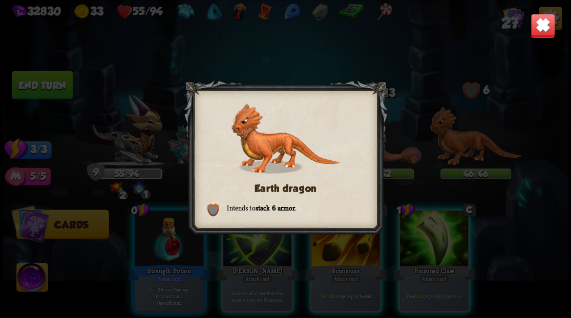
click at [533, 32] on img at bounding box center [542, 25] width 25 height 25
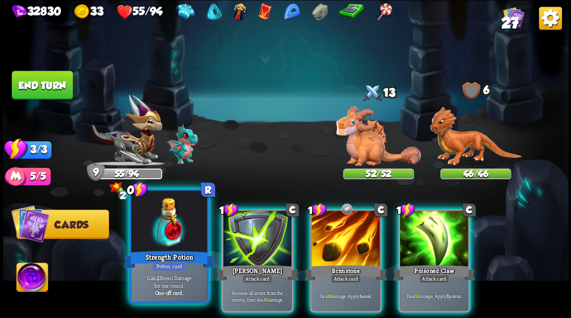
click at [157, 244] on div at bounding box center [169, 222] width 76 height 64
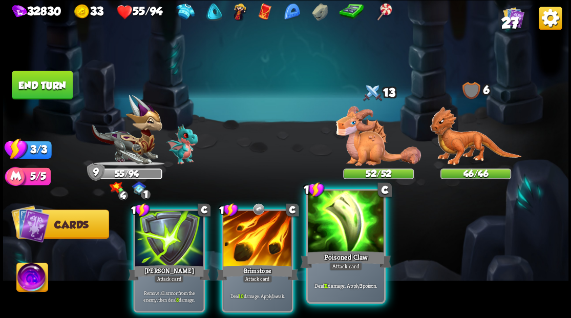
click at [327, 235] on div at bounding box center [346, 222] width 76 height 64
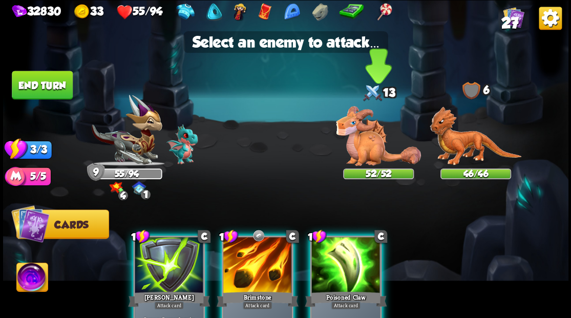
click at [361, 138] on img at bounding box center [378, 136] width 85 height 60
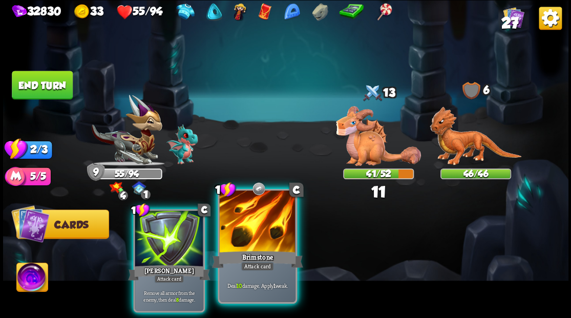
click at [256, 239] on div at bounding box center [257, 222] width 76 height 64
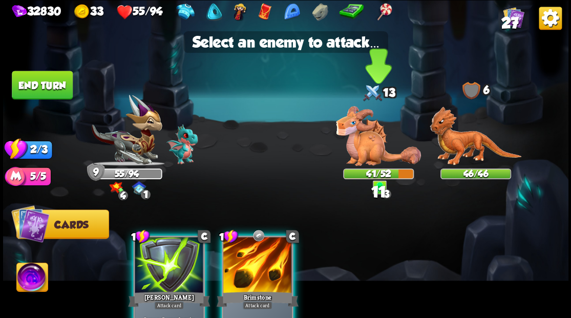
click at [354, 137] on img at bounding box center [378, 136] width 85 height 60
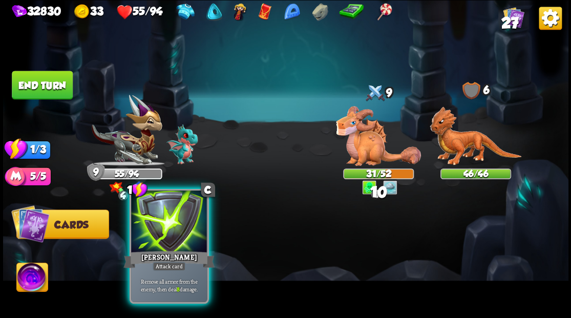
click at [169, 223] on div at bounding box center [169, 222] width 76 height 64
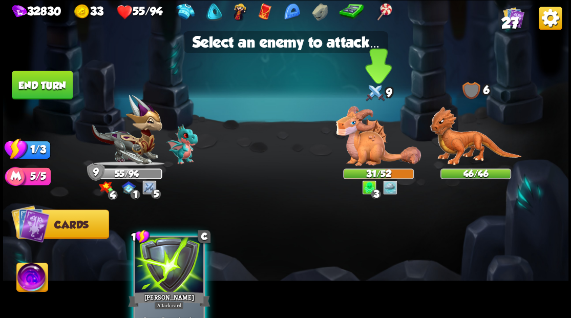
click at [399, 114] on img at bounding box center [378, 136] width 85 height 60
